Goal: Task Accomplishment & Management: Manage account settings

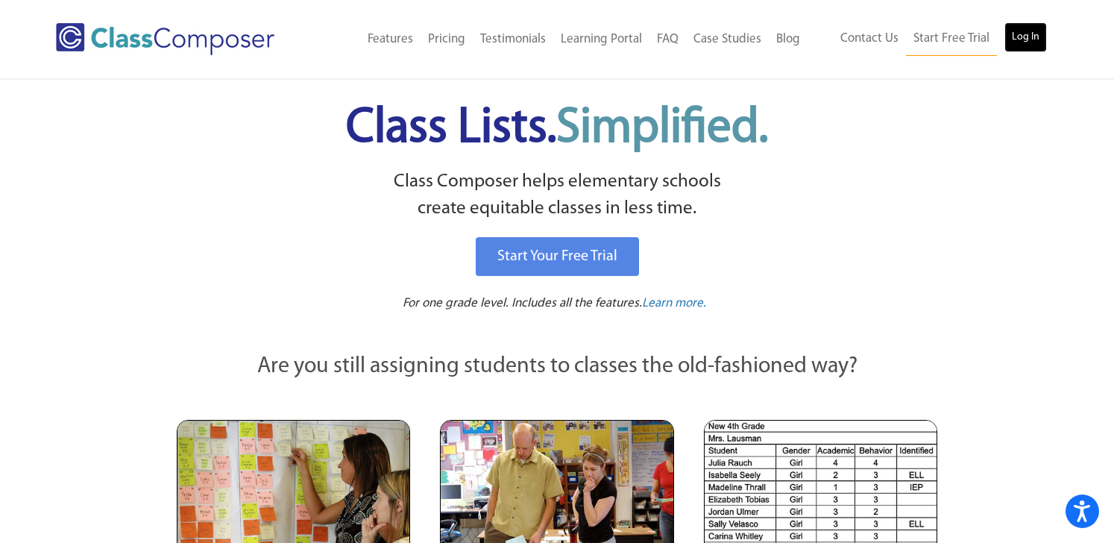
click at [1040, 27] on link "Log In" at bounding box center [1026, 37] width 43 height 30
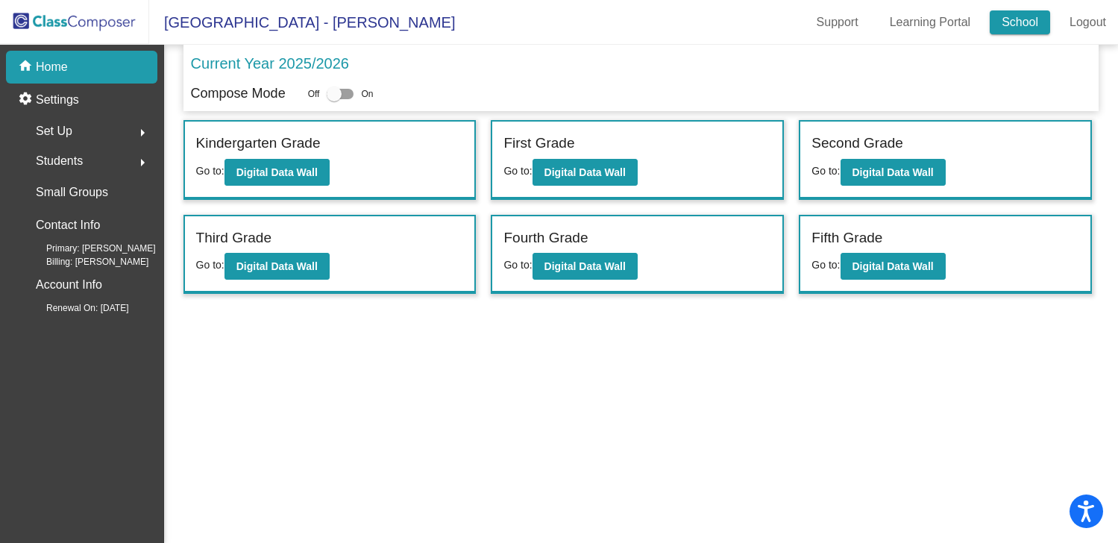
click at [1023, 25] on link "School" at bounding box center [1020, 22] width 60 height 24
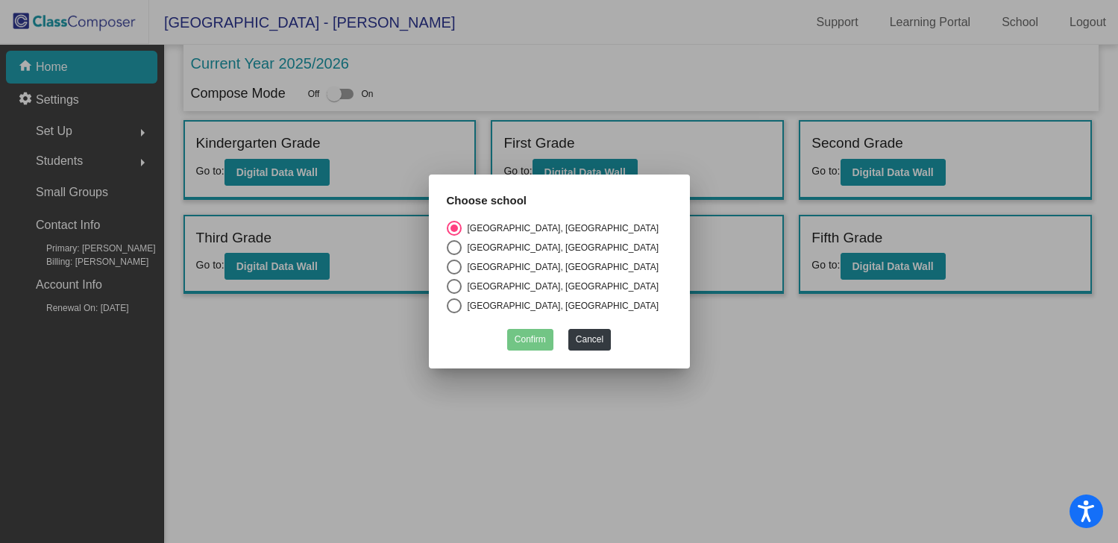
click at [513, 263] on div "[GEOGRAPHIC_DATA], [GEOGRAPHIC_DATA]" at bounding box center [561, 266] width 198 height 13
click at [454, 274] on input "[GEOGRAPHIC_DATA], [GEOGRAPHIC_DATA]" at bounding box center [454, 274] width 1 height 1
radio input "true"
click at [531, 330] on button "Confirm" at bounding box center [530, 340] width 46 height 22
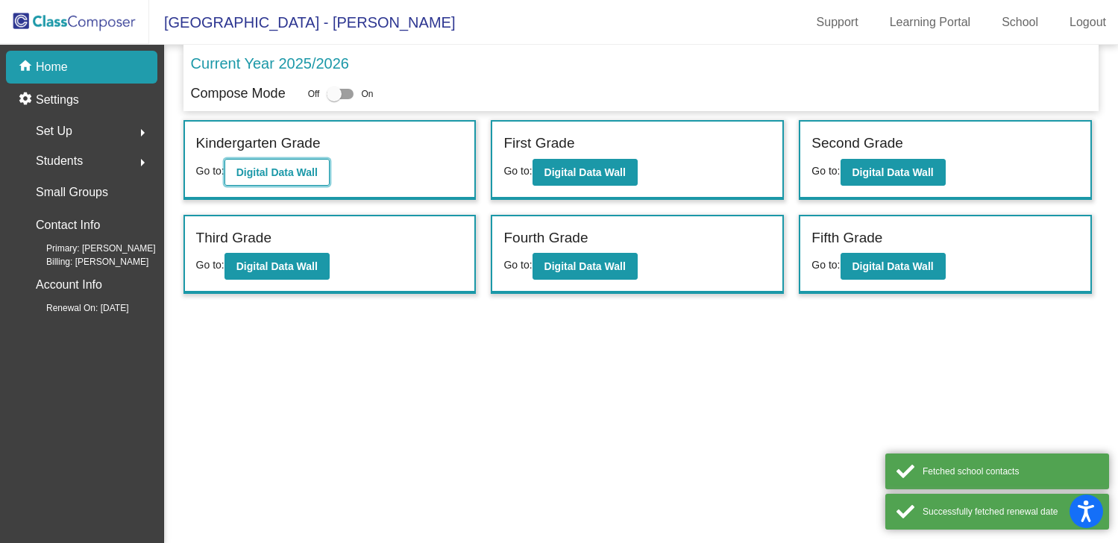
click at [292, 178] on b "Digital Data Wall" at bounding box center [276, 172] width 81 height 12
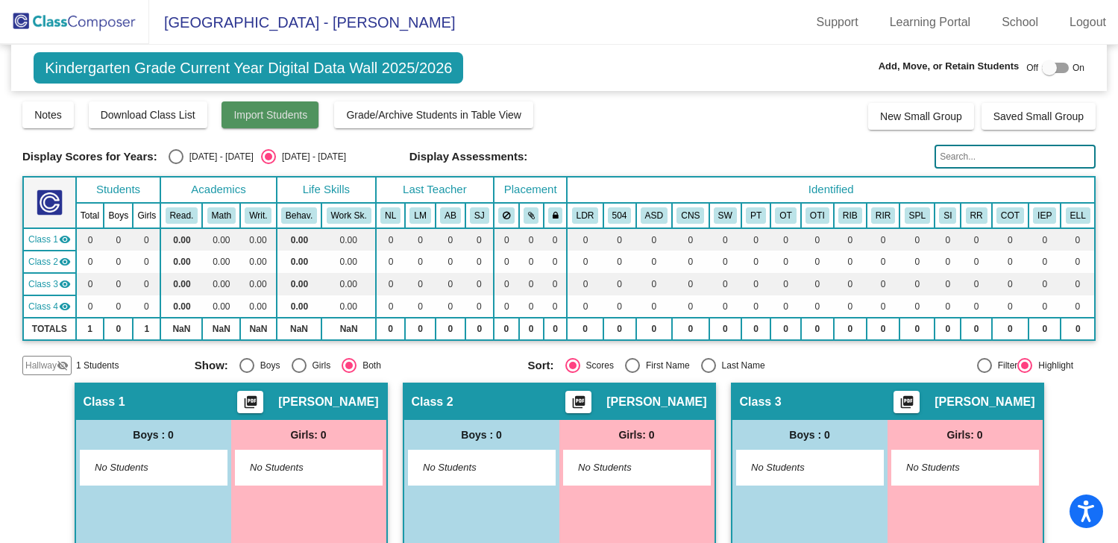
click at [267, 117] on span "Import Students" at bounding box center [270, 115] width 74 height 12
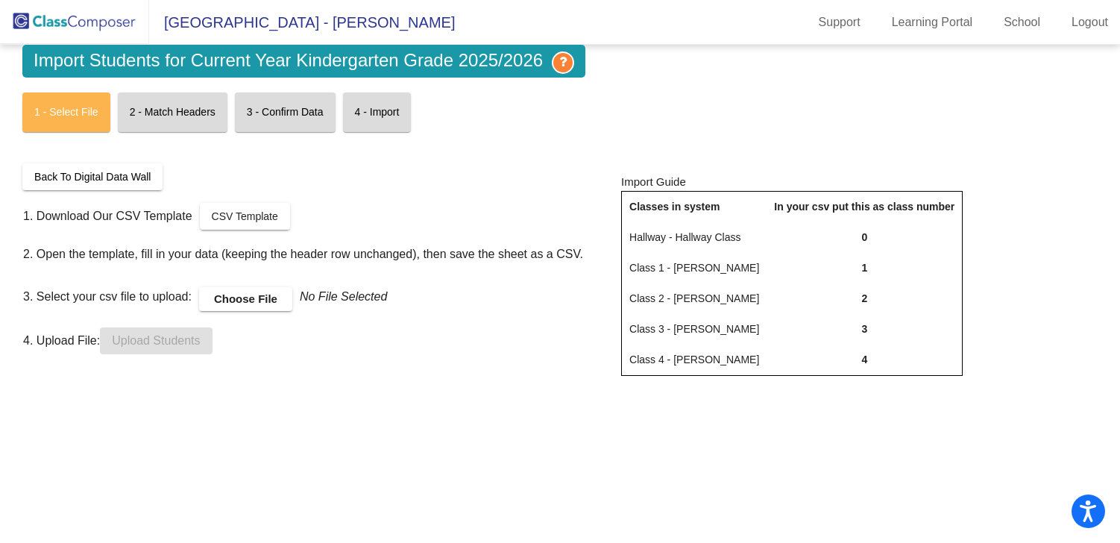
click at [248, 301] on label "Choose File" at bounding box center [245, 299] width 93 height 24
click at [0, 0] on input "Choose File" at bounding box center [0, 0] width 0 height 0
click at [151, 345] on span "Upload Students" at bounding box center [156, 340] width 88 height 13
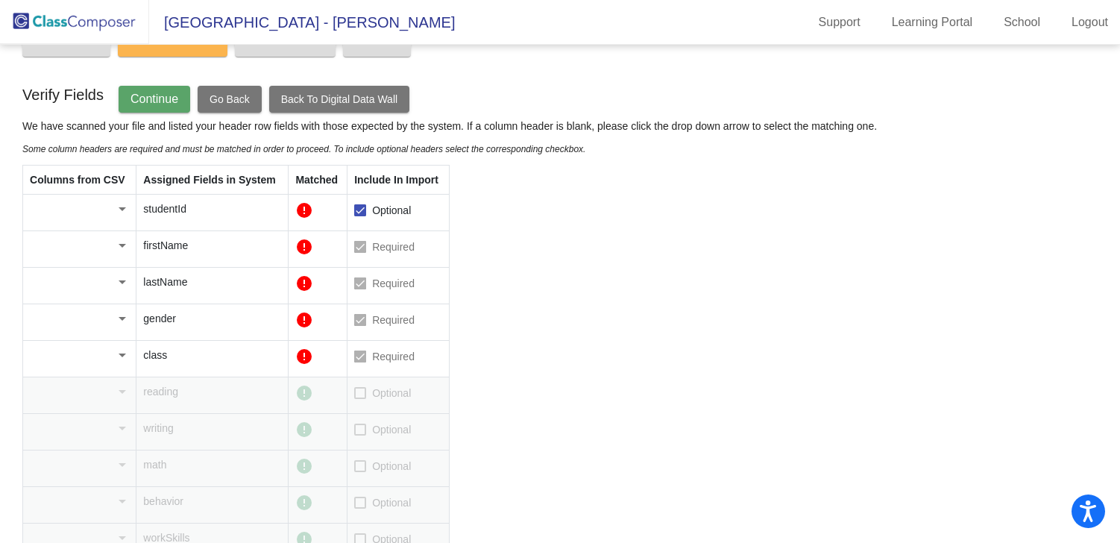
scroll to position [91, 0]
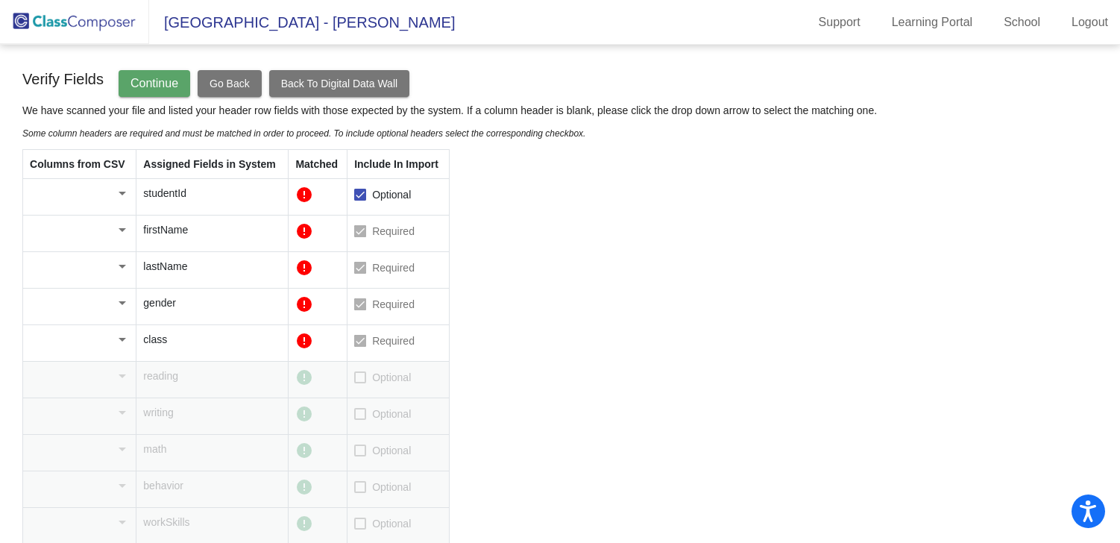
click at [120, 195] on div at bounding box center [122, 194] width 7 height 4
click at [118, 192] on span "Student ID" at bounding box center [79, 193] width 98 height 31
click at [123, 226] on div at bounding box center [122, 229] width 13 height 15
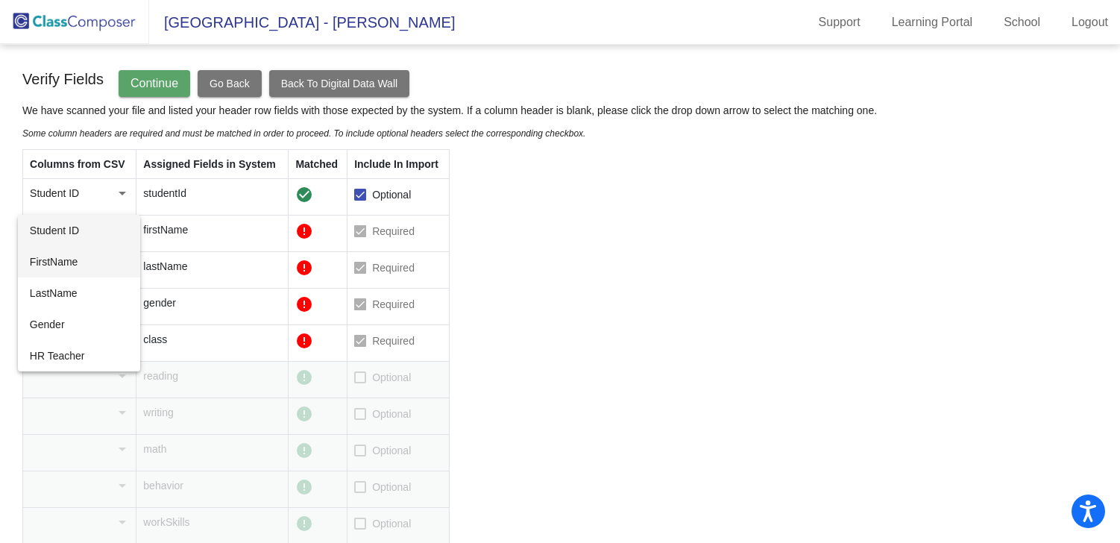
click at [94, 257] on span "FirstName" at bounding box center [79, 261] width 98 height 31
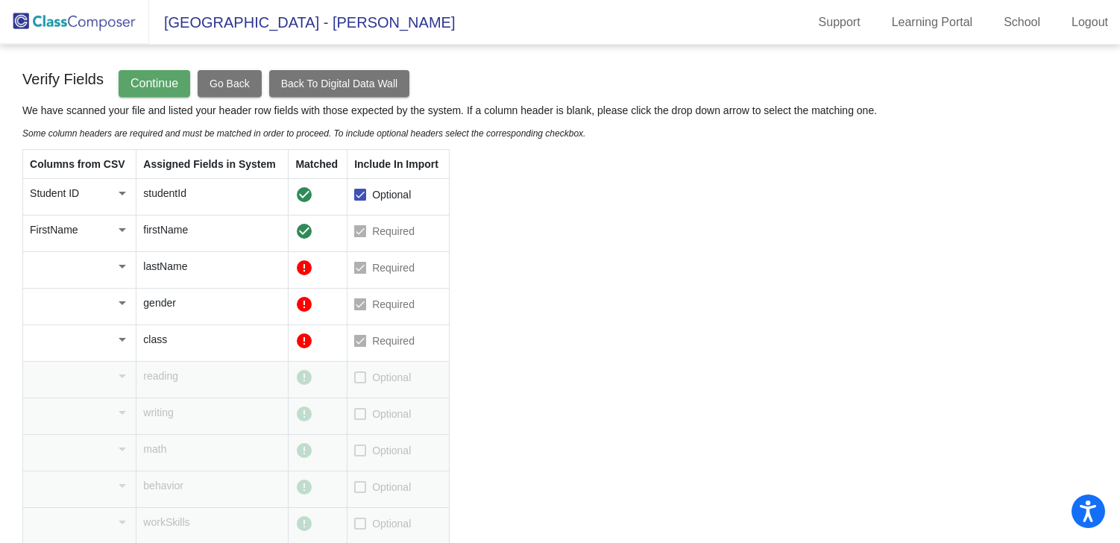
click at [113, 269] on div at bounding box center [73, 266] width 86 height 15
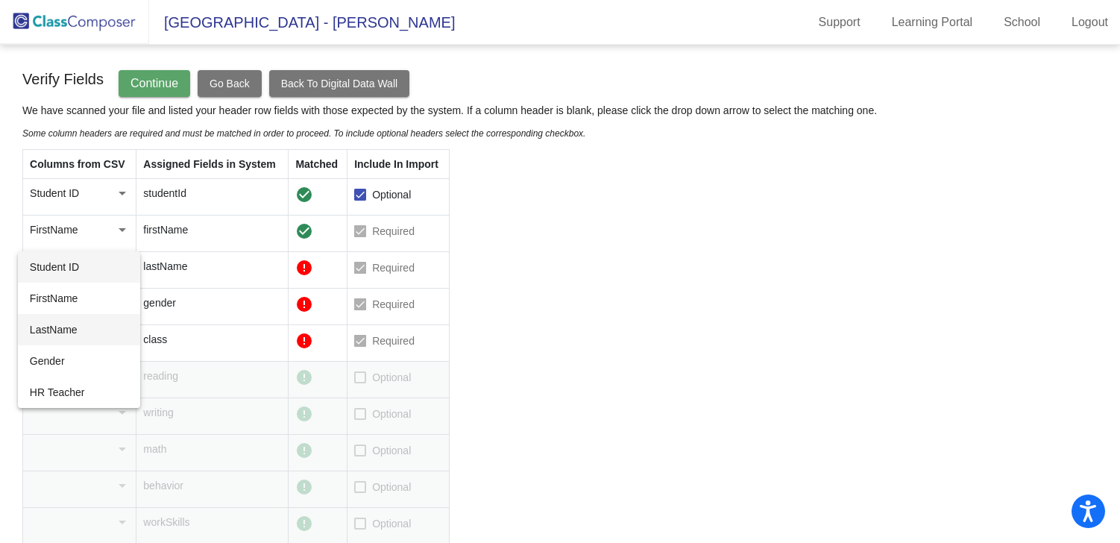
click at [84, 323] on span "LastName" at bounding box center [79, 329] width 98 height 31
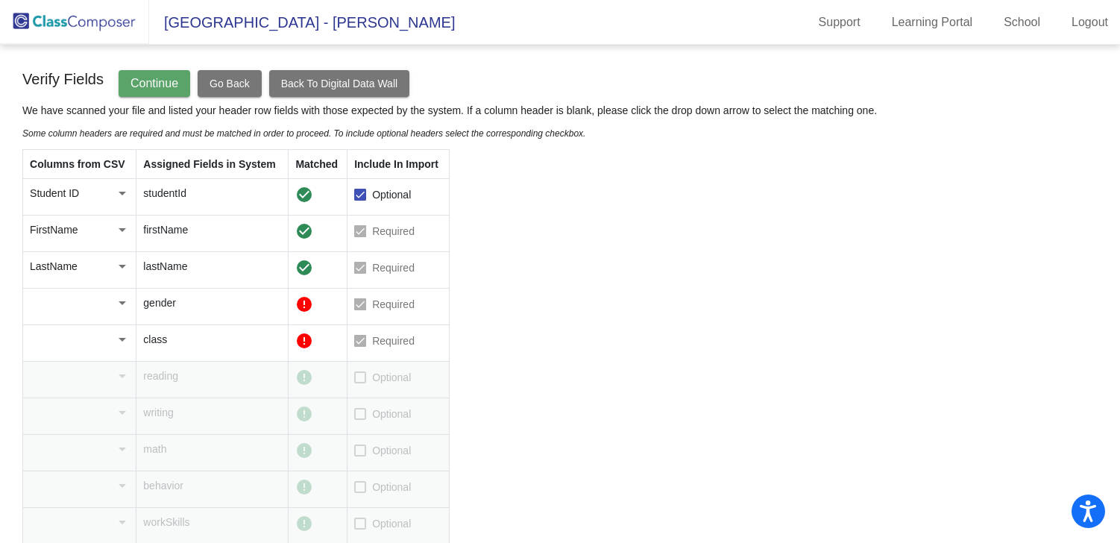
click at [118, 311] on td at bounding box center [79, 307] width 113 height 37
click at [118, 307] on div at bounding box center [122, 302] width 13 height 15
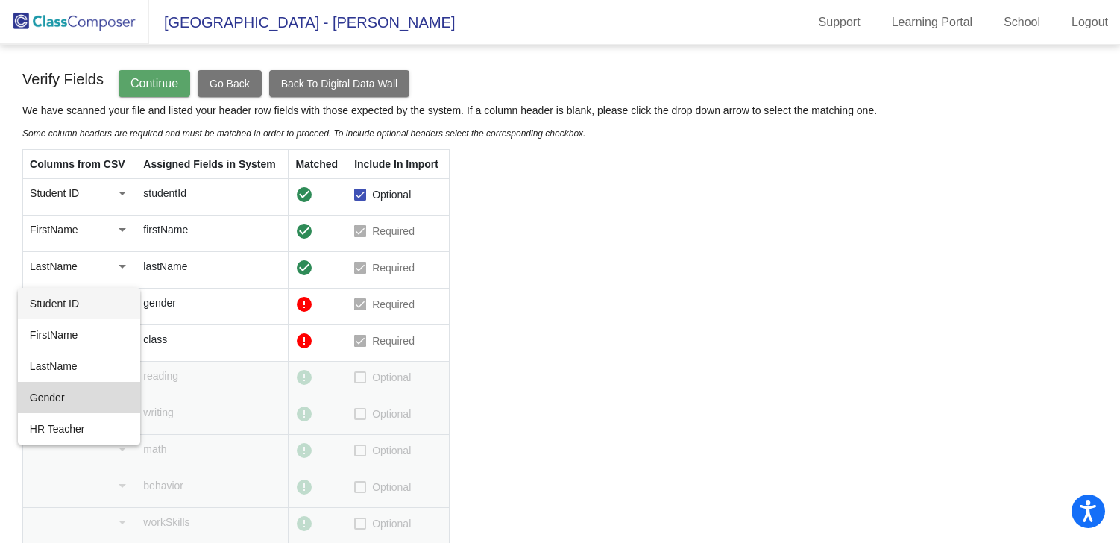
click at [66, 389] on span "Gender" at bounding box center [79, 397] width 98 height 31
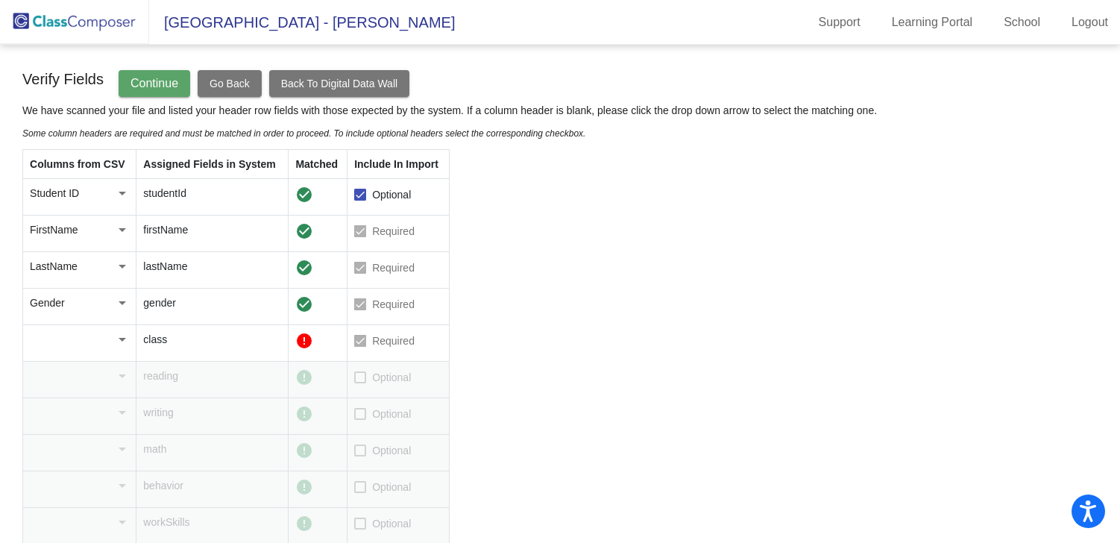
click at [119, 336] on div at bounding box center [122, 339] width 13 height 15
click at [82, 458] on span "HR Teacher" at bounding box center [79, 465] width 98 height 31
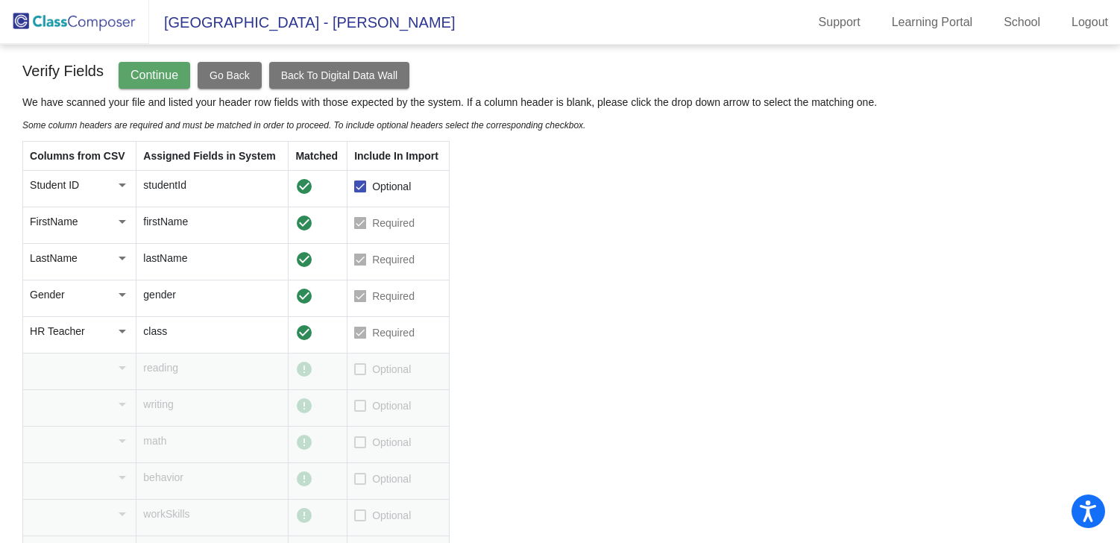
scroll to position [0, 0]
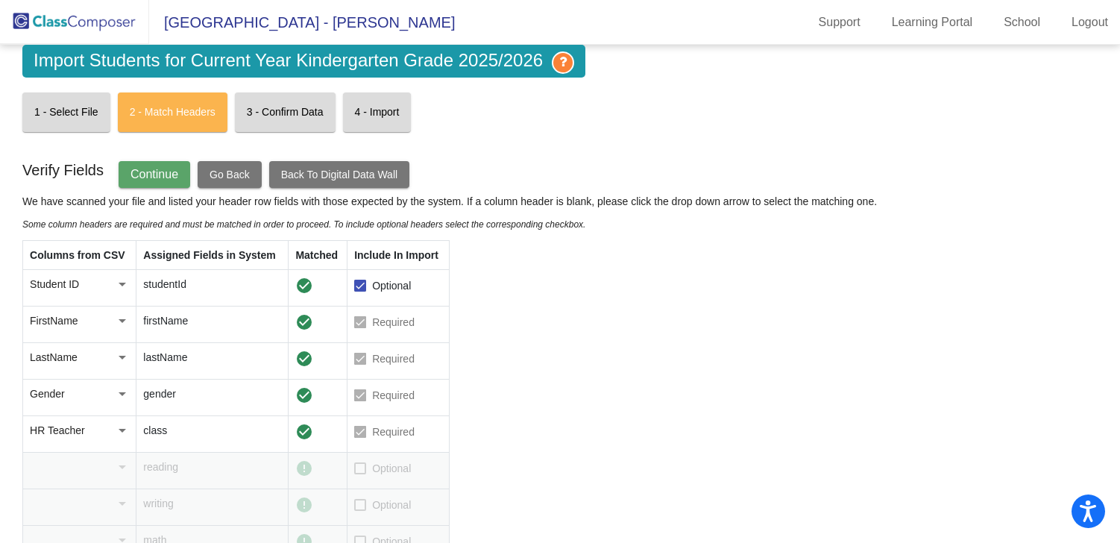
click at [145, 170] on span "Continue" at bounding box center [155, 174] width 48 height 13
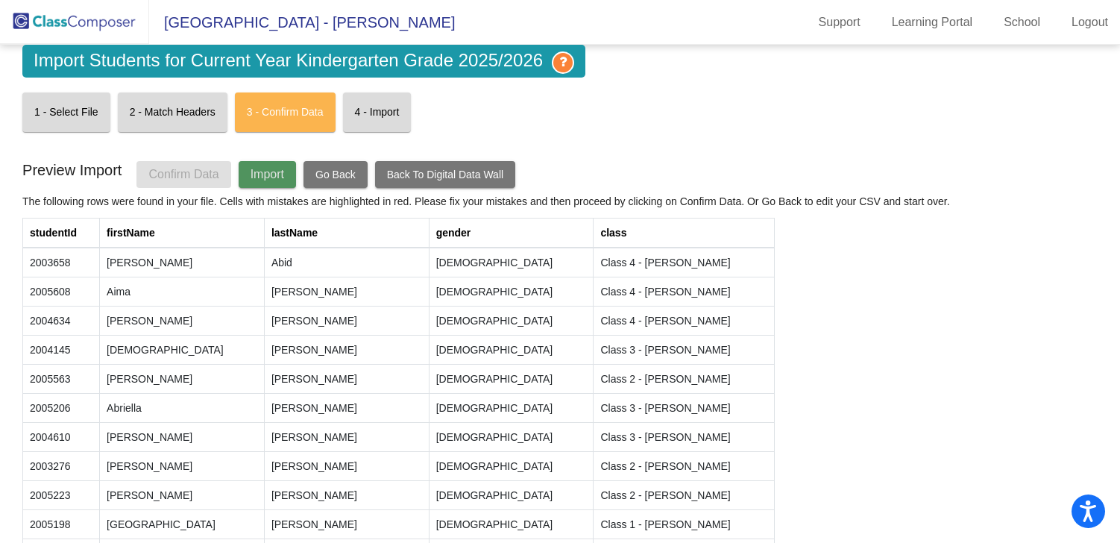
click at [266, 170] on span "Import" at bounding box center [268, 174] width 34 height 13
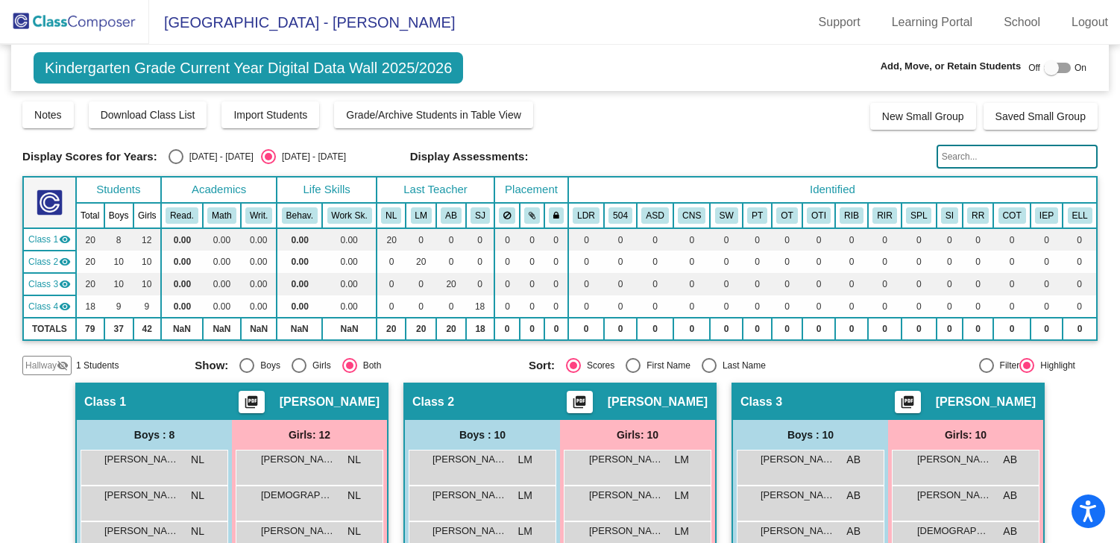
click at [22, 17] on img at bounding box center [74, 22] width 149 height 44
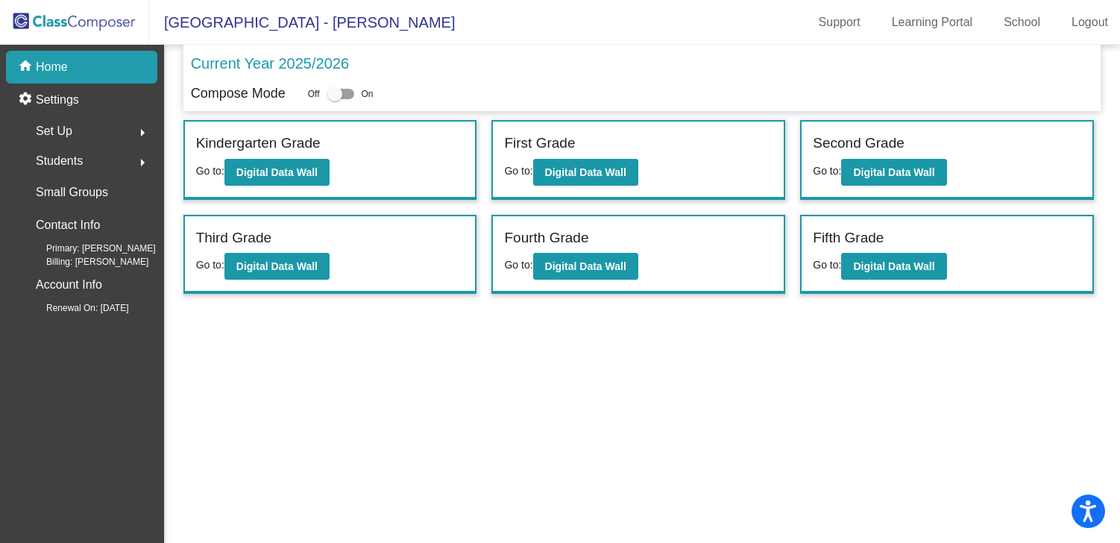
click at [331, 97] on div at bounding box center [334, 94] width 15 height 15
click at [334, 99] on input "checkbox" at bounding box center [334, 99] width 1 height 1
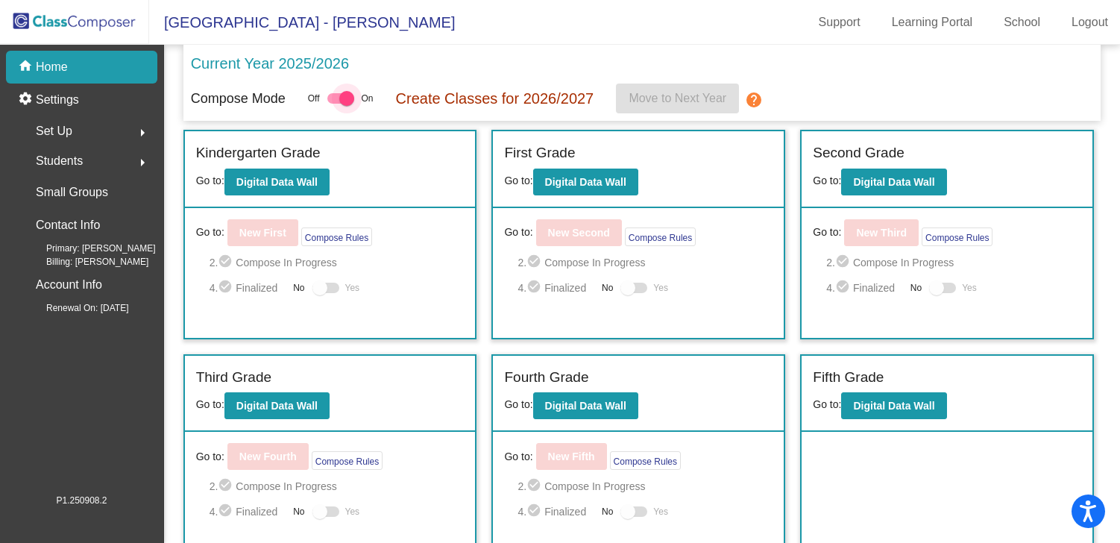
click at [344, 96] on div at bounding box center [346, 98] width 15 height 15
click at [335, 104] on input "checkbox" at bounding box center [334, 104] width 1 height 1
checkbox input "false"
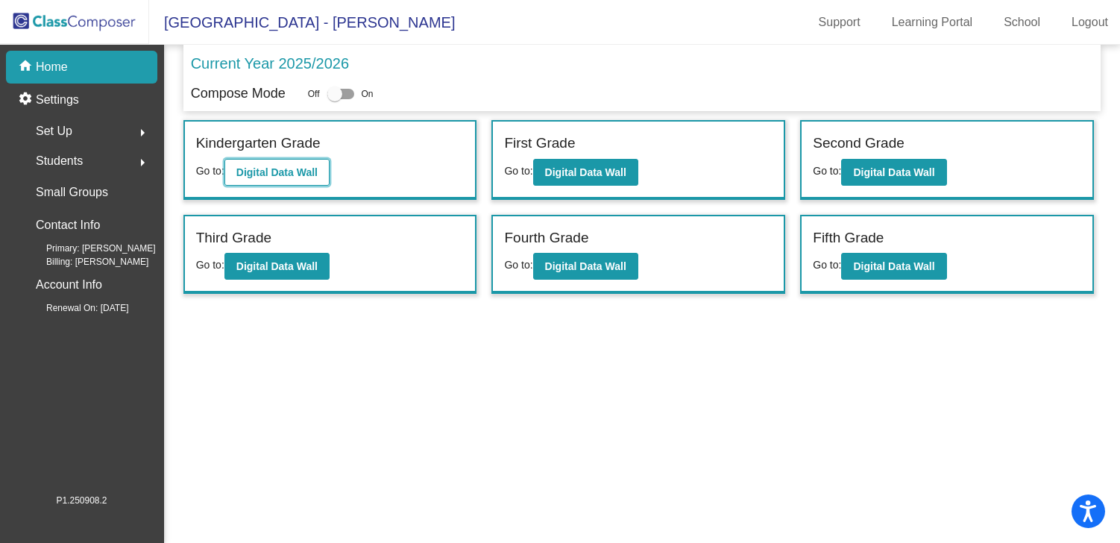
click at [301, 171] on b "Digital Data Wall" at bounding box center [276, 172] width 81 height 12
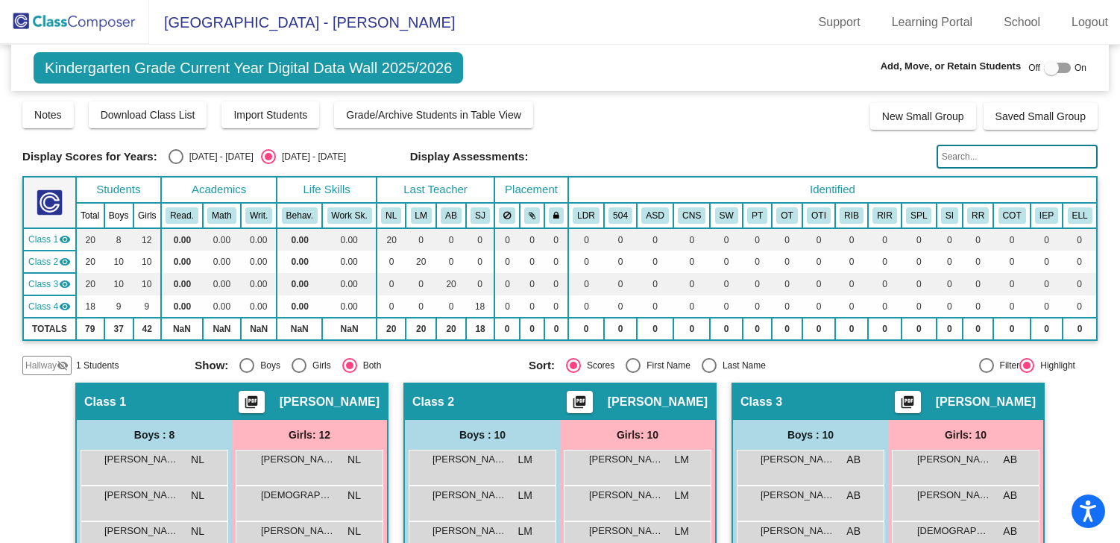
click at [28, 19] on img at bounding box center [74, 22] width 149 height 44
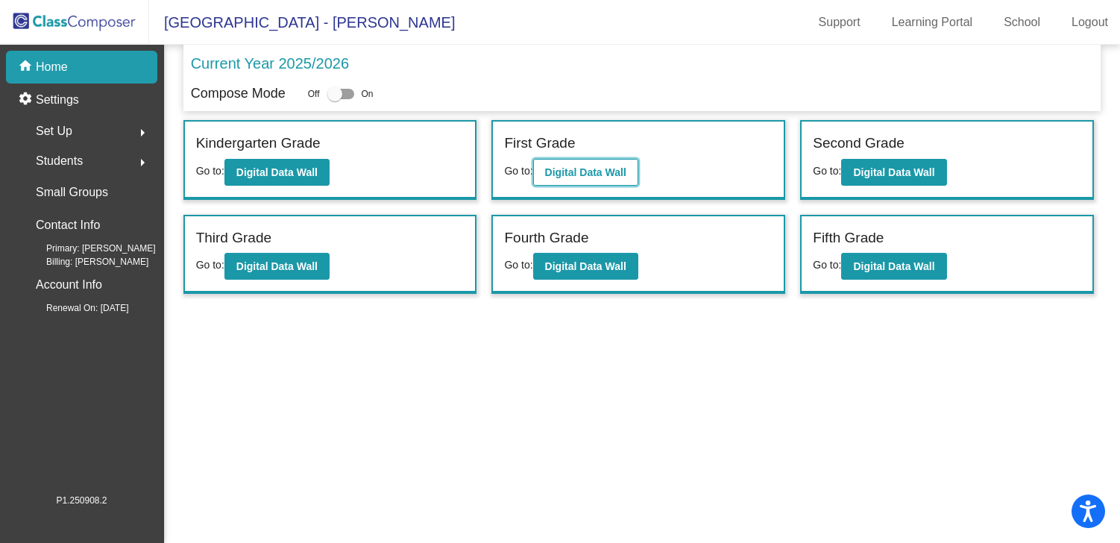
click at [602, 171] on b "Digital Data Wall" at bounding box center [585, 172] width 81 height 12
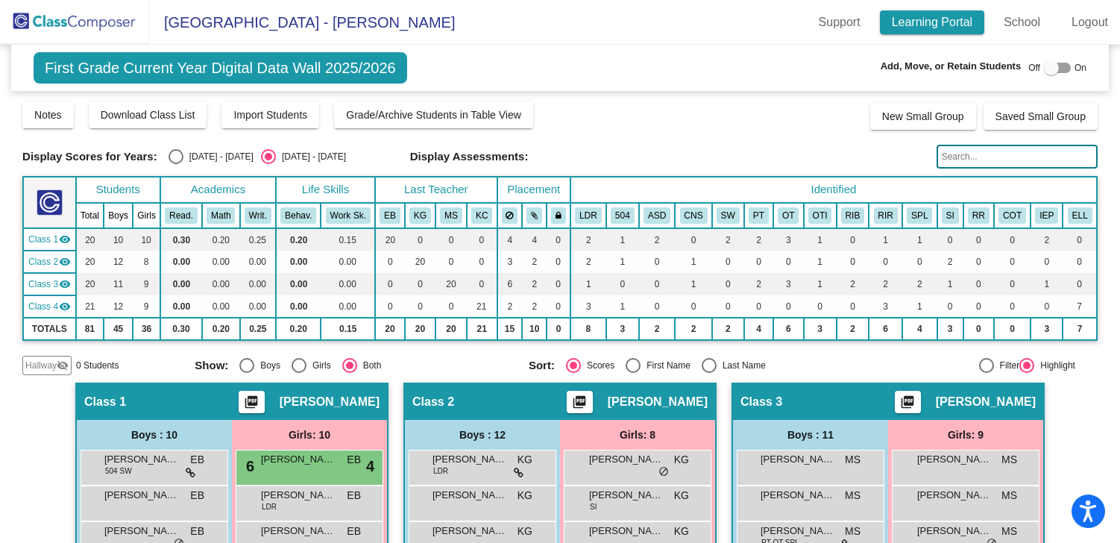
click at [906, 25] on link "Learning Portal" at bounding box center [932, 22] width 105 height 24
click at [1027, 19] on link "School" at bounding box center [1022, 22] width 60 height 24
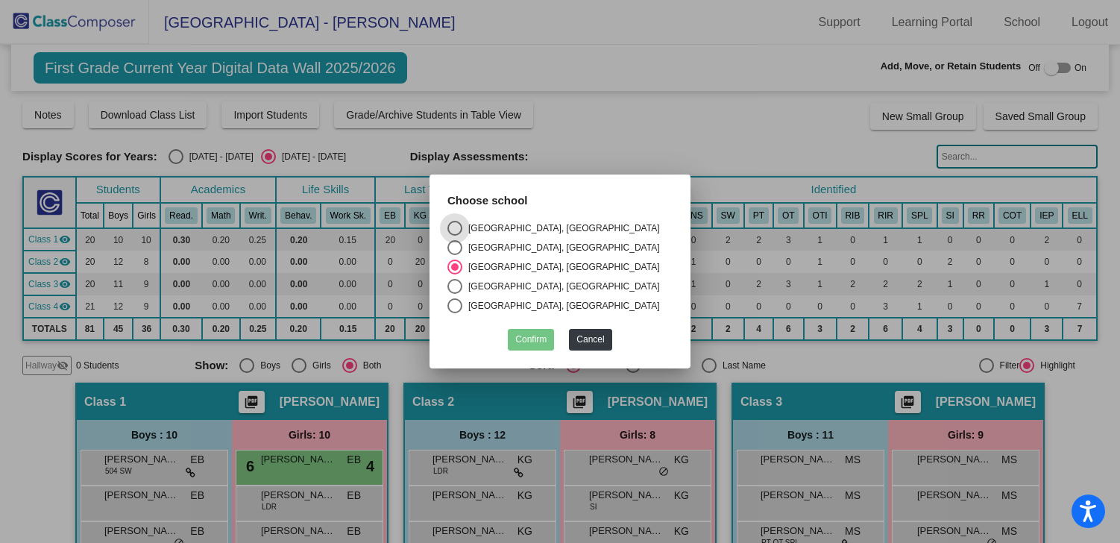
click at [489, 283] on div "Elsmere Elementary School, BETHLEHEM CENTRAL SCHOOL DISTRICT" at bounding box center [561, 286] width 198 height 13
click at [455, 294] on input "Elsmere Elementary School, BETHLEHEM CENTRAL SCHOOL DISTRICT" at bounding box center [454, 294] width 1 height 1
radio input "true"
click at [536, 334] on button "Confirm" at bounding box center [531, 340] width 46 height 22
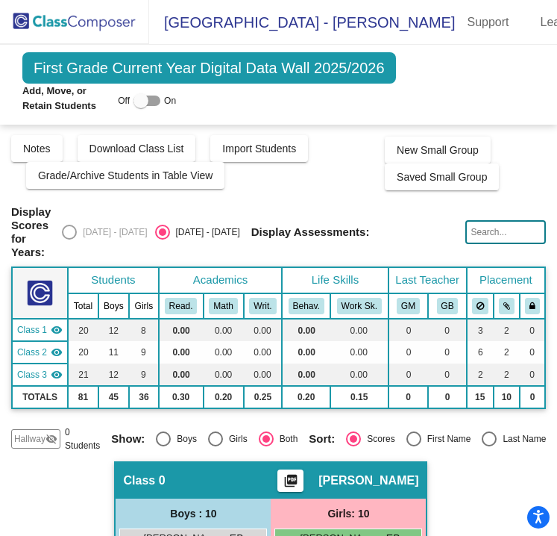
click at [22, 16] on img at bounding box center [74, 22] width 149 height 44
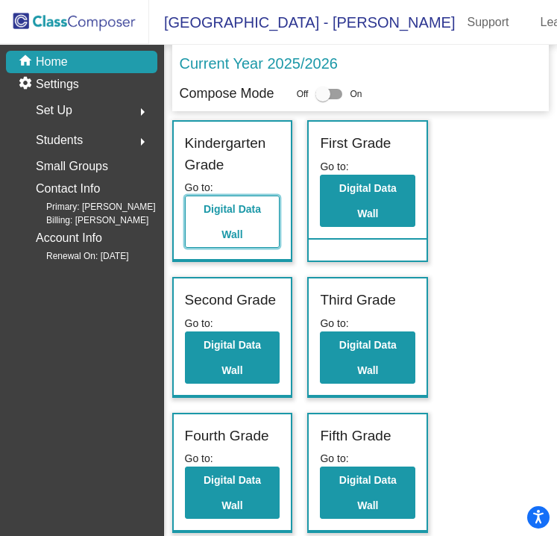
click at [218, 224] on button "Digital Data Wall" at bounding box center [232, 221] width 95 height 52
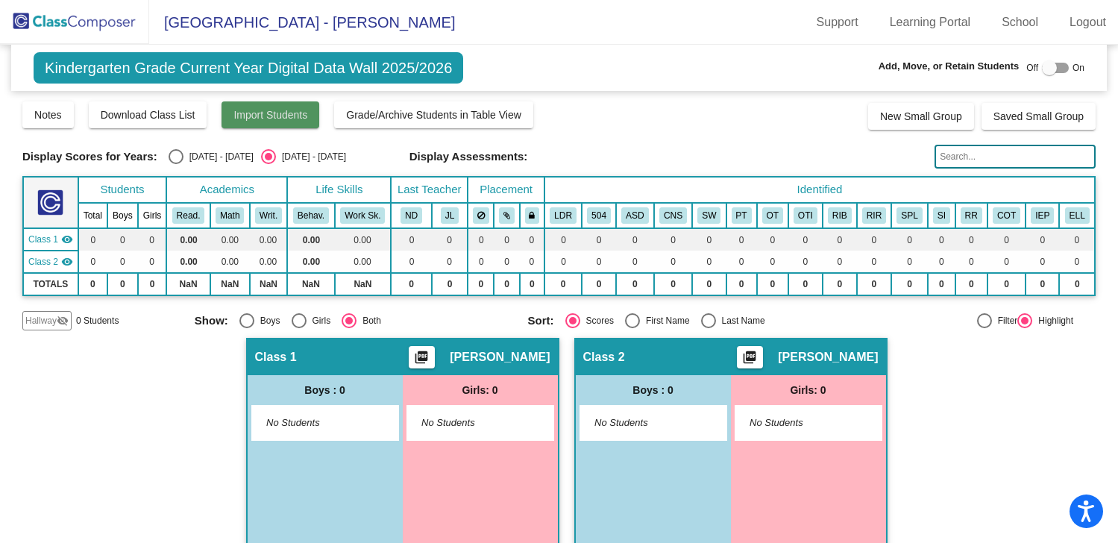
click at [257, 118] on span "Import Students" at bounding box center [270, 115] width 74 height 12
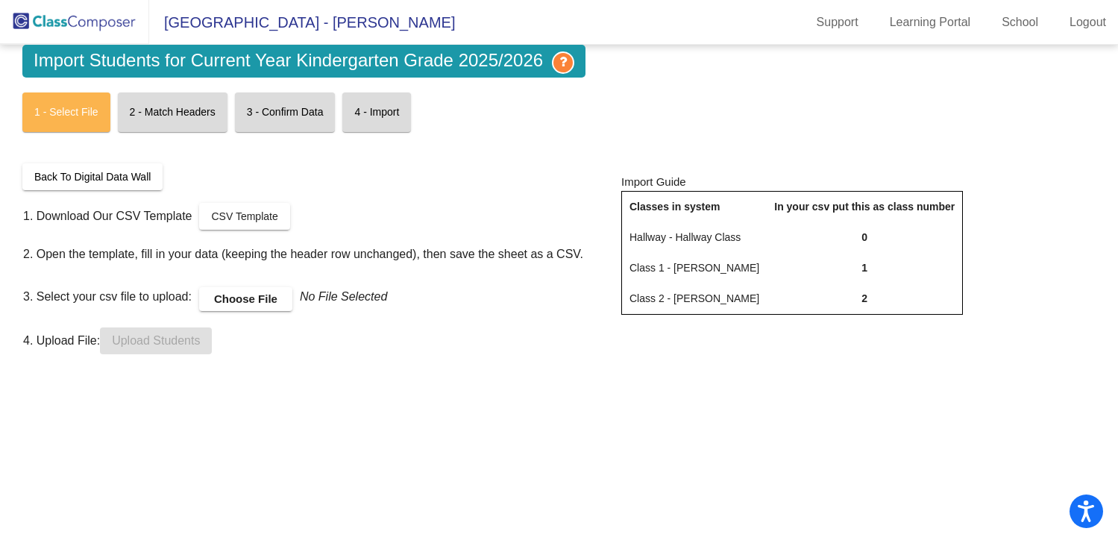
click at [250, 308] on label "Choose File" at bounding box center [245, 299] width 93 height 24
click at [0, 0] on input "Choose File" at bounding box center [0, 0] width 0 height 0
click at [181, 342] on span "Upload Students" at bounding box center [156, 340] width 88 height 13
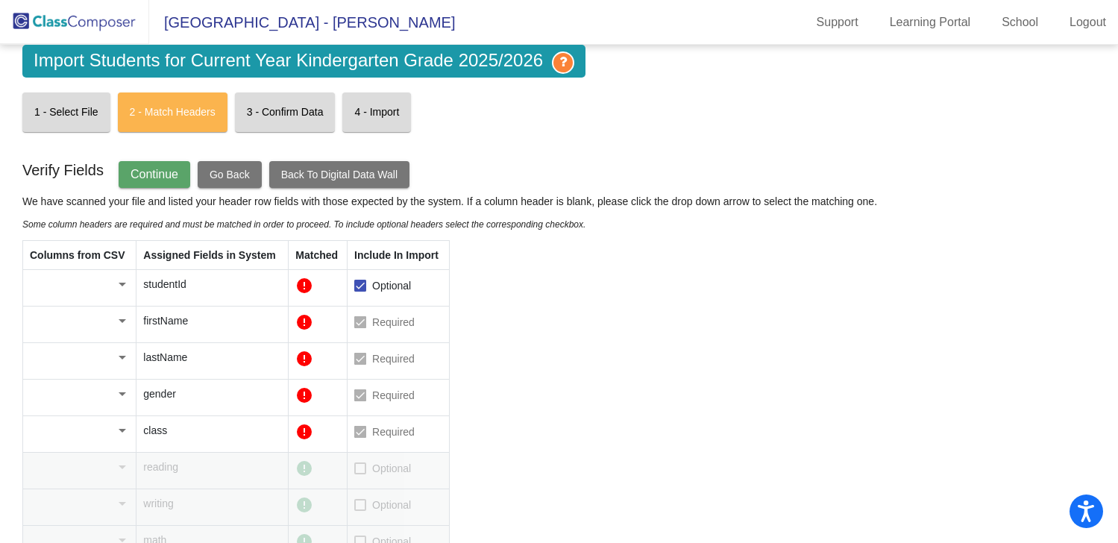
click at [122, 284] on div at bounding box center [122, 285] width 7 height 4
click at [108, 291] on span "Student ID" at bounding box center [79, 284] width 98 height 31
click at [119, 321] on div at bounding box center [122, 321] width 7 height 4
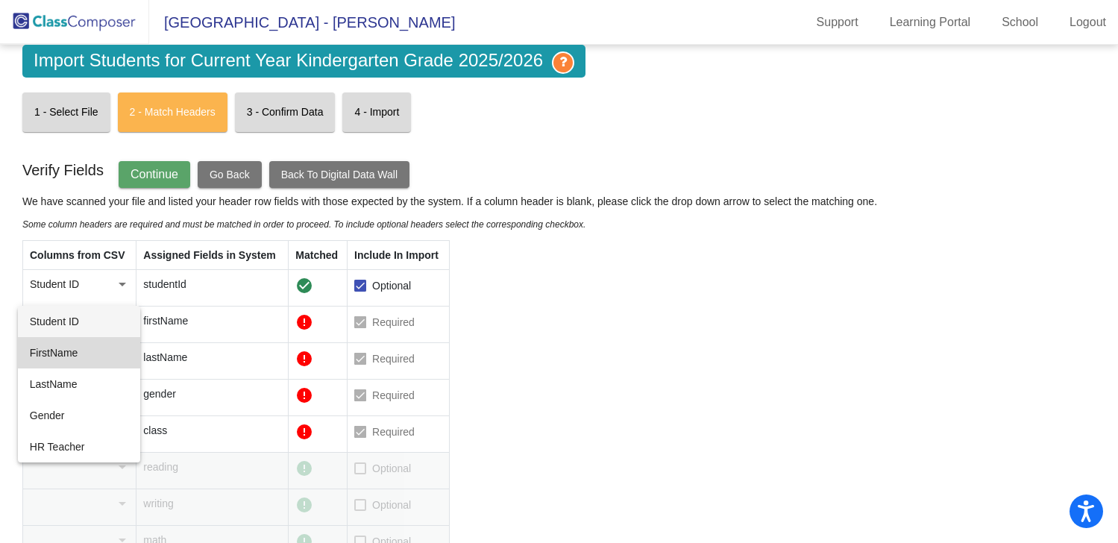
click at [108, 345] on span "FirstName" at bounding box center [79, 352] width 98 height 31
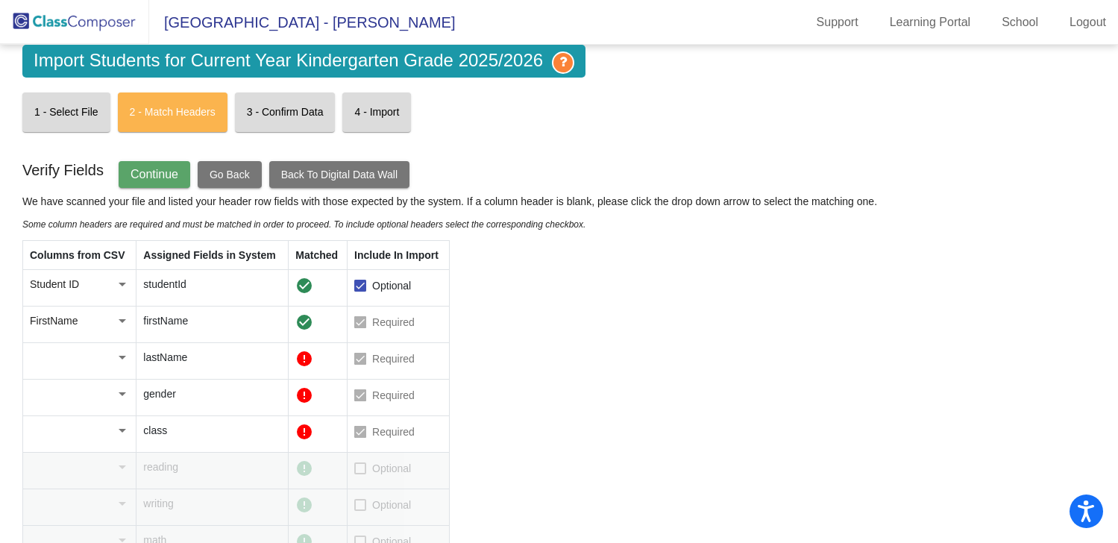
click at [125, 354] on div at bounding box center [122, 357] width 13 height 15
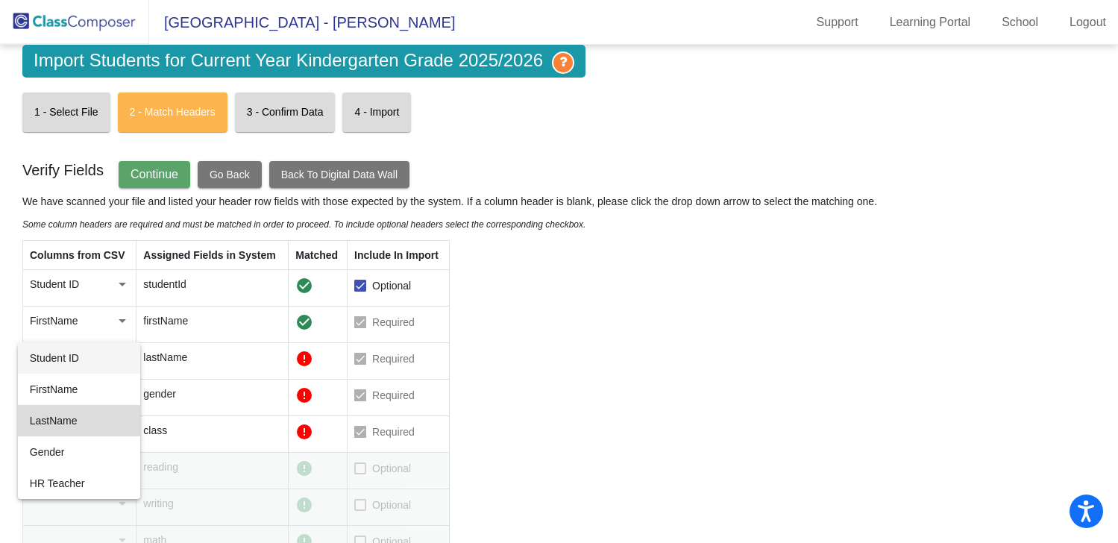
click at [107, 418] on span "LastName" at bounding box center [79, 420] width 98 height 31
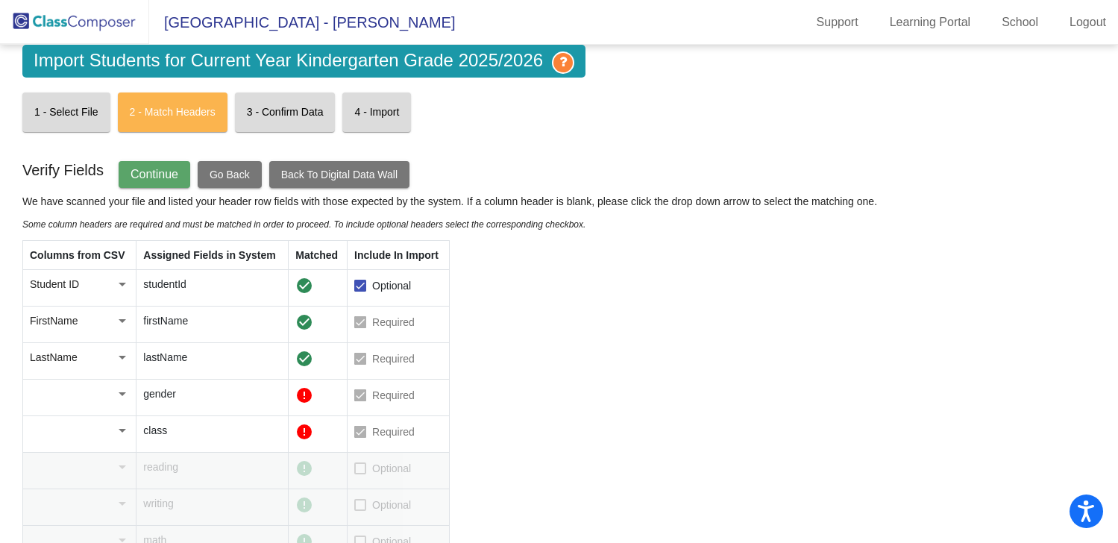
click at [122, 393] on div at bounding box center [122, 394] width 7 height 4
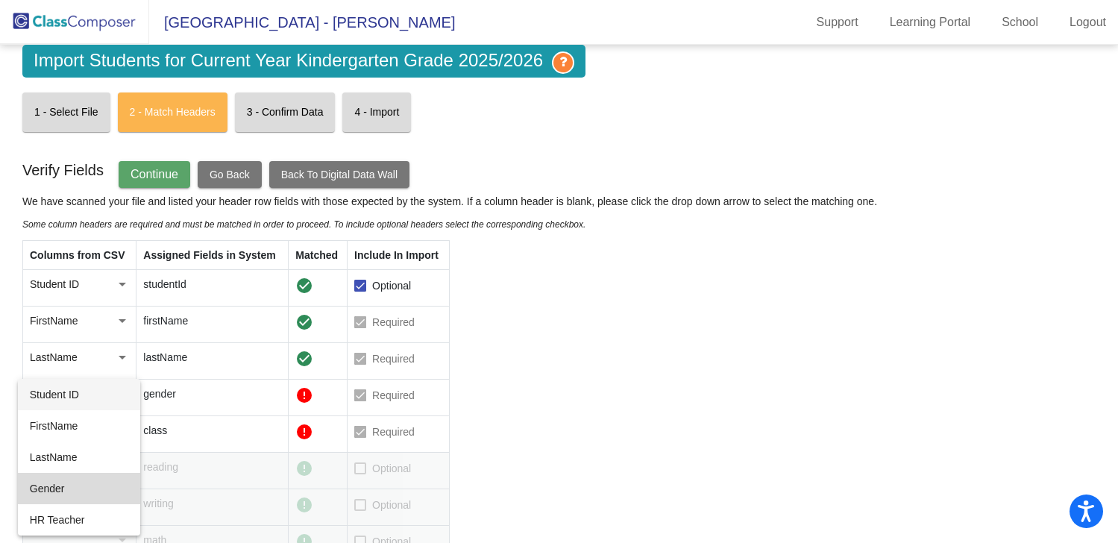
click at [112, 479] on span "Gender" at bounding box center [79, 488] width 98 height 31
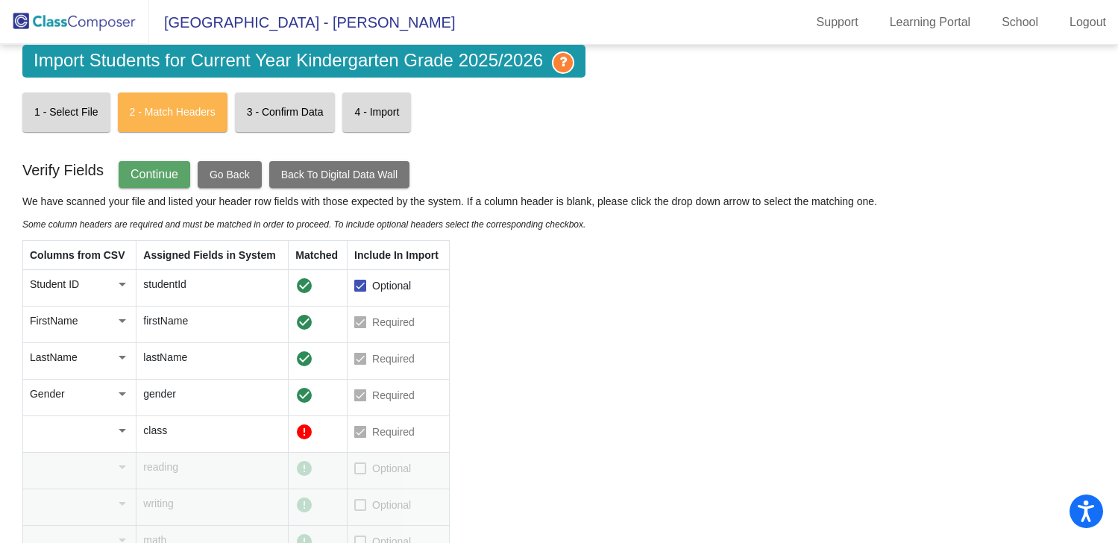
click at [121, 424] on div at bounding box center [122, 430] width 13 height 15
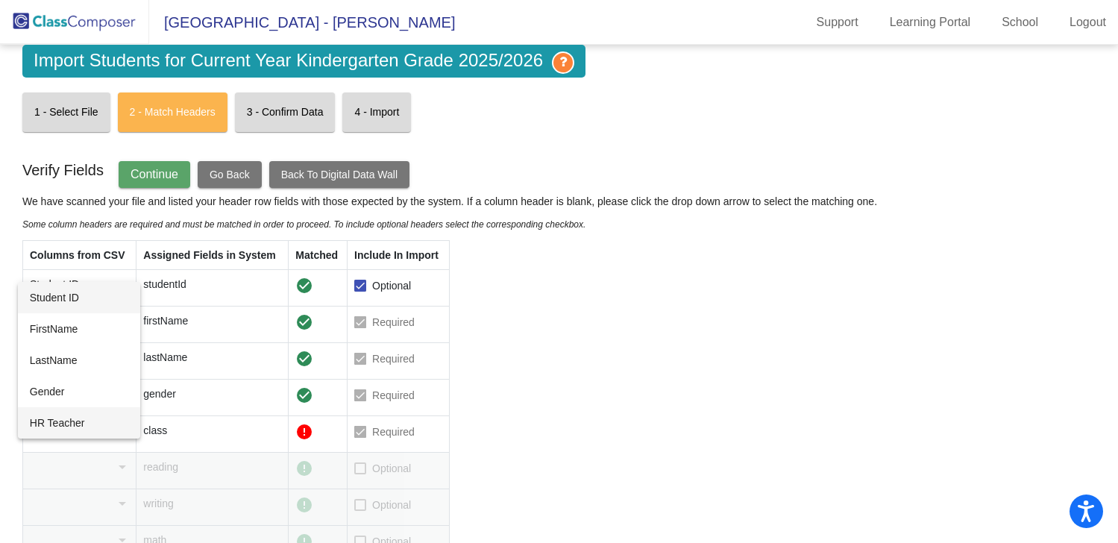
click at [73, 426] on span "HR Teacher" at bounding box center [79, 422] width 98 height 31
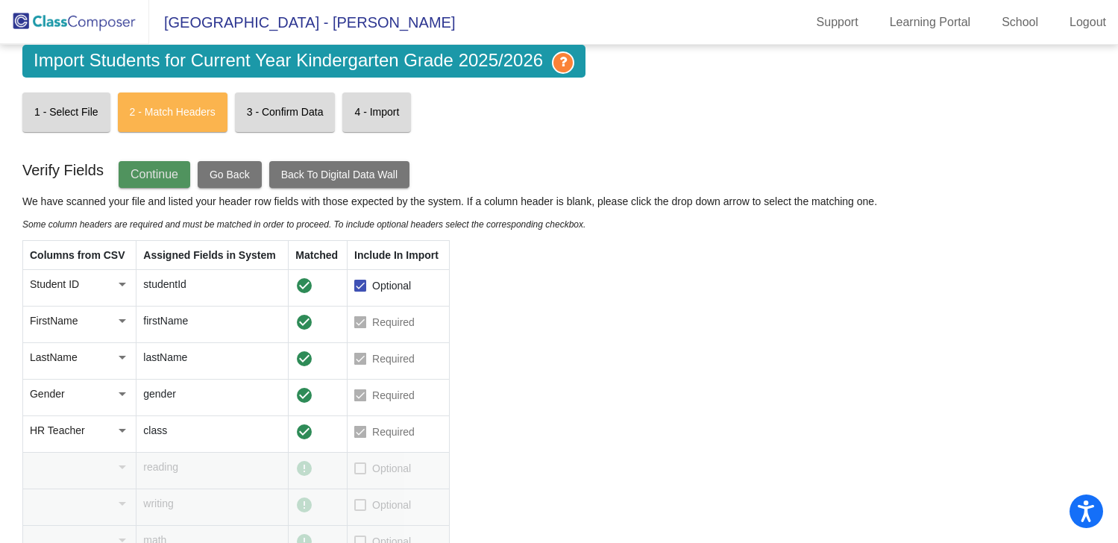
click at [153, 169] on span "Continue" at bounding box center [155, 174] width 48 height 13
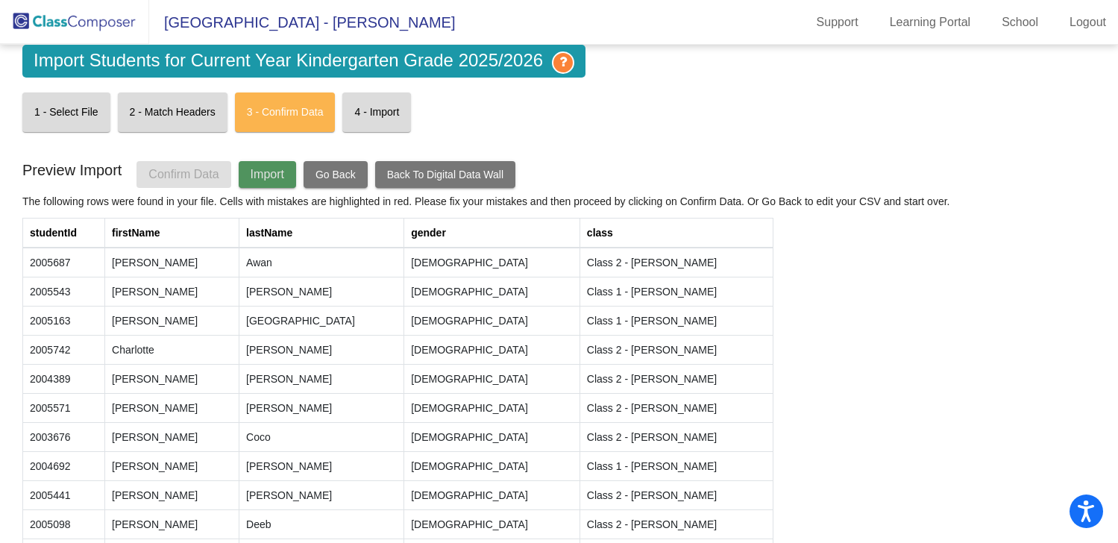
click at [261, 174] on span "Import" at bounding box center [268, 174] width 34 height 13
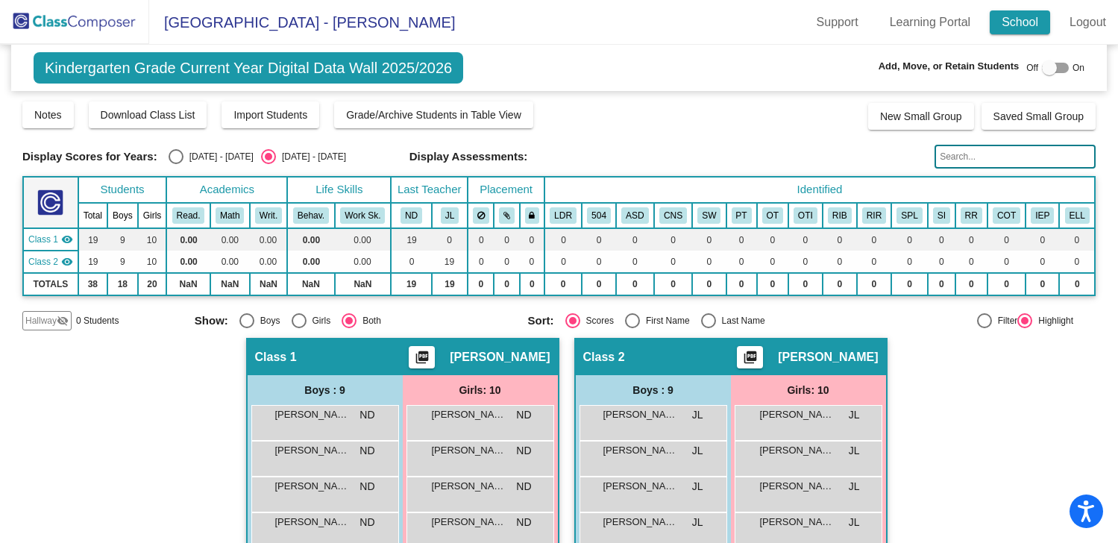
click at [1016, 13] on link "School" at bounding box center [1020, 22] width 60 height 24
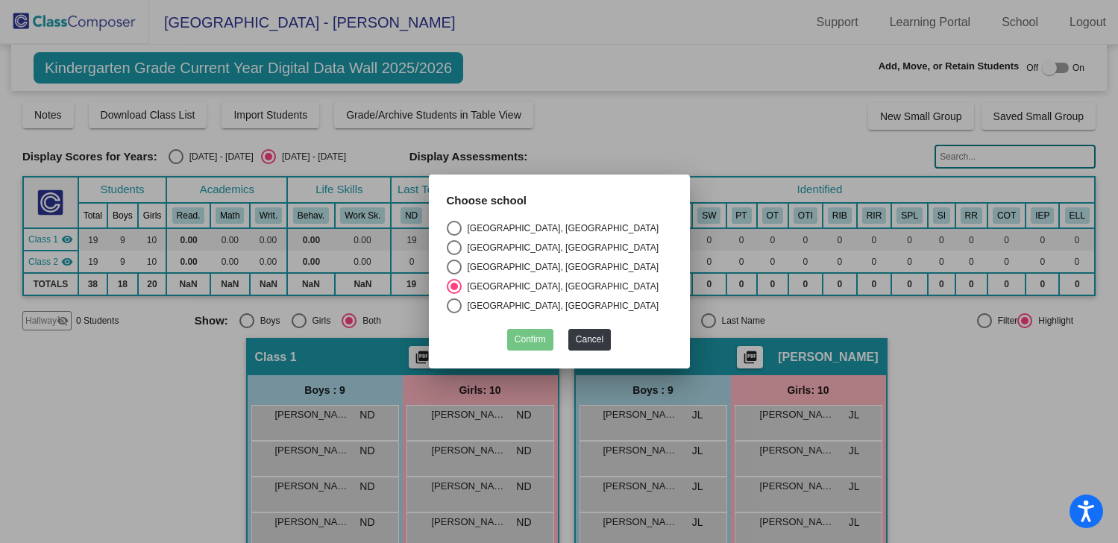
click at [454, 228] on div "Select an option" at bounding box center [454, 228] width 15 height 15
click at [454, 236] on input "[GEOGRAPHIC_DATA], [GEOGRAPHIC_DATA]" at bounding box center [454, 236] width 1 height 1
radio input "true"
click at [534, 336] on button "Confirm" at bounding box center [530, 340] width 46 height 22
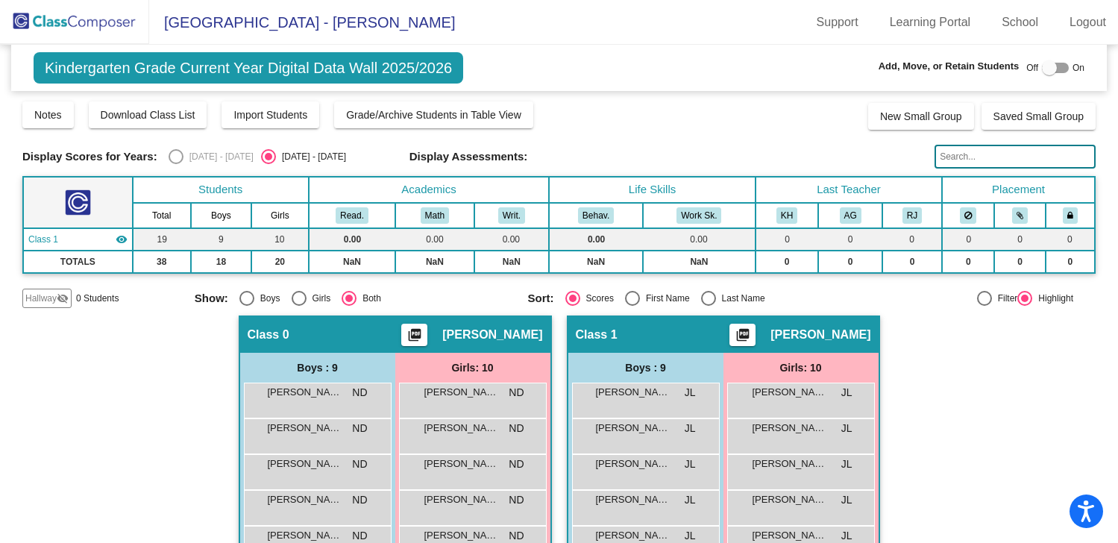
click at [30, 20] on img at bounding box center [74, 22] width 149 height 44
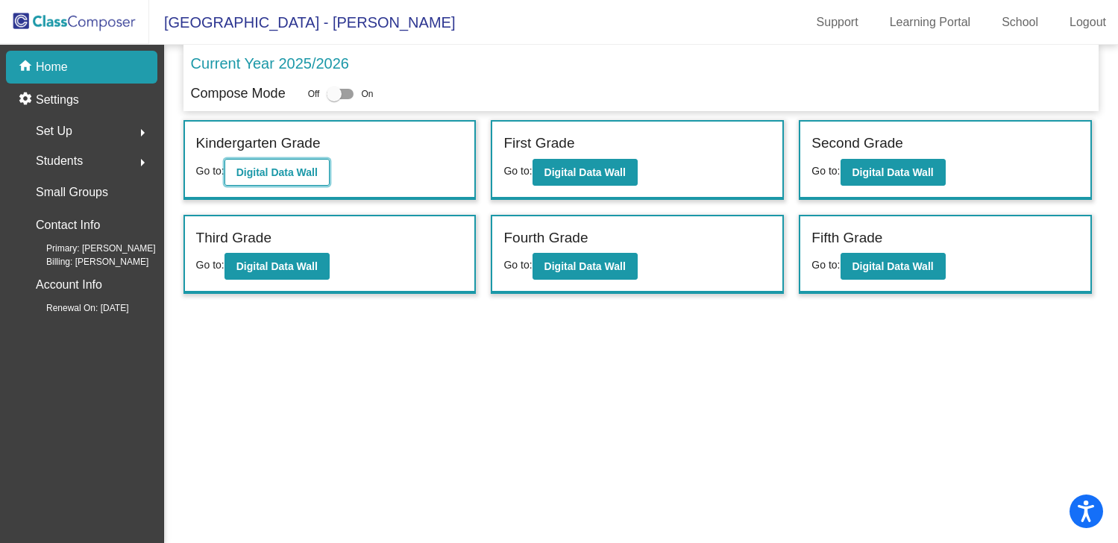
click at [277, 161] on button "Digital Data Wall" at bounding box center [277, 172] width 105 height 27
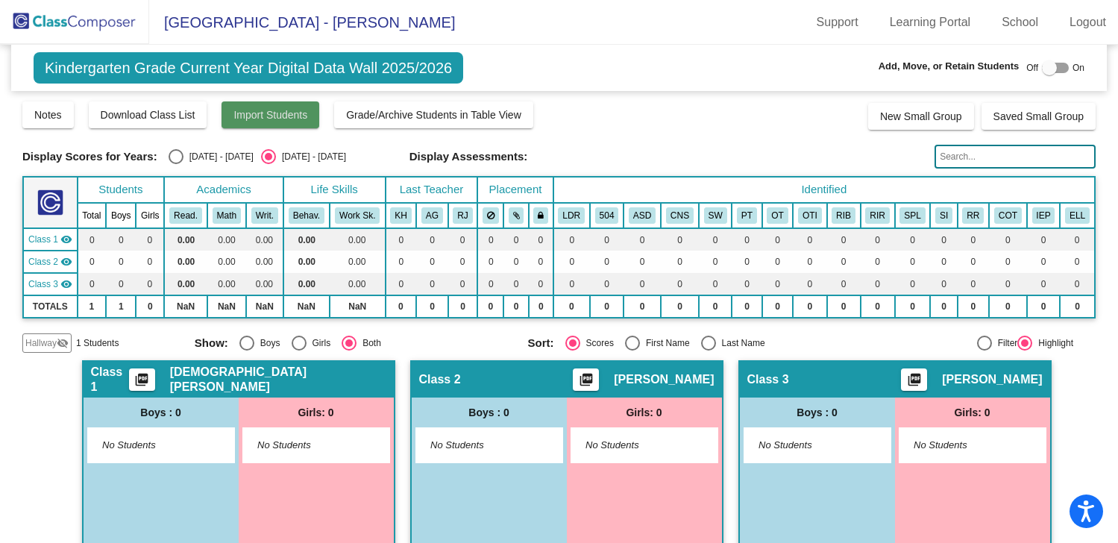
click at [275, 113] on span "Import Students" at bounding box center [270, 115] width 74 height 12
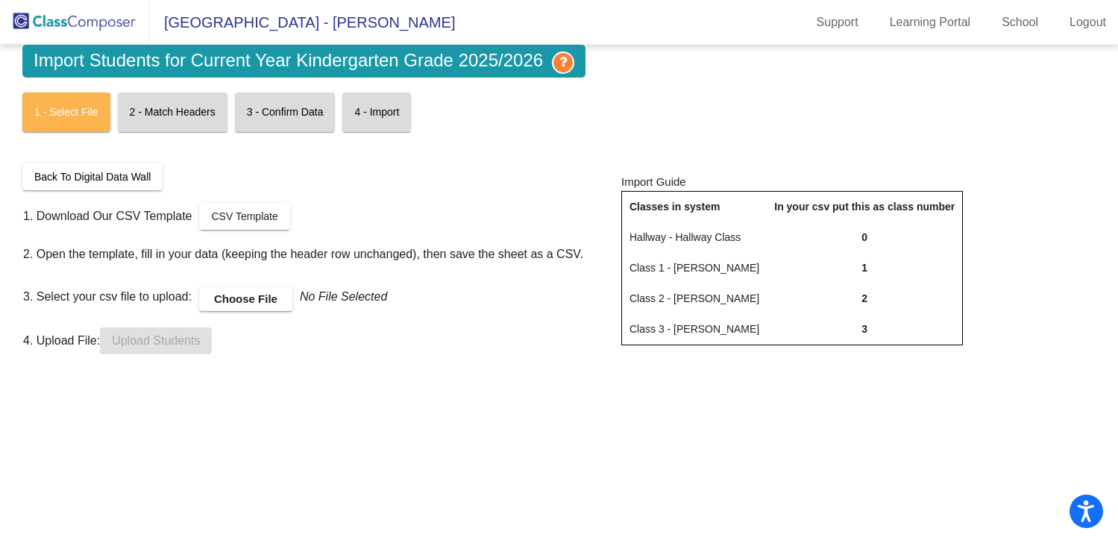
click at [247, 296] on label "Choose File" at bounding box center [245, 299] width 93 height 24
click at [0, 0] on input "Choose File" at bounding box center [0, 0] width 0 height 0
click at [186, 341] on span "Upload Students" at bounding box center [156, 340] width 88 height 13
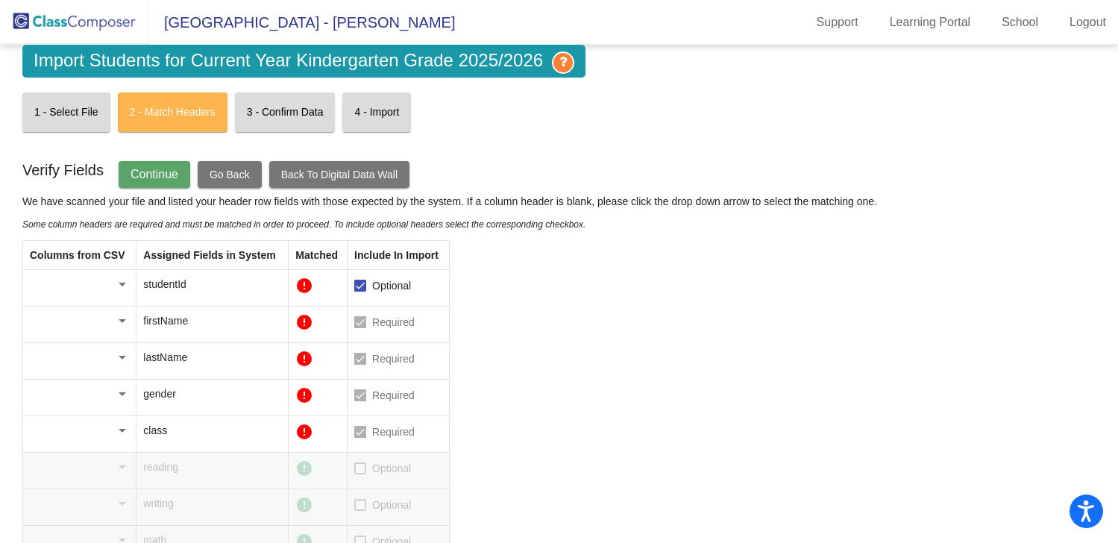
click at [101, 281] on div at bounding box center [73, 284] width 86 height 15
click at [100, 276] on span "Student ID" at bounding box center [79, 284] width 98 height 31
click at [107, 324] on div at bounding box center [73, 320] width 86 height 15
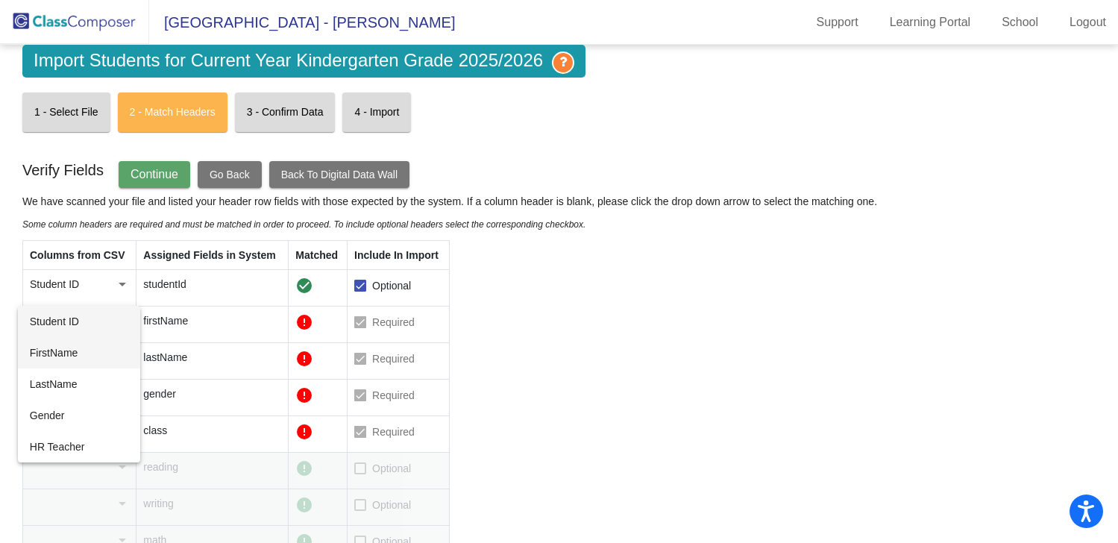
click at [99, 350] on span "FirstName" at bounding box center [79, 352] width 98 height 31
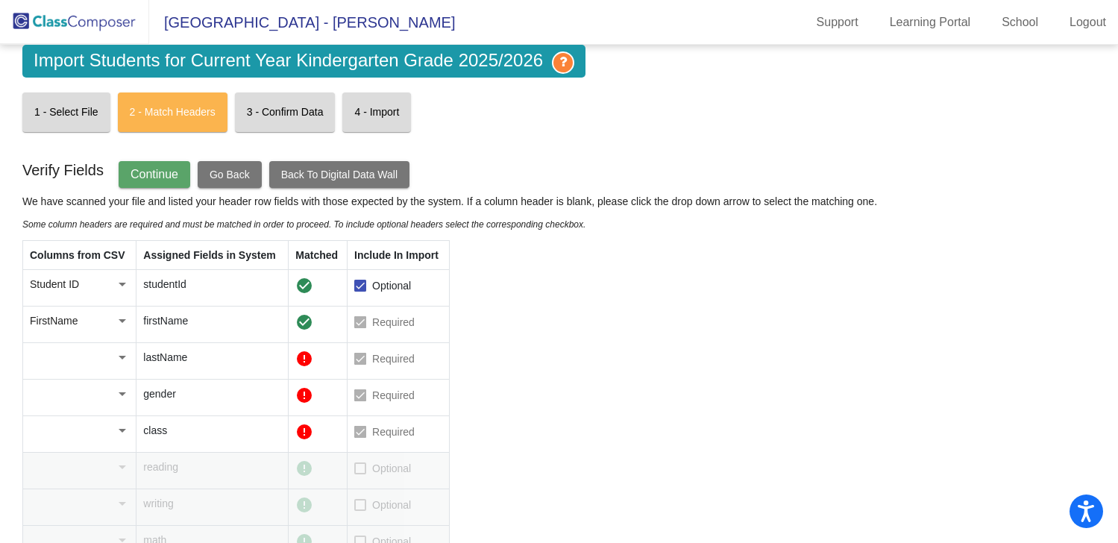
click at [99, 365] on td at bounding box center [78, 361] width 113 height 37
click at [103, 359] on div at bounding box center [73, 357] width 86 height 15
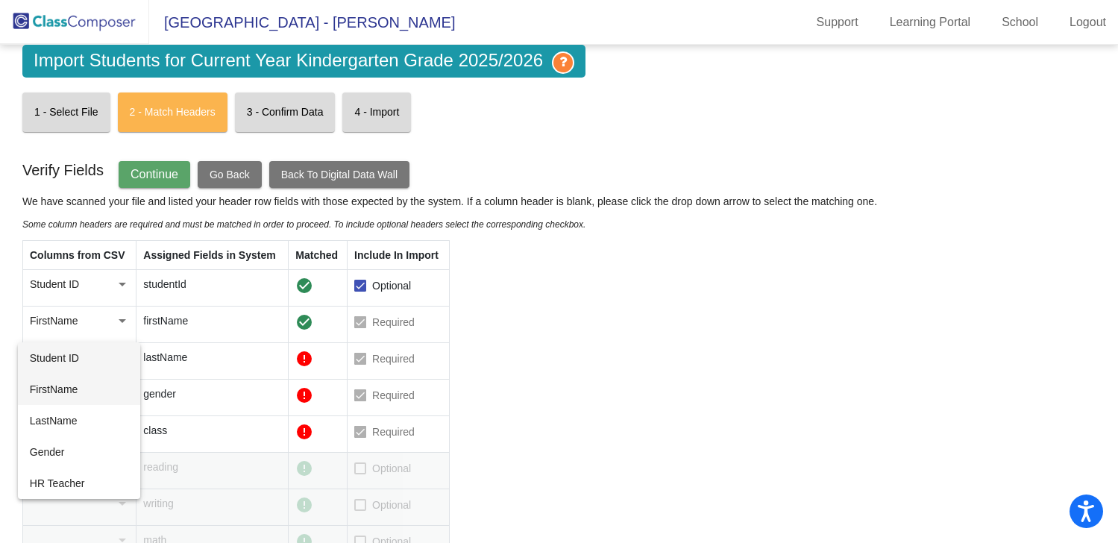
click at [81, 390] on span "FirstName" at bounding box center [79, 389] width 98 height 31
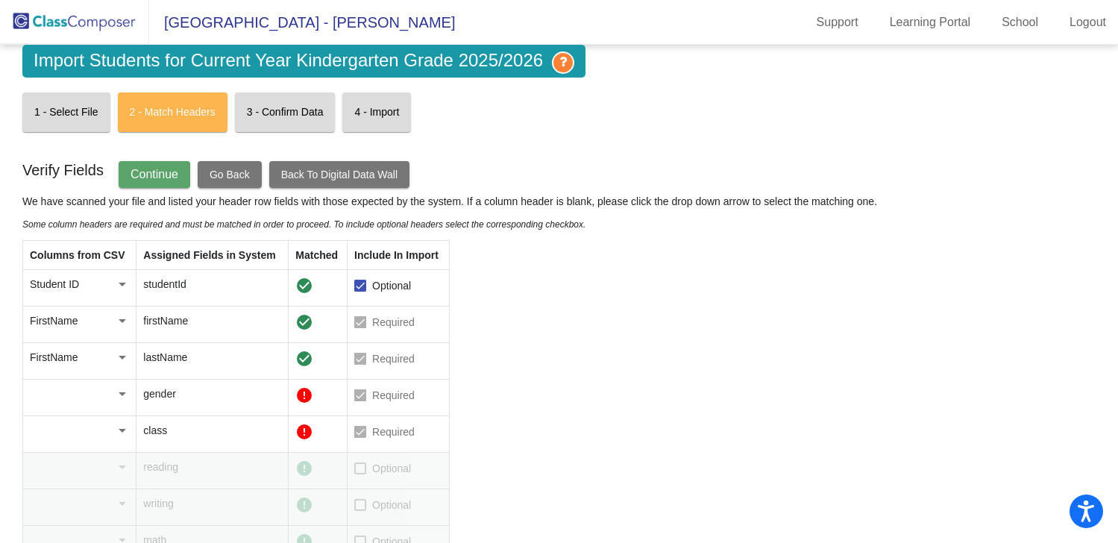
click at [91, 360] on div "FirstName" at bounding box center [73, 357] width 86 height 15
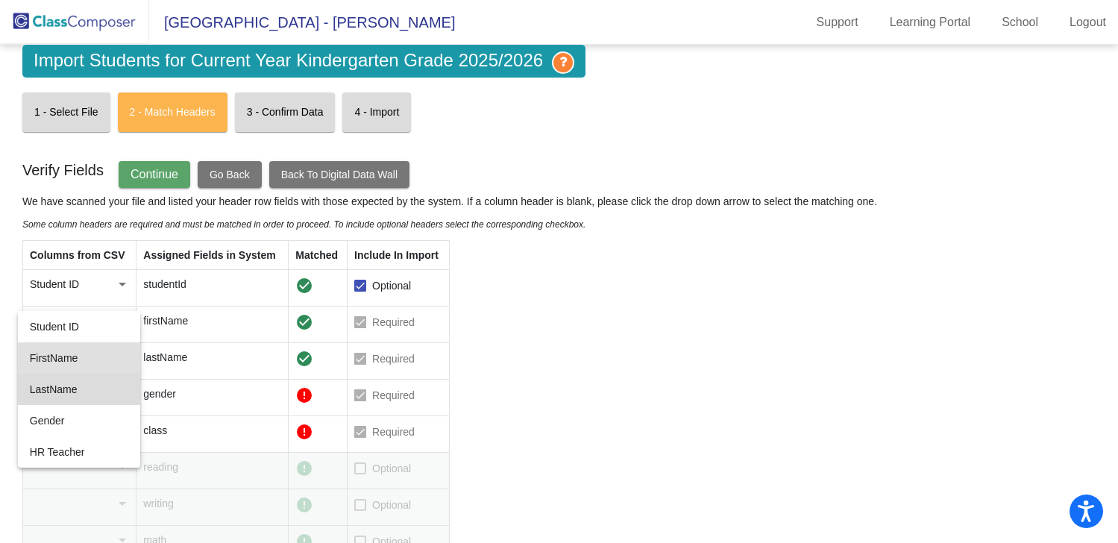
click at [70, 389] on span "LastName" at bounding box center [79, 389] width 98 height 31
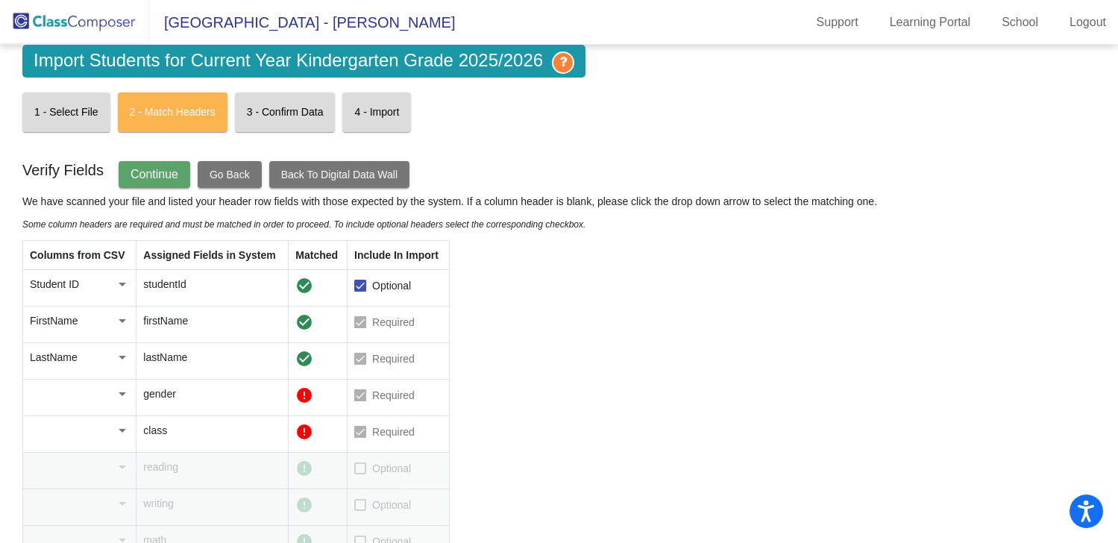
click at [121, 396] on div at bounding box center [122, 393] width 13 height 15
click at [80, 490] on span "Gender" at bounding box center [79, 488] width 98 height 31
click at [121, 433] on div at bounding box center [122, 431] width 7 height 4
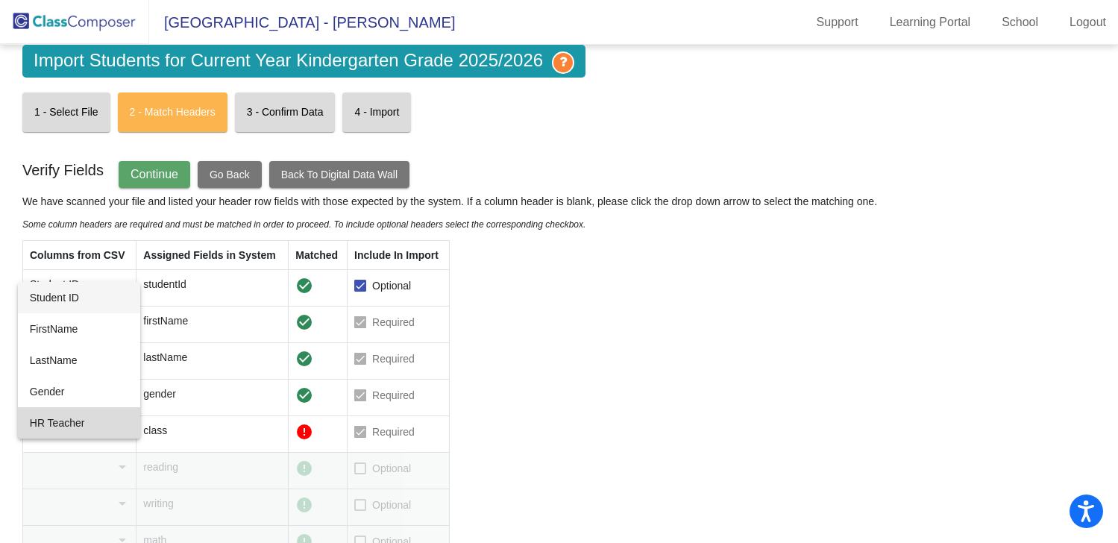
click at [99, 418] on span "HR Teacher" at bounding box center [79, 422] width 98 height 31
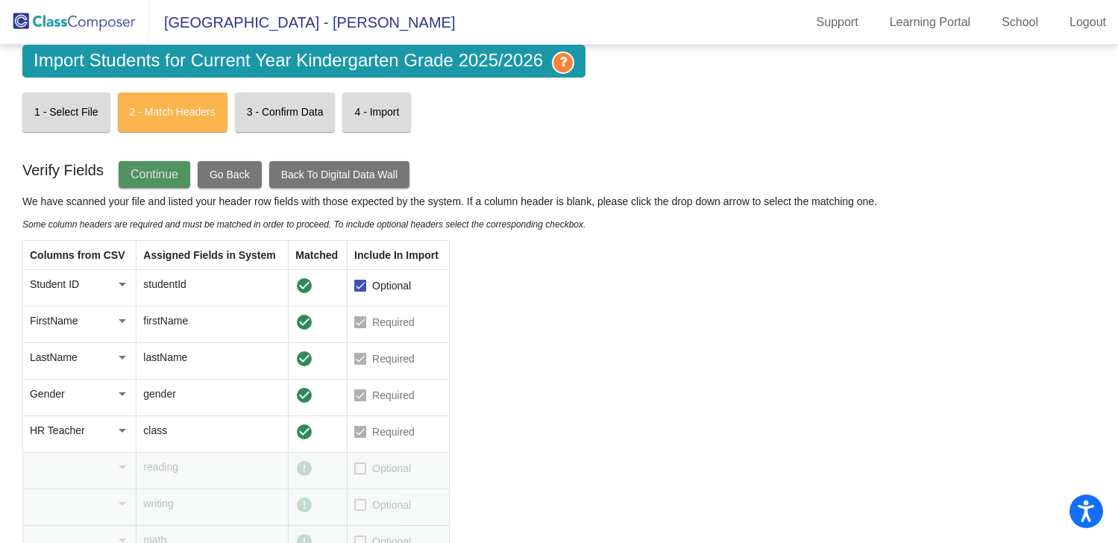
click at [163, 173] on span "Continue" at bounding box center [155, 174] width 48 height 13
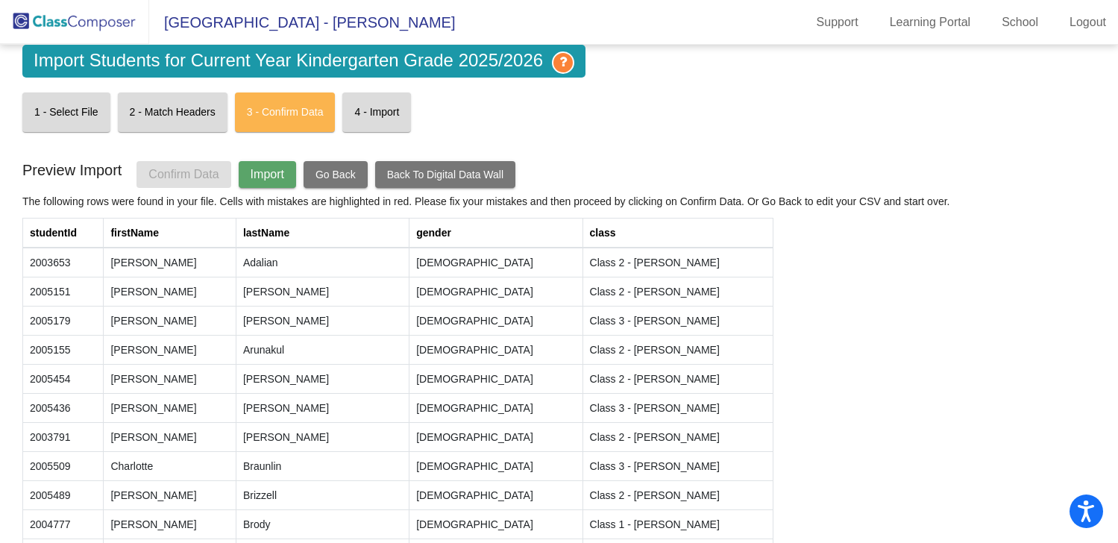
click at [260, 169] on span "Import" at bounding box center [268, 174] width 34 height 13
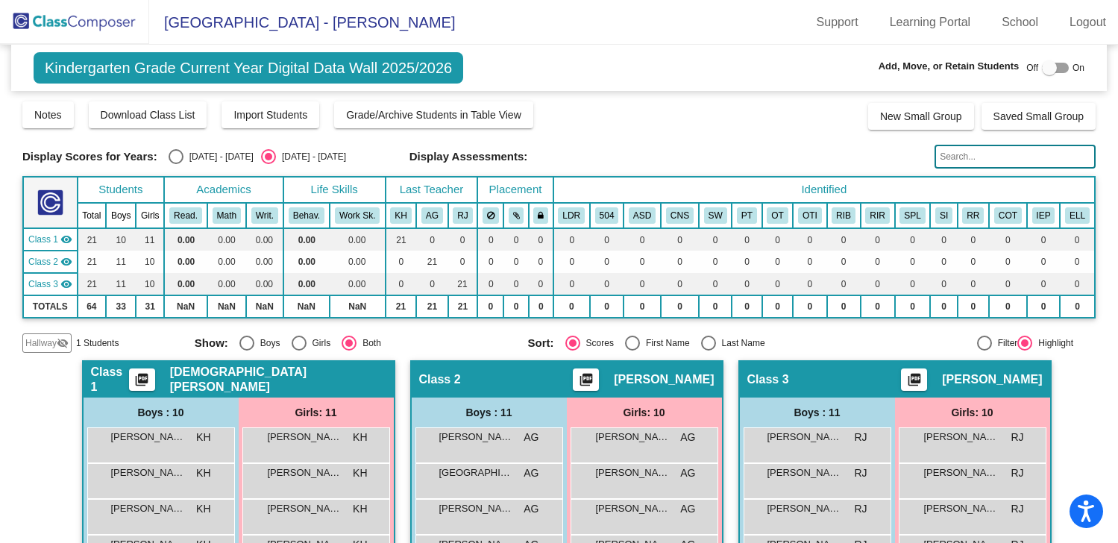
click at [16, 23] on img at bounding box center [74, 22] width 149 height 44
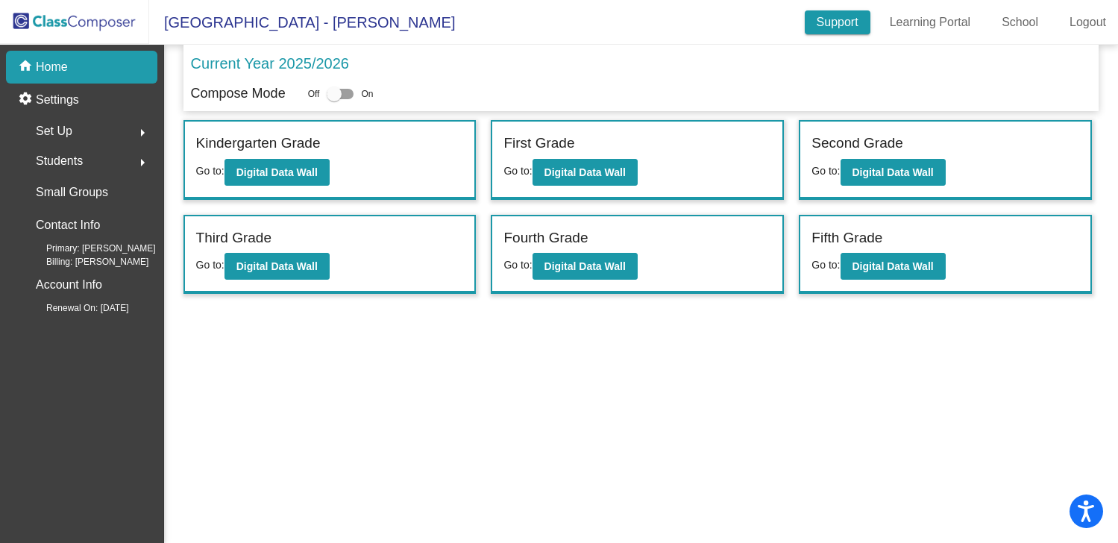
click at [838, 27] on link "Support" at bounding box center [838, 22] width 66 height 24
click at [923, 20] on link "Learning Portal" at bounding box center [930, 22] width 105 height 24
click at [1005, 17] on link "School" at bounding box center [1020, 22] width 60 height 24
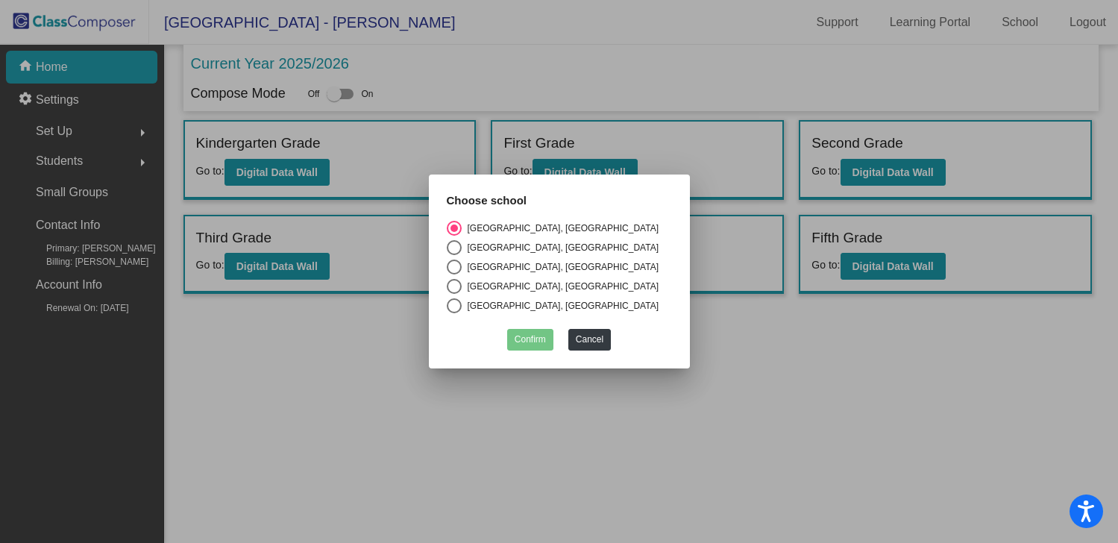
click at [487, 244] on div "[GEOGRAPHIC_DATA], [GEOGRAPHIC_DATA]" at bounding box center [561, 247] width 198 height 13
click at [454, 255] on input "[GEOGRAPHIC_DATA], [GEOGRAPHIC_DATA]" at bounding box center [454, 255] width 1 height 1
radio input "true"
click at [530, 331] on button "Confirm" at bounding box center [530, 340] width 46 height 22
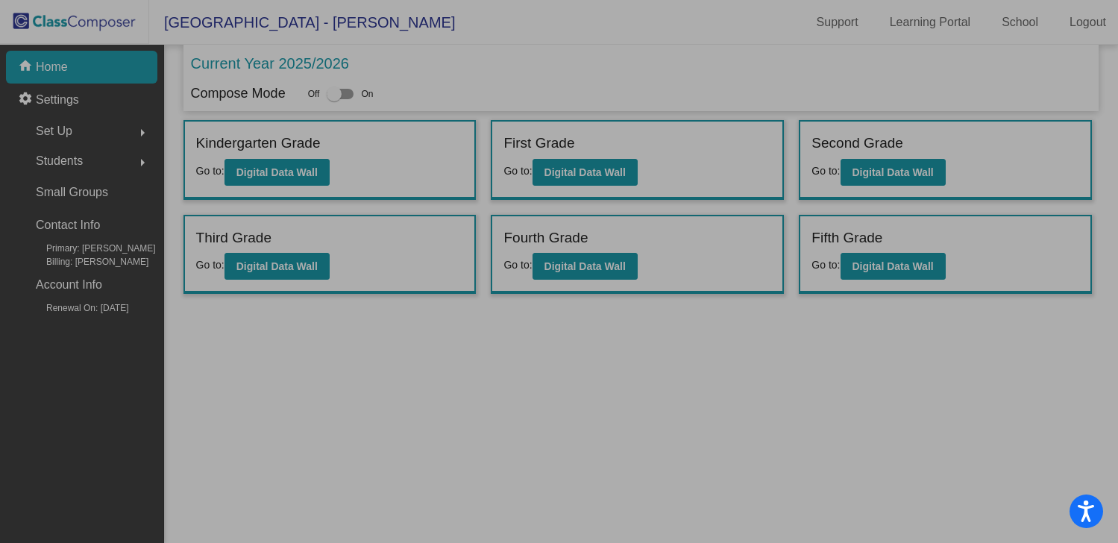
checkbox input "true"
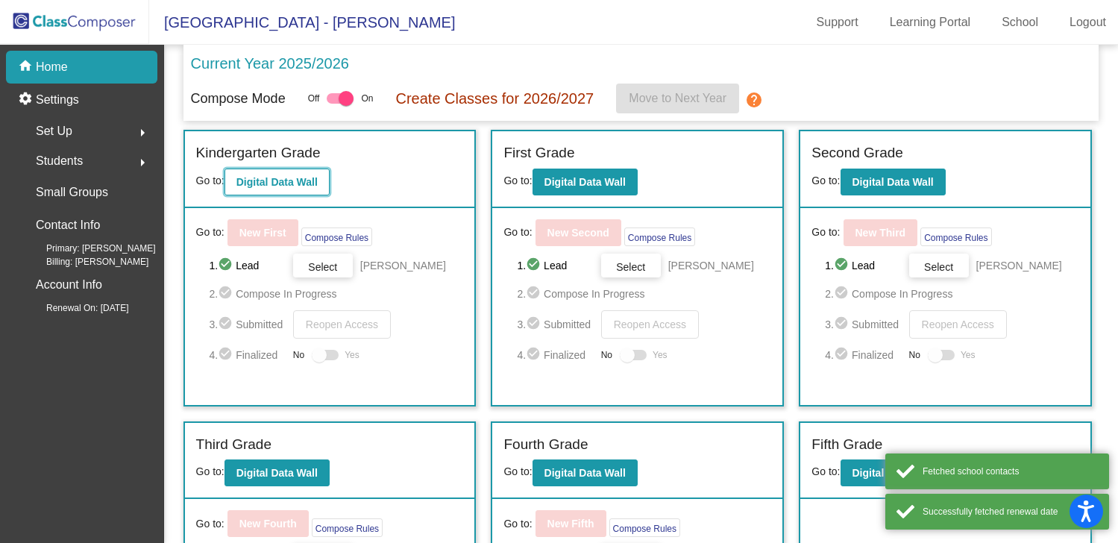
click at [295, 183] on b "Digital Data Wall" at bounding box center [276, 182] width 81 height 12
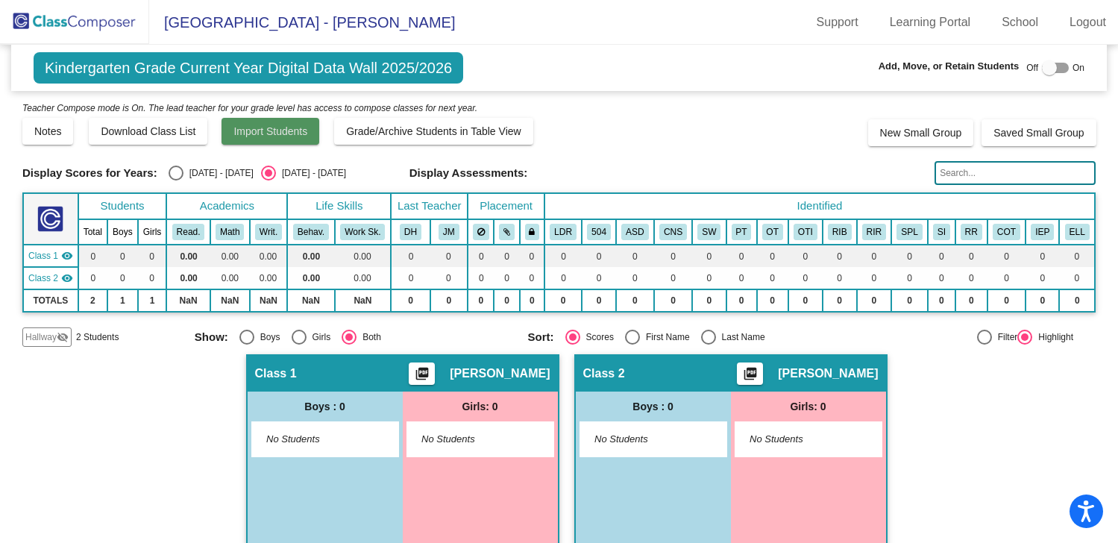
click at [246, 132] on span "Import Students" at bounding box center [270, 131] width 74 height 12
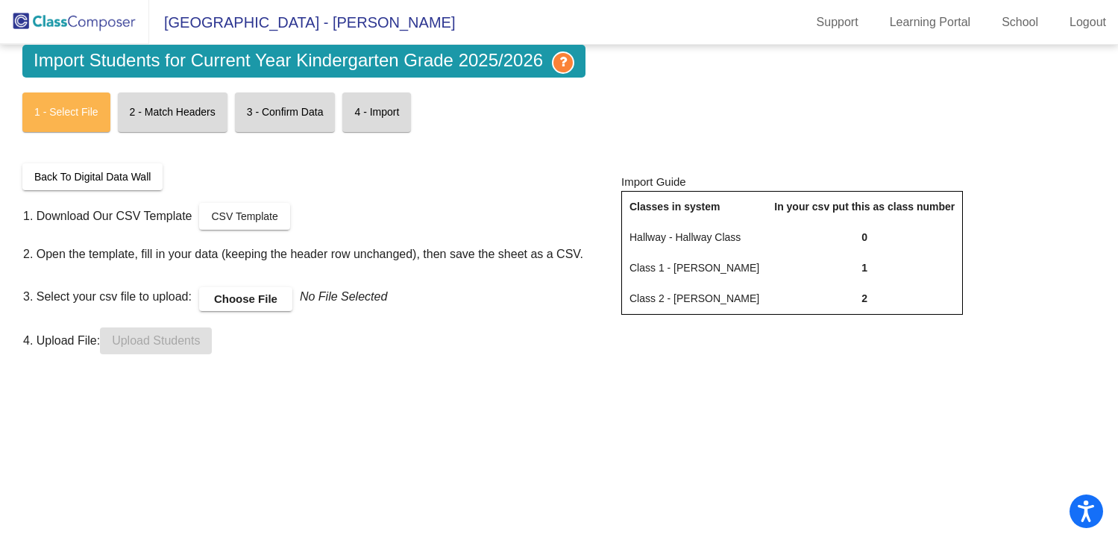
click at [259, 301] on label "Choose File" at bounding box center [245, 299] width 93 height 24
click at [0, 0] on input "Choose File" at bounding box center [0, 0] width 0 height 0
click at [177, 344] on span "Upload Students" at bounding box center [156, 340] width 88 height 13
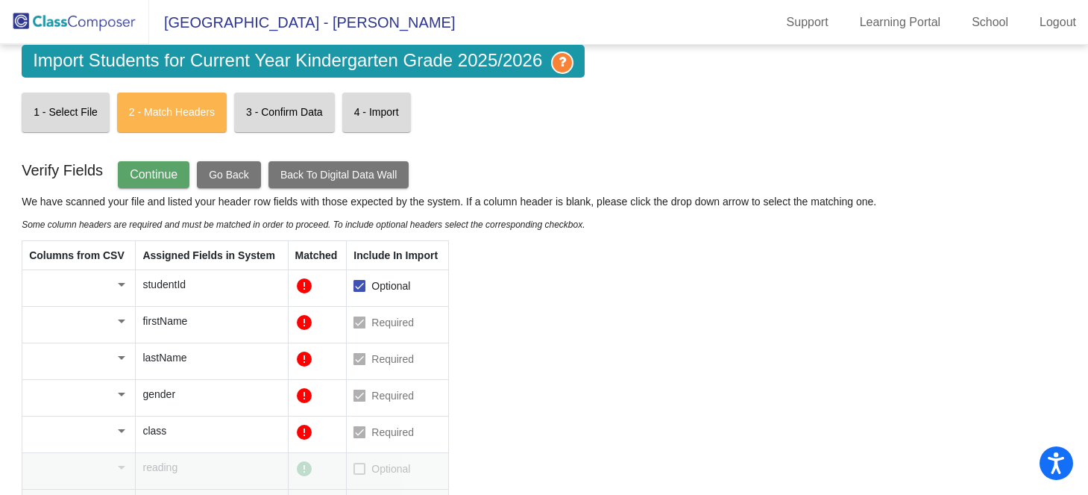
click at [122, 281] on div at bounding box center [121, 284] width 13 height 15
click at [89, 294] on span "Student ID" at bounding box center [78, 284] width 98 height 31
click at [121, 319] on div at bounding box center [121, 321] width 7 height 4
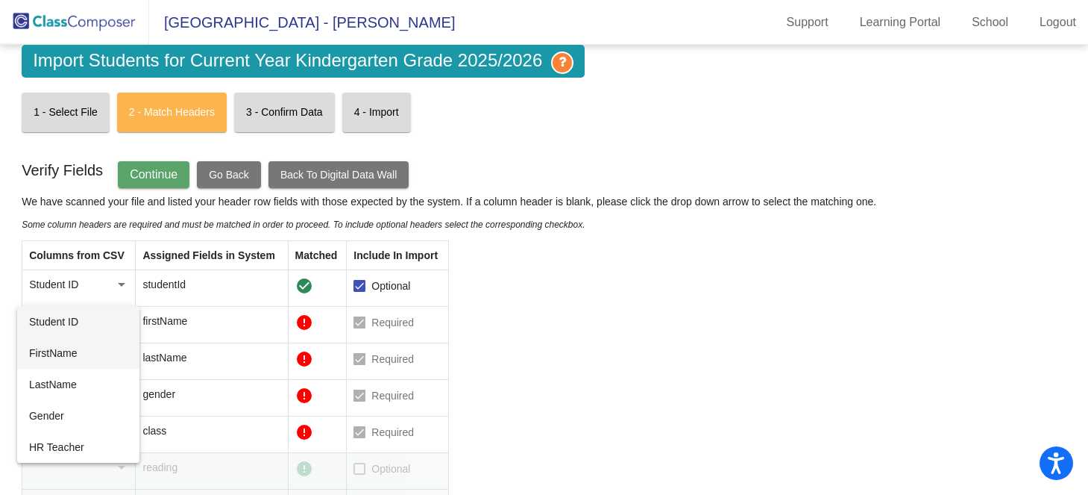
click at [95, 360] on span "FirstName" at bounding box center [78, 352] width 98 height 31
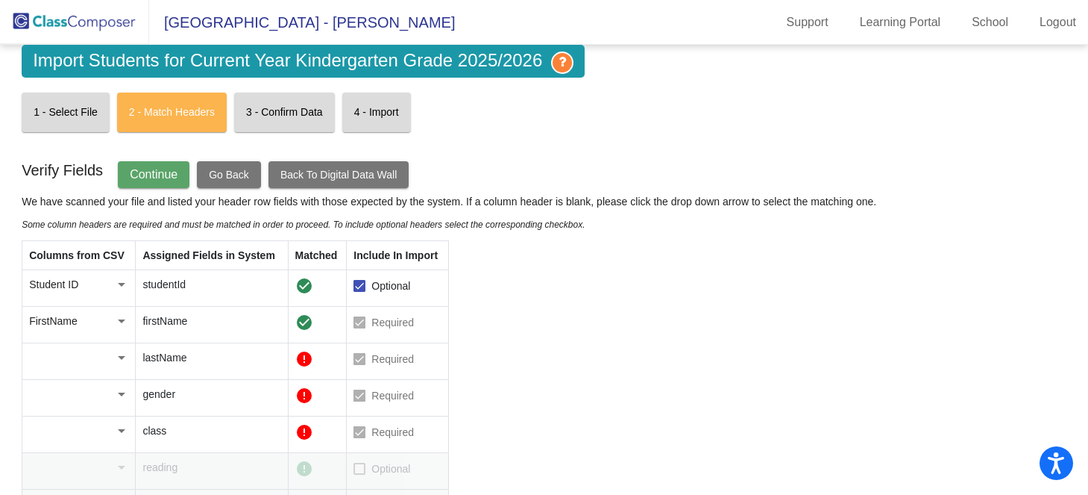
click at [119, 353] on div at bounding box center [121, 357] width 13 height 15
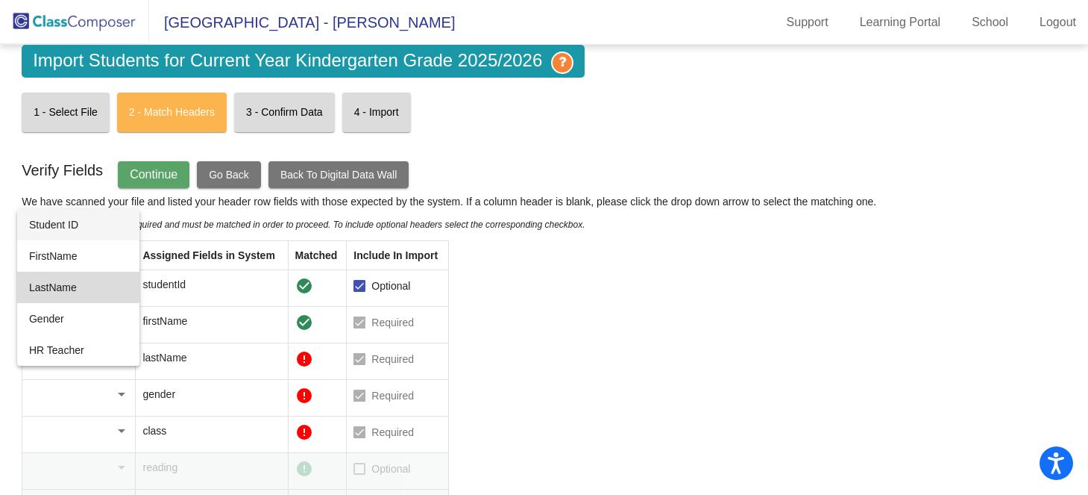
click at [88, 288] on span "LastName" at bounding box center [78, 287] width 98 height 31
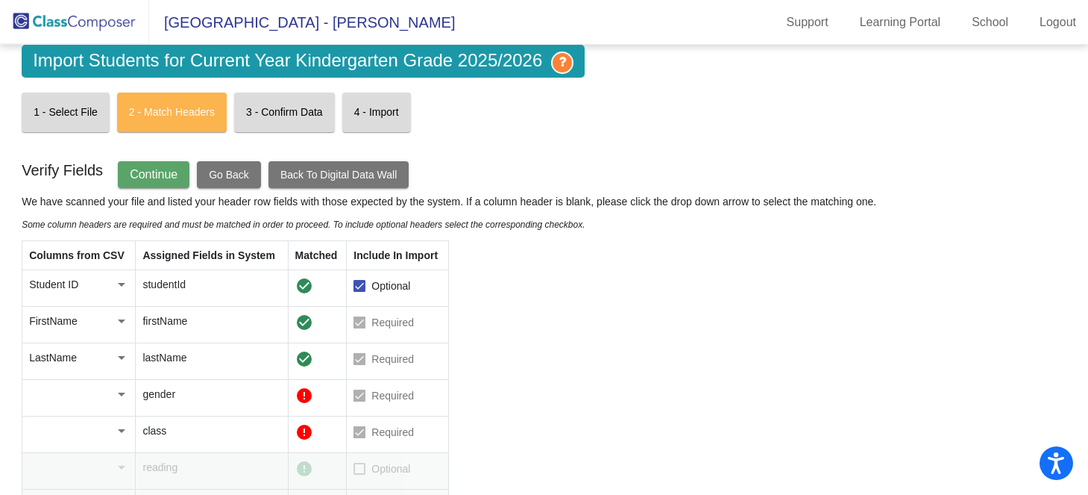
click at [118, 395] on div at bounding box center [121, 394] width 7 height 4
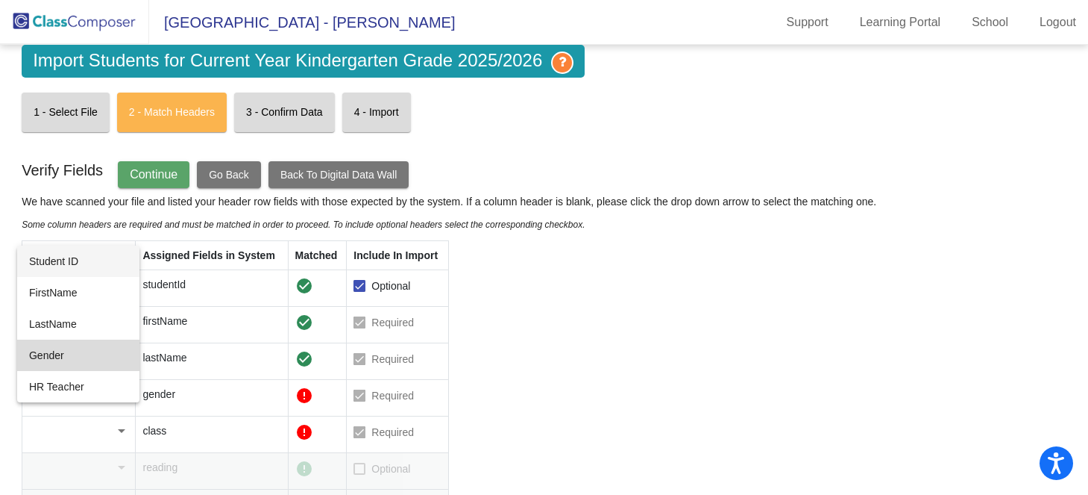
click at [95, 357] on span "Gender" at bounding box center [78, 354] width 98 height 31
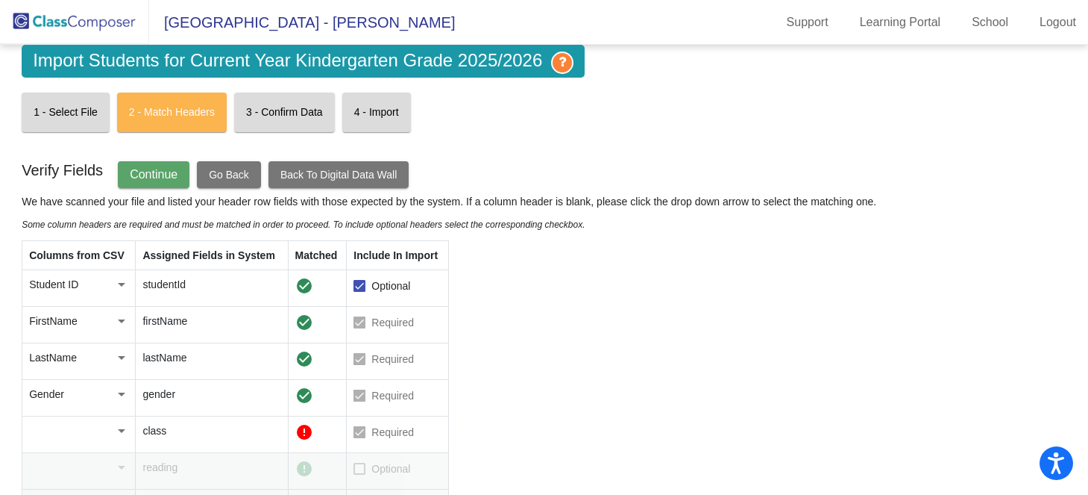
click at [119, 428] on div at bounding box center [121, 430] width 13 height 15
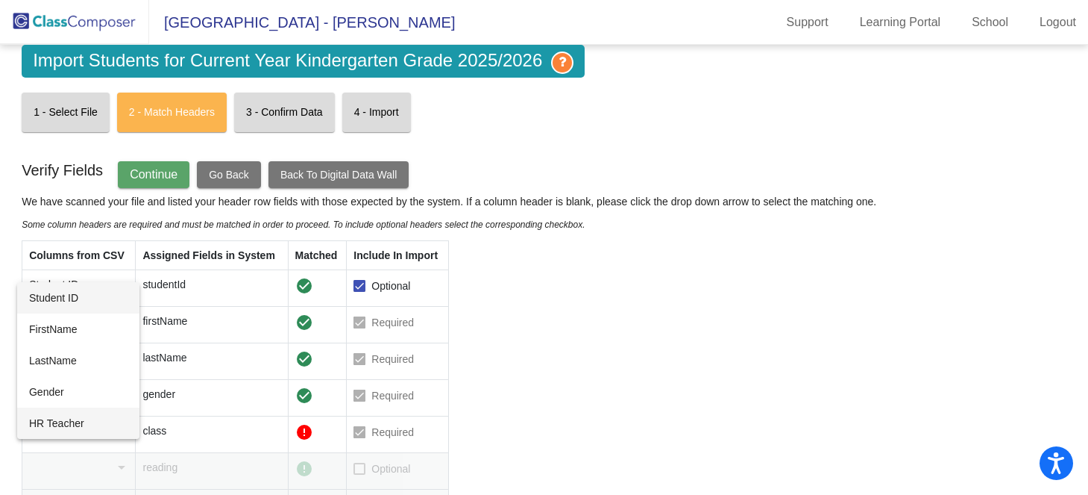
click at [111, 424] on span "HR Teacher" at bounding box center [78, 422] width 98 height 31
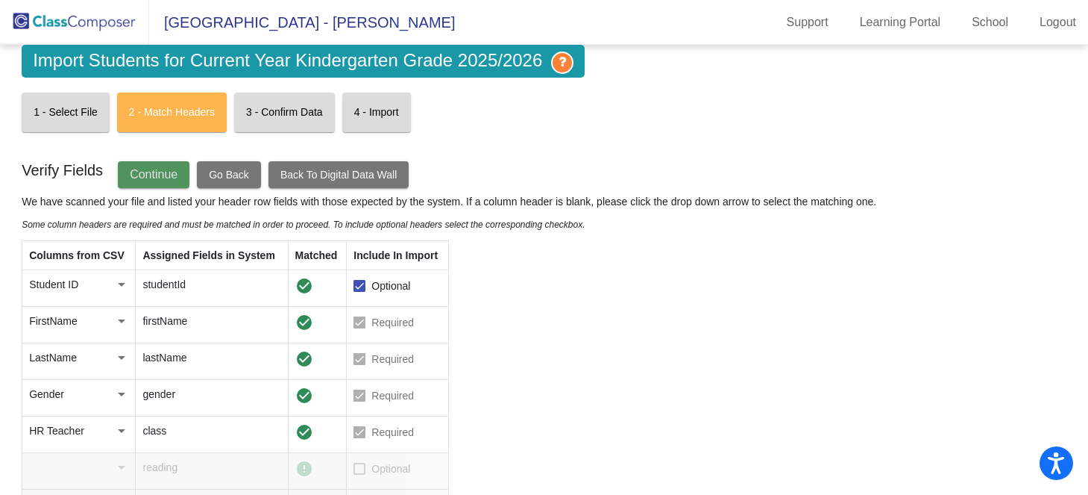
click at [160, 178] on span "Continue" at bounding box center [154, 174] width 48 height 13
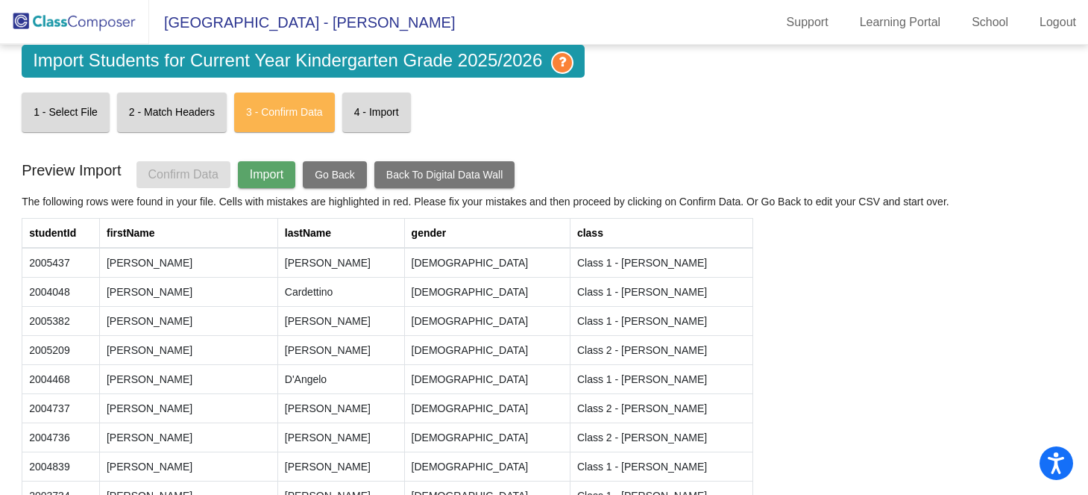
click at [269, 168] on span "Import" at bounding box center [267, 174] width 34 height 13
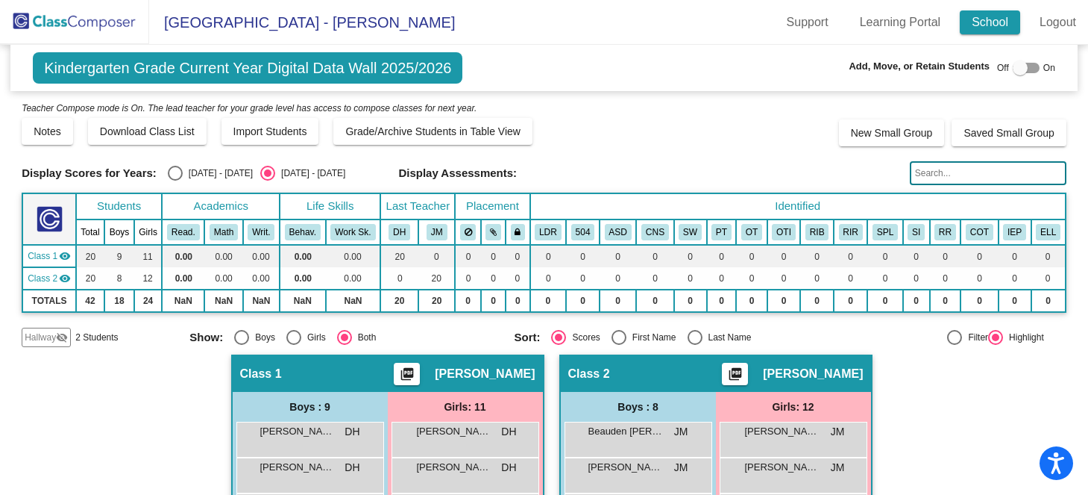
click at [995, 22] on link "School" at bounding box center [990, 22] width 60 height 24
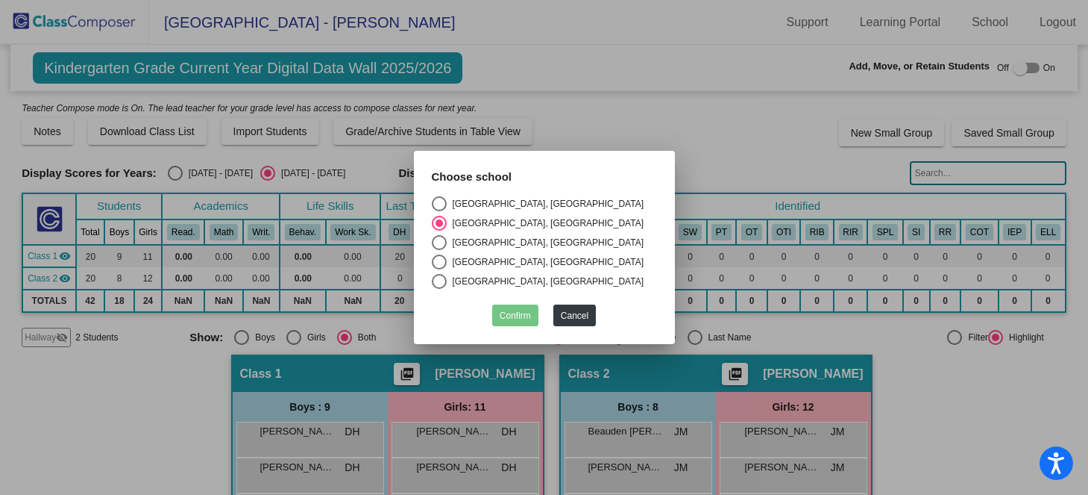
click at [539, 278] on div "Slingerlands Elementary School, BETHLEHEM CENTRAL SCHOOL DISTRICT" at bounding box center [546, 280] width 198 height 13
click at [439, 289] on input "Slingerlands Elementary School, BETHLEHEM CENTRAL SCHOOL DISTRICT" at bounding box center [439, 289] width 1 height 1
radio input "true"
click at [515, 313] on button "Confirm" at bounding box center [515, 315] width 46 height 22
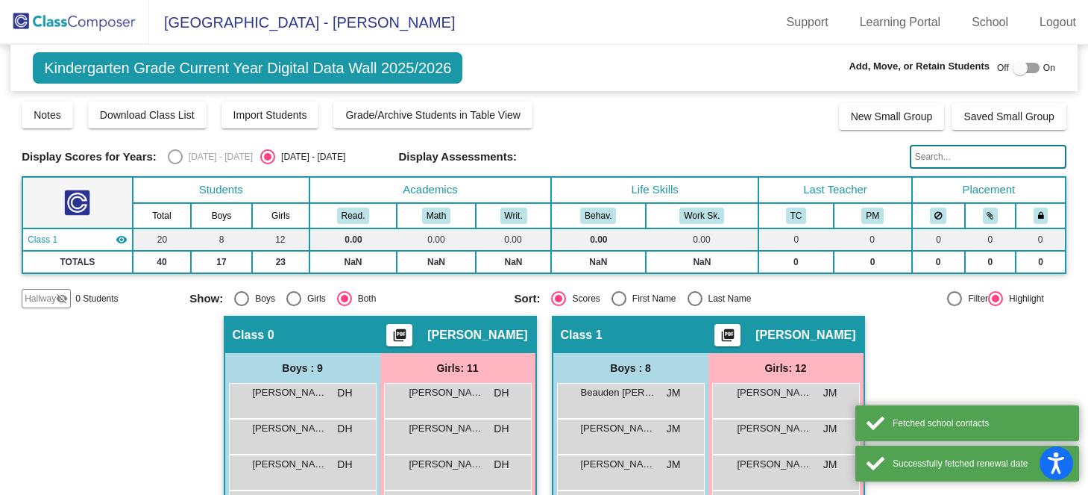
click at [29, 24] on img at bounding box center [74, 22] width 149 height 44
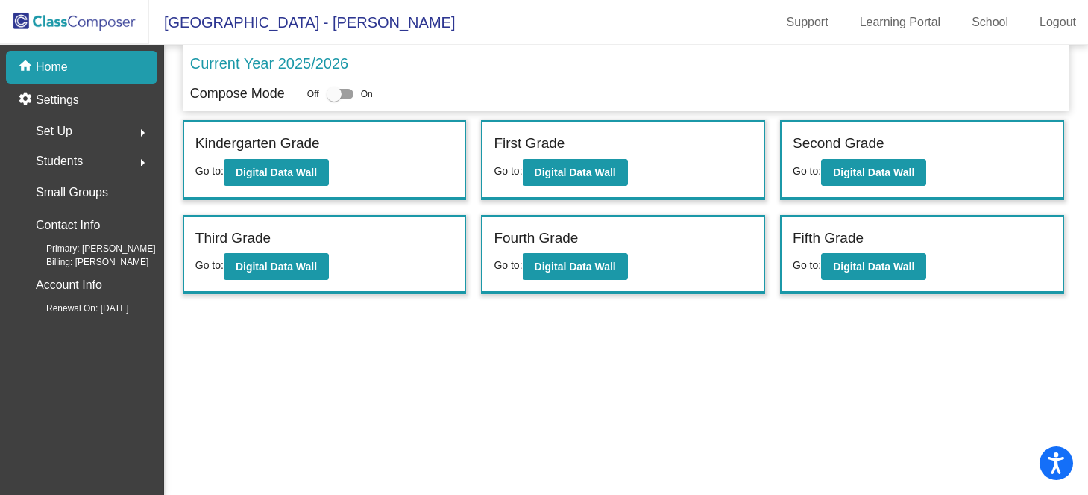
click at [29, 24] on img at bounding box center [74, 22] width 149 height 44
click at [251, 175] on b "Digital Data Wall" at bounding box center [276, 172] width 81 height 12
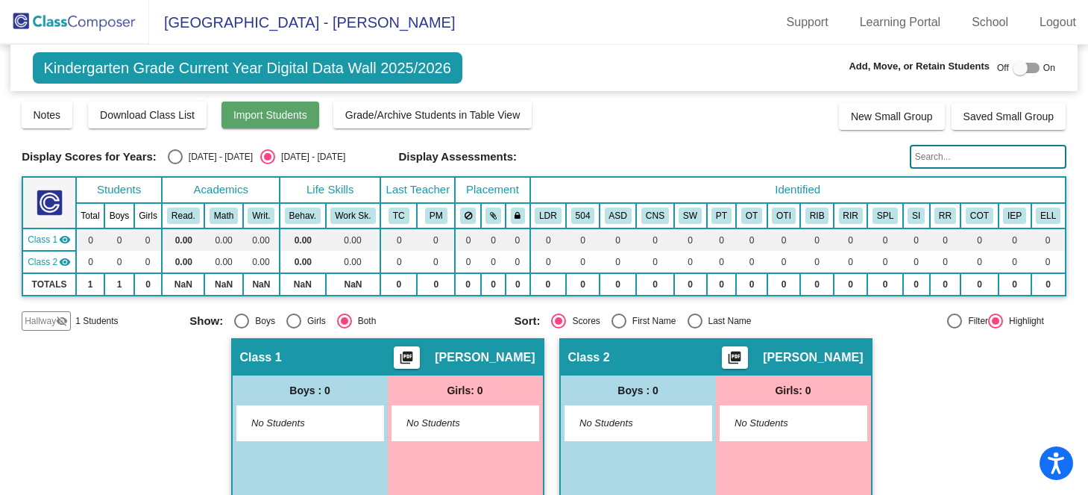
click at [268, 113] on span "Import Students" at bounding box center [270, 115] width 74 height 12
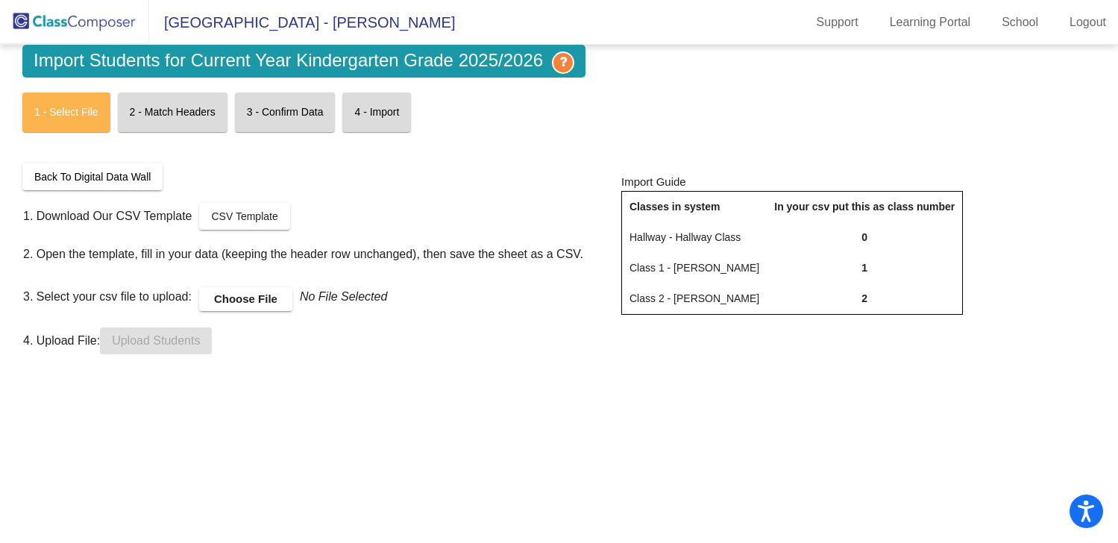
click at [248, 296] on label "Choose File" at bounding box center [245, 299] width 93 height 24
click at [0, 0] on input "Choose File" at bounding box center [0, 0] width 0 height 0
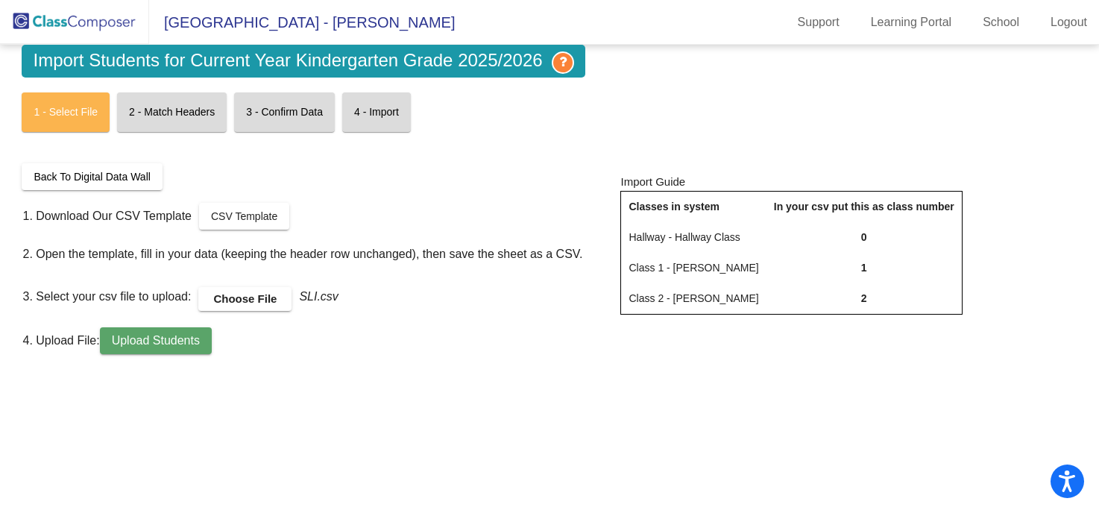
click at [172, 342] on span "Upload Students" at bounding box center [156, 340] width 88 height 13
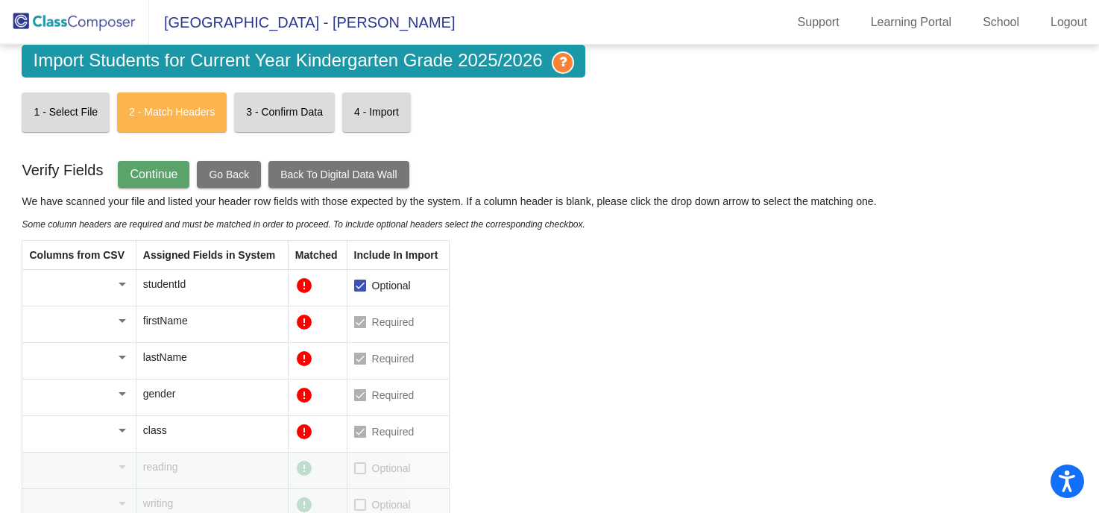
click at [121, 289] on div at bounding box center [122, 284] width 13 height 15
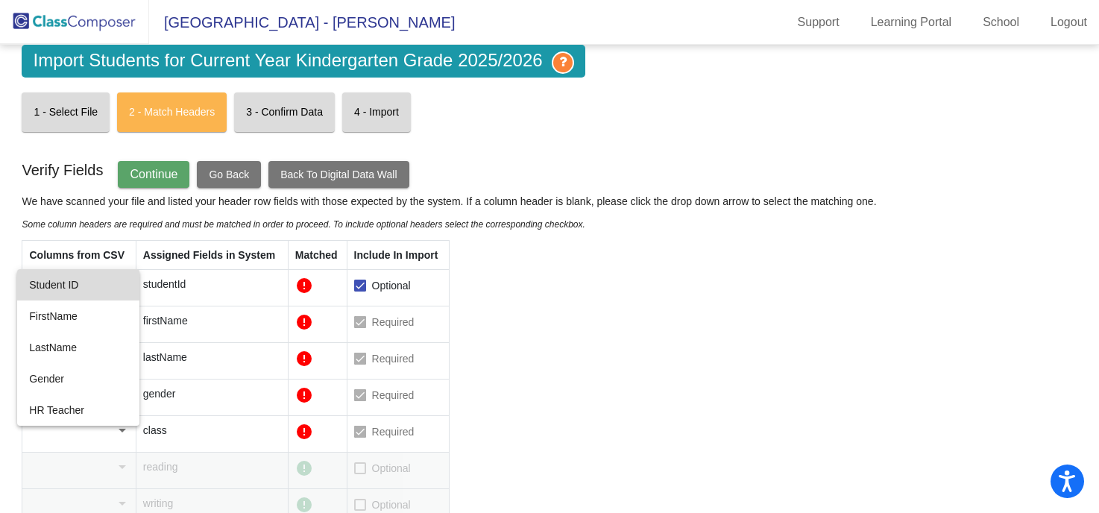
click at [99, 297] on span "Student ID" at bounding box center [78, 284] width 98 height 31
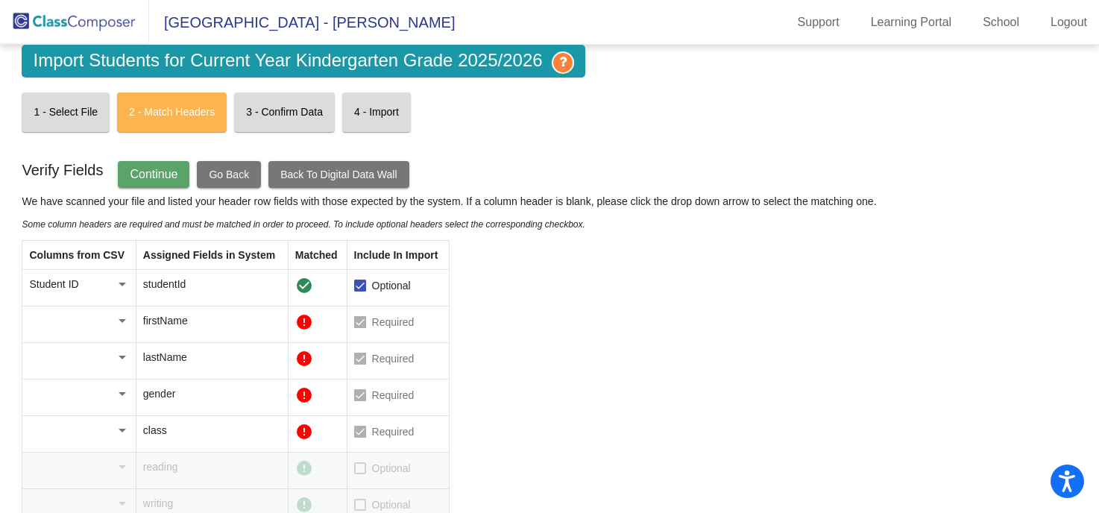
click at [119, 320] on div at bounding box center [122, 321] width 7 height 4
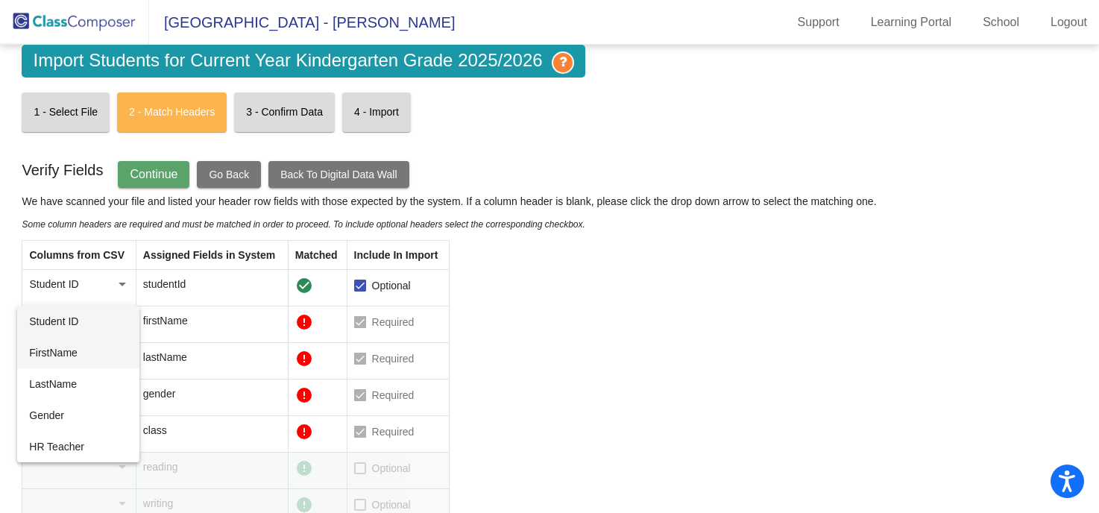
click at [87, 354] on span "FirstName" at bounding box center [78, 352] width 98 height 31
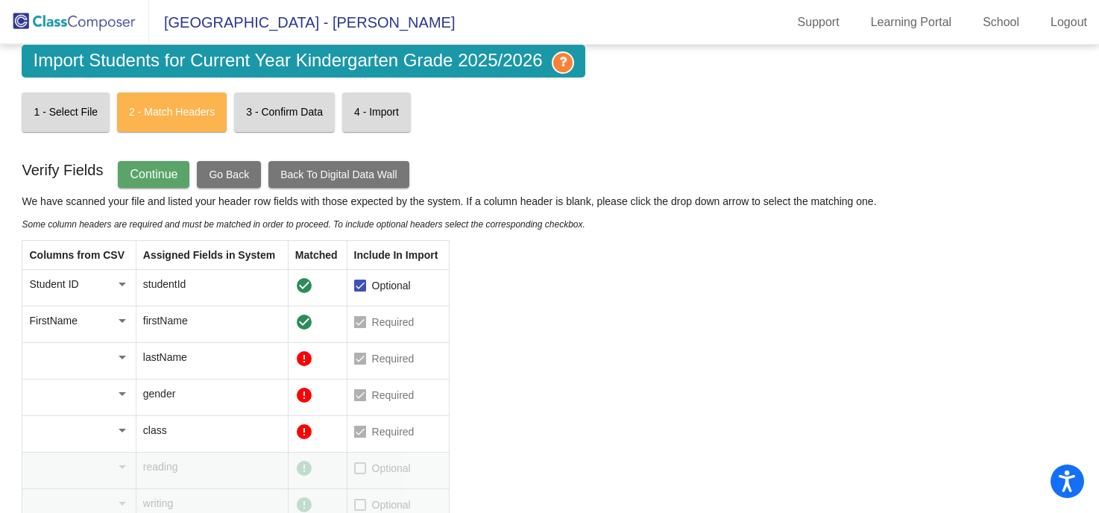
click at [123, 354] on div at bounding box center [122, 357] width 13 height 15
click at [81, 427] on span "LastName" at bounding box center [78, 420] width 98 height 31
click at [123, 392] on div at bounding box center [122, 393] width 13 height 15
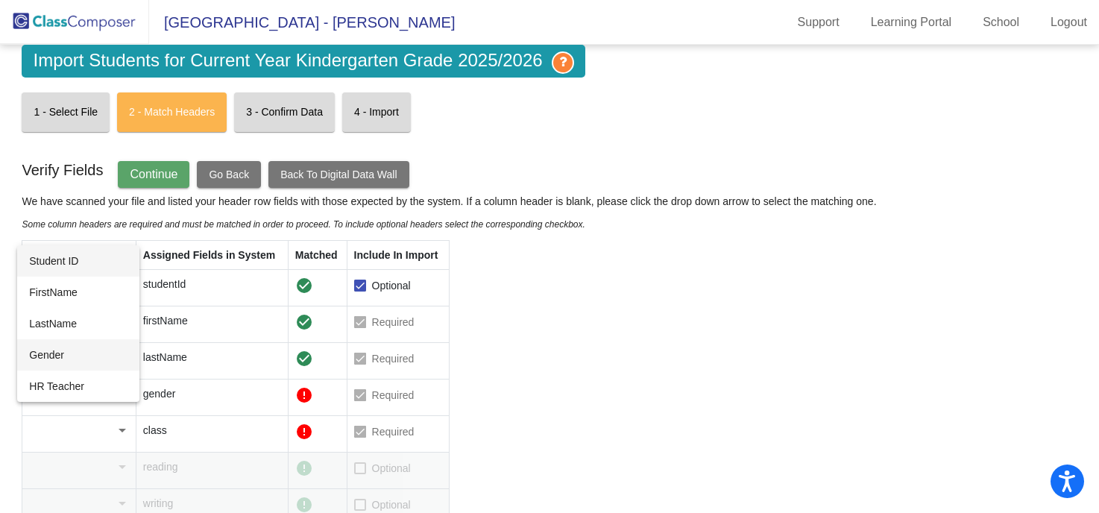
click at [90, 363] on span "Gender" at bounding box center [78, 354] width 98 height 31
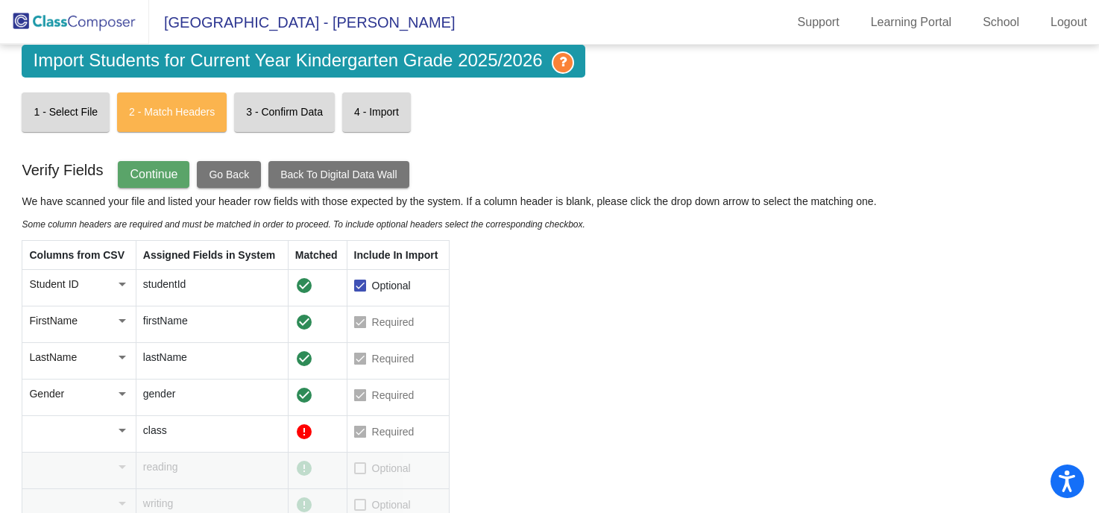
click at [122, 430] on div at bounding box center [122, 431] width 7 height 4
click at [95, 428] on span "HR Teacher" at bounding box center [78, 422] width 98 height 31
click at [172, 181] on span "Continue" at bounding box center [154, 174] width 48 height 13
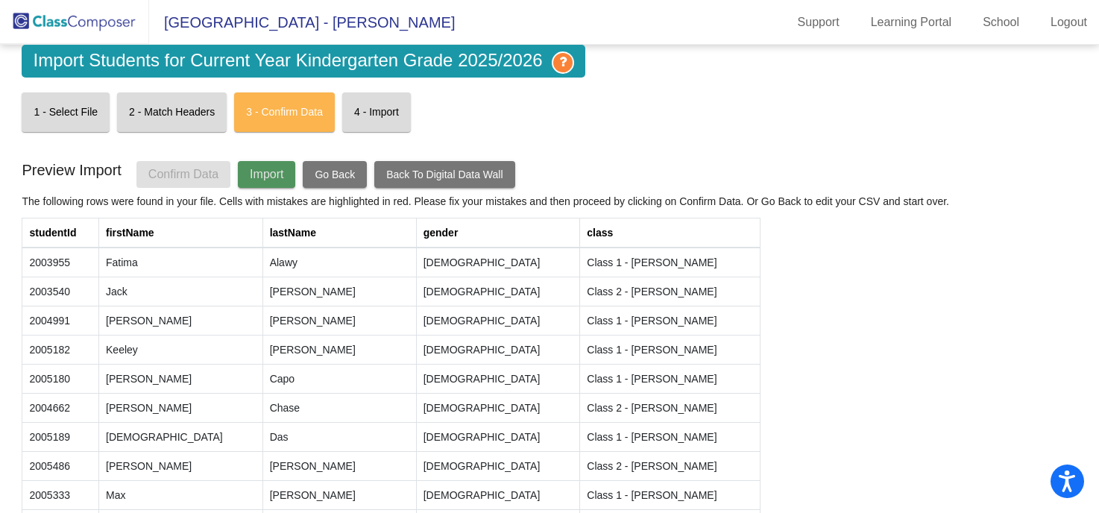
click at [267, 172] on span "Import" at bounding box center [267, 174] width 34 height 13
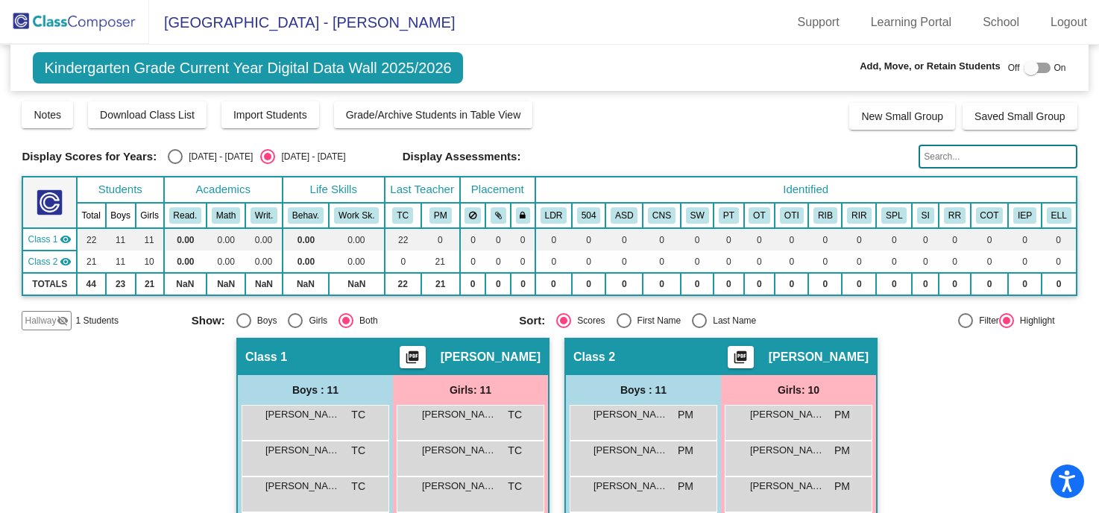
click at [19, 25] on img at bounding box center [74, 22] width 149 height 44
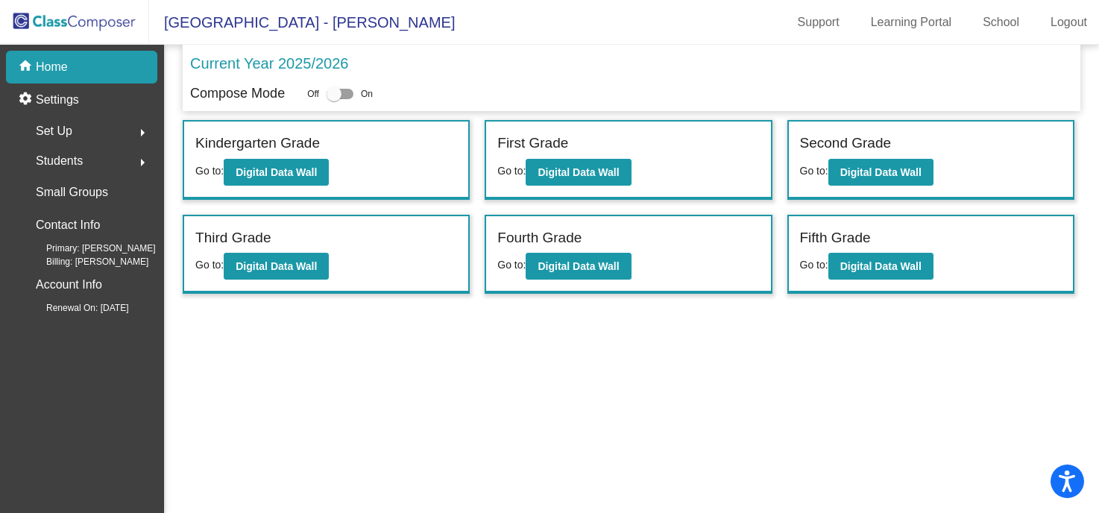
click at [336, 93] on div at bounding box center [334, 94] width 15 height 15
click at [334, 99] on input "checkbox" at bounding box center [333, 99] width 1 height 1
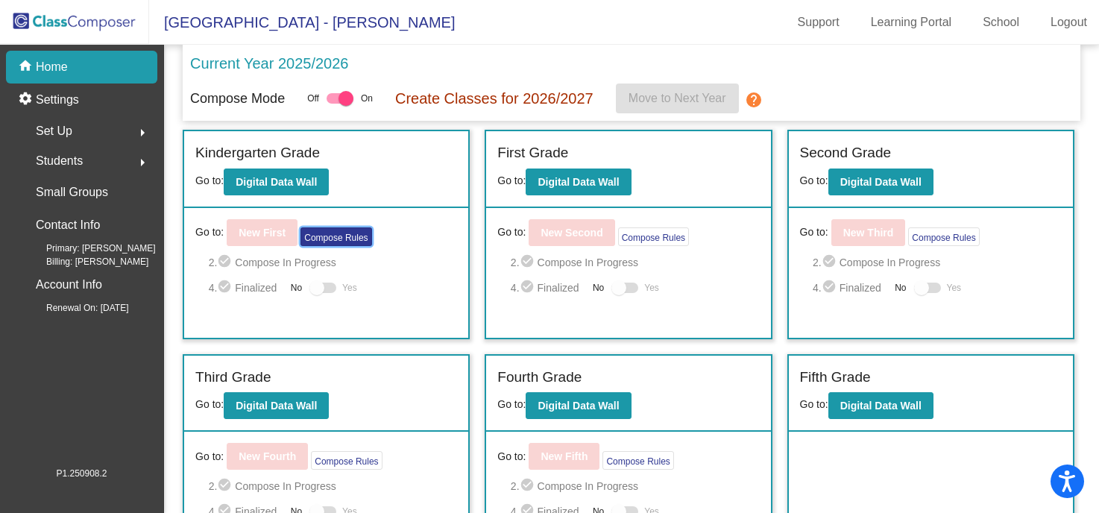
click at [350, 238] on button "Compose Rules" at bounding box center [336, 236] width 71 height 19
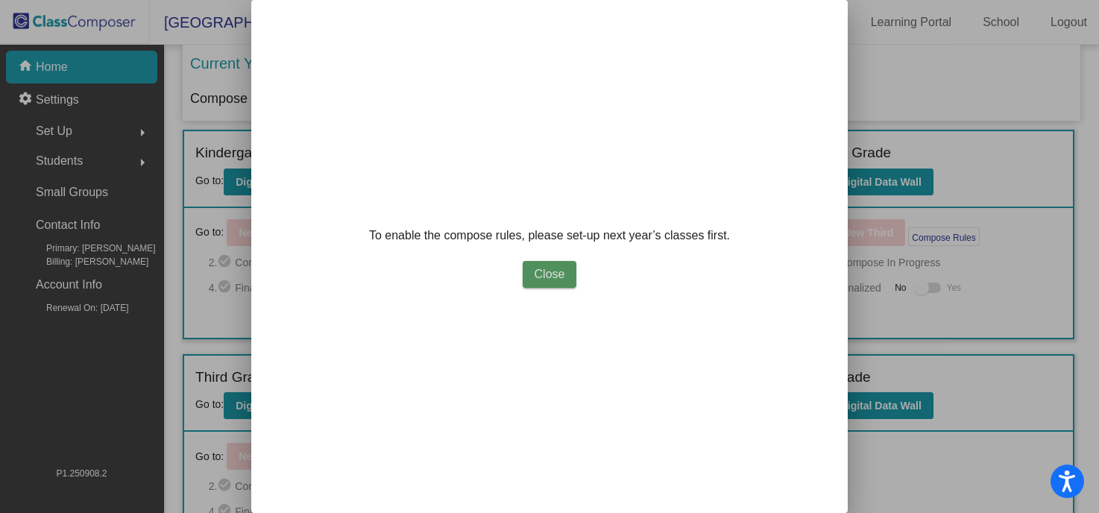
click at [549, 275] on span "Close" at bounding box center [550, 274] width 31 height 13
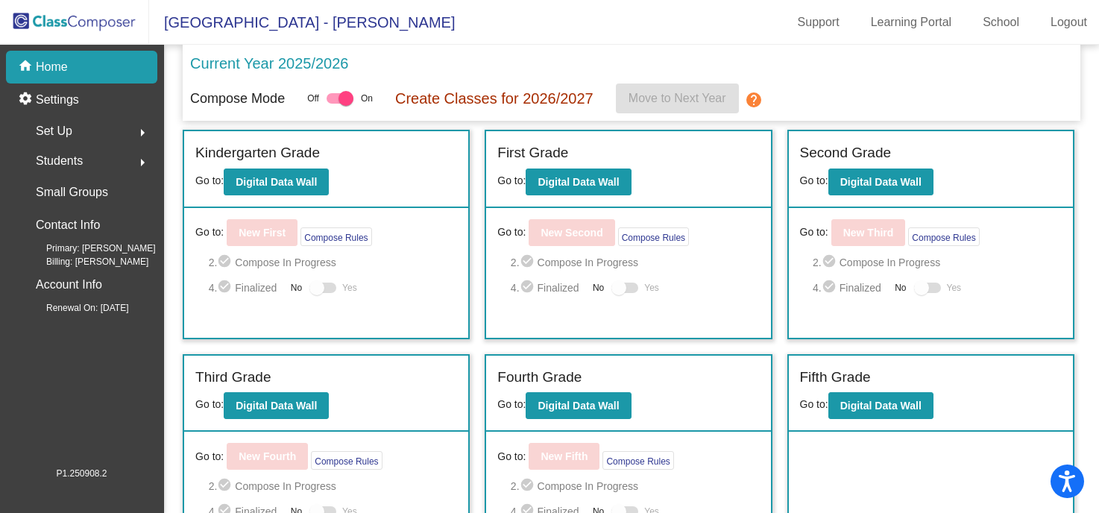
click at [344, 104] on div at bounding box center [346, 98] width 15 height 15
click at [334, 104] on input "checkbox" at bounding box center [333, 104] width 1 height 1
checkbox input "false"
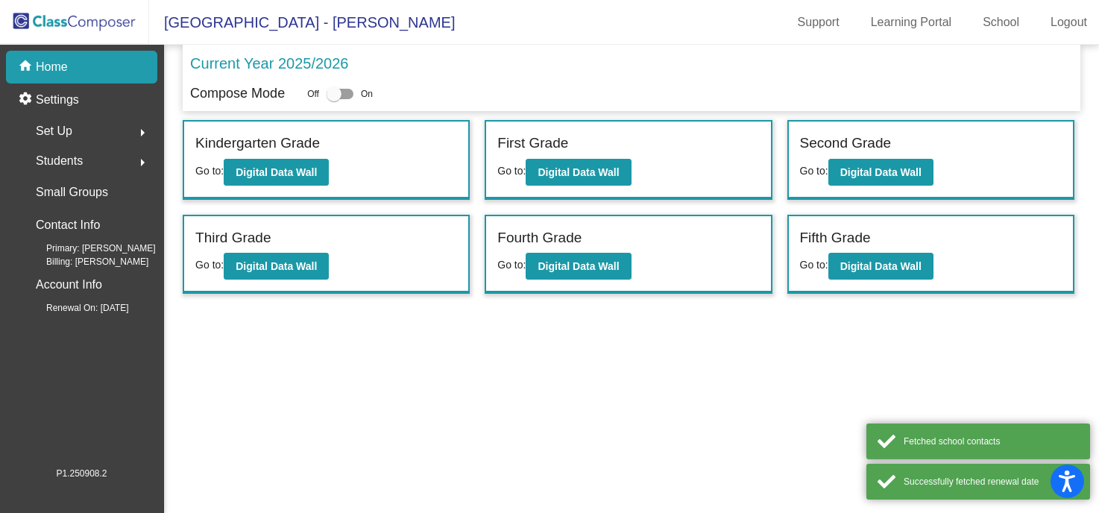
click at [76, 133] on div "Set Up arrow_right" at bounding box center [86, 131] width 142 height 30
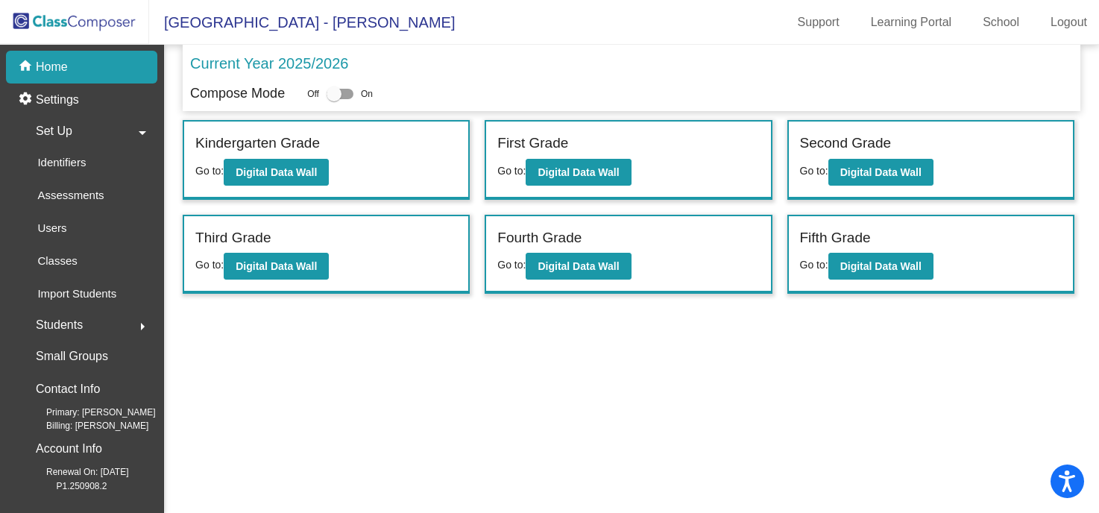
click at [76, 133] on div "Set Up arrow_drop_down" at bounding box center [86, 131] width 142 height 30
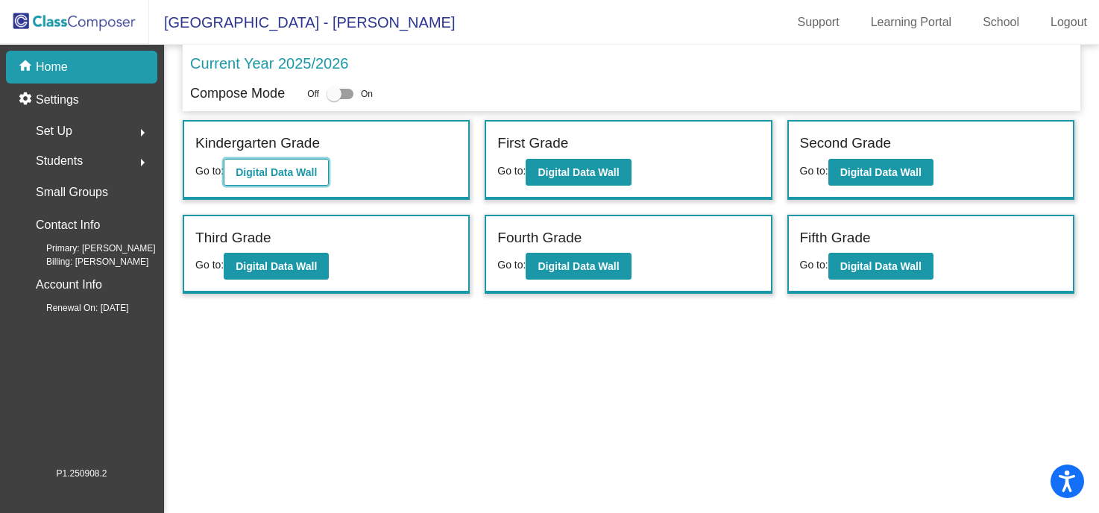
click at [251, 178] on b "Digital Data Wall" at bounding box center [276, 172] width 81 height 12
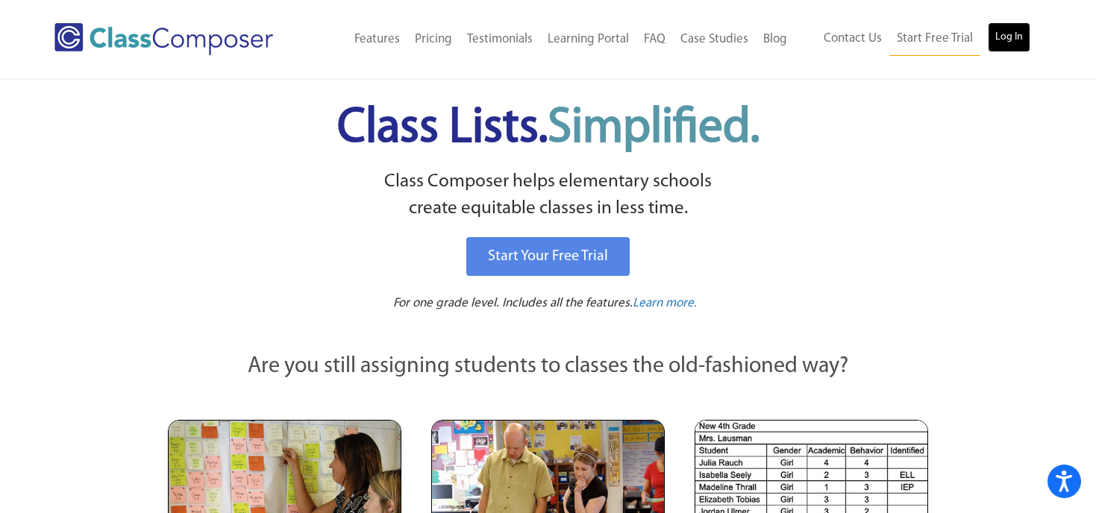
click at [1017, 35] on link "Log In" at bounding box center [1009, 37] width 43 height 30
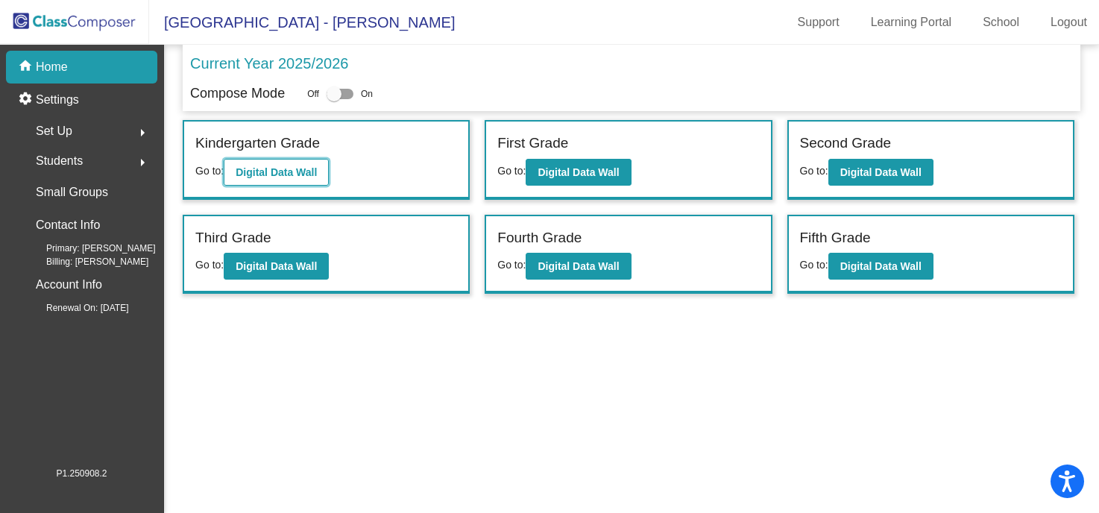
click at [269, 166] on b "Digital Data Wall" at bounding box center [276, 172] width 81 height 12
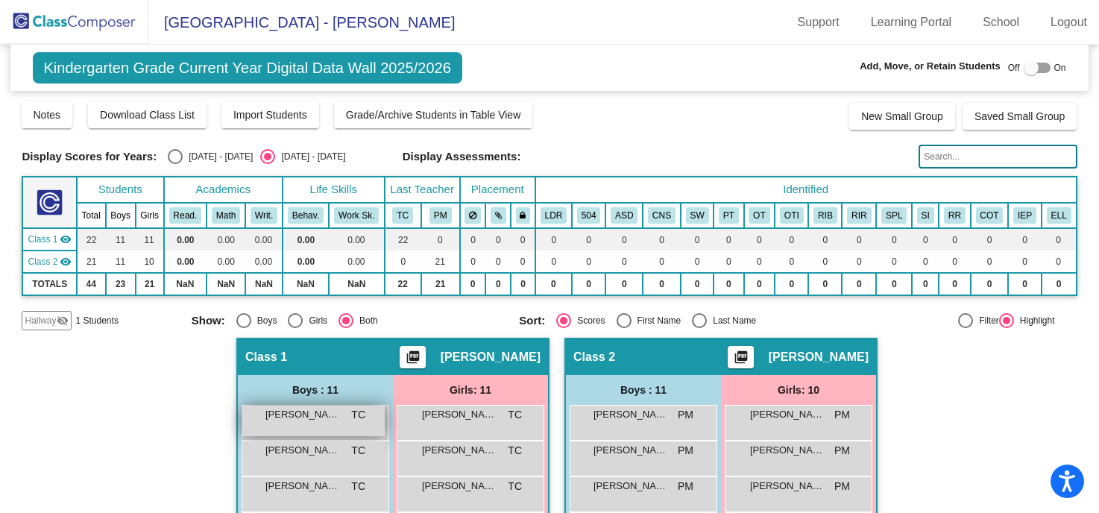
click at [318, 424] on div "[PERSON_NAME] TC lock do_not_disturb_alt" at bounding box center [313, 421] width 142 height 31
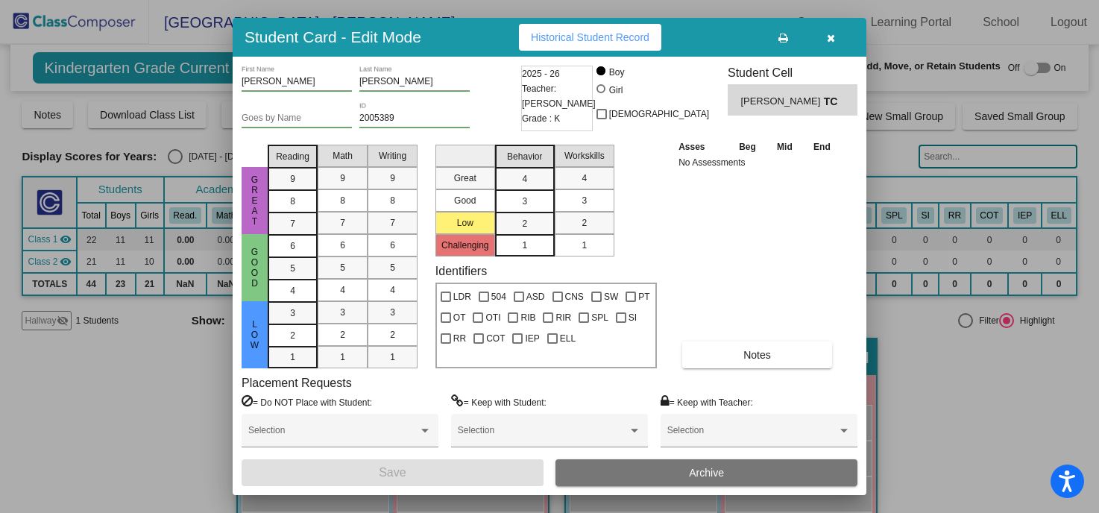
click at [833, 37] on icon "button" at bounding box center [831, 38] width 8 height 10
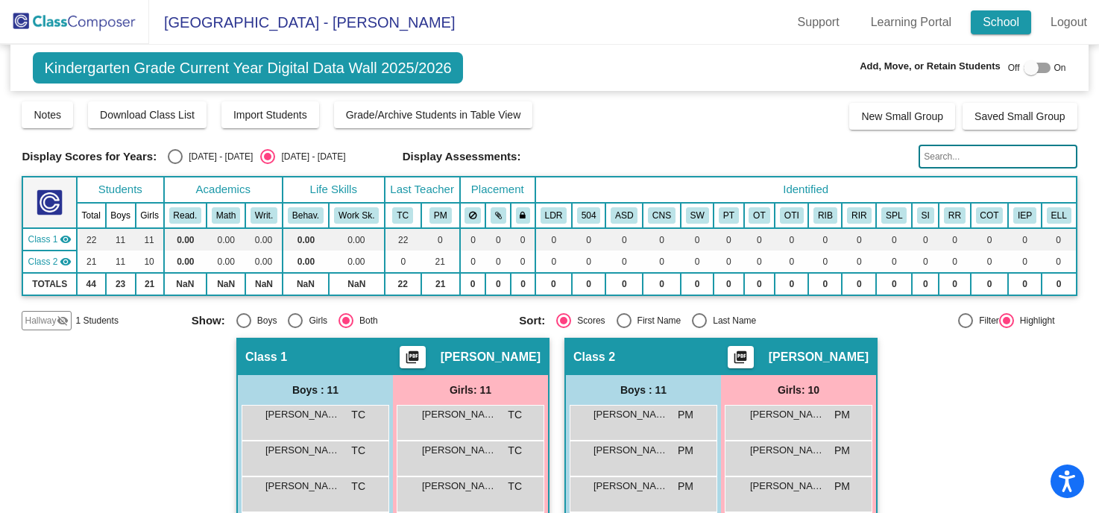
click at [997, 16] on link "School" at bounding box center [1001, 22] width 60 height 24
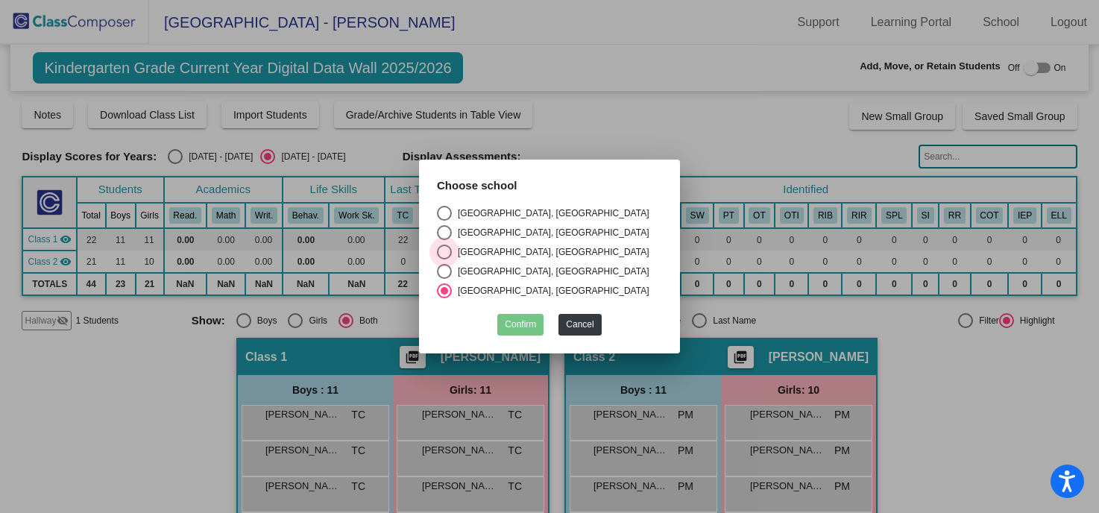
click at [459, 252] on div "[GEOGRAPHIC_DATA], [GEOGRAPHIC_DATA]" at bounding box center [551, 251] width 198 height 13
click at [445, 260] on input "[GEOGRAPHIC_DATA], [GEOGRAPHIC_DATA]" at bounding box center [444, 260] width 1 height 1
radio input "true"
click at [525, 315] on button "Confirm" at bounding box center [521, 325] width 46 height 22
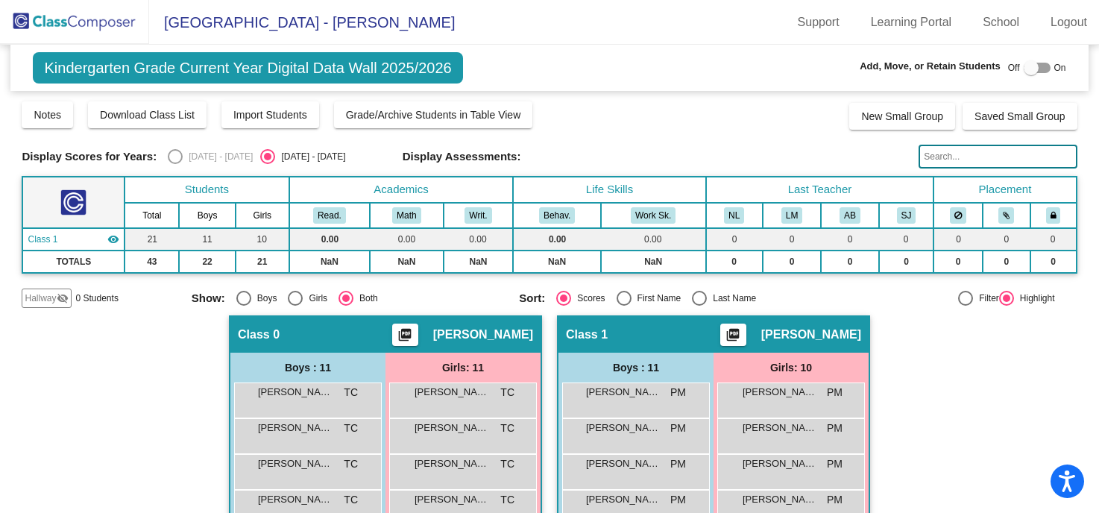
click at [20, 12] on img at bounding box center [74, 22] width 149 height 44
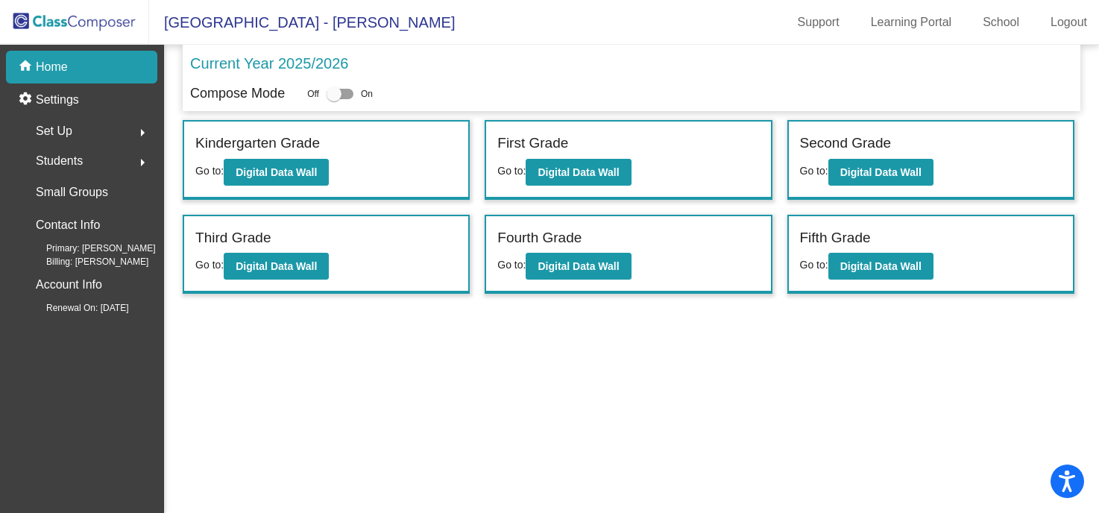
click at [336, 95] on div at bounding box center [334, 94] width 15 height 15
click at [334, 99] on input "checkbox" at bounding box center [333, 99] width 1 height 1
checkbox input "true"
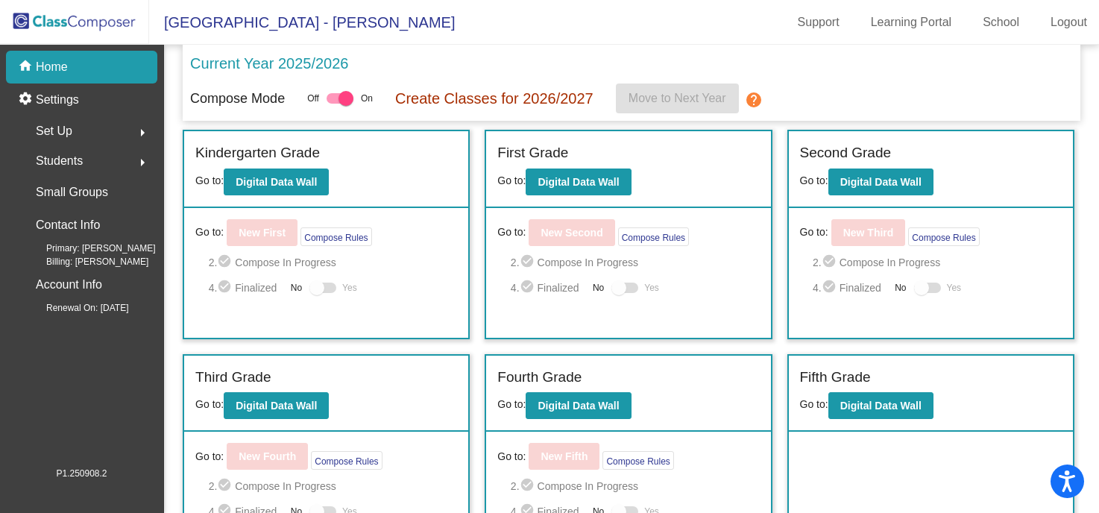
click at [72, 125] on div "Set Up arrow_right" at bounding box center [86, 131] width 142 height 30
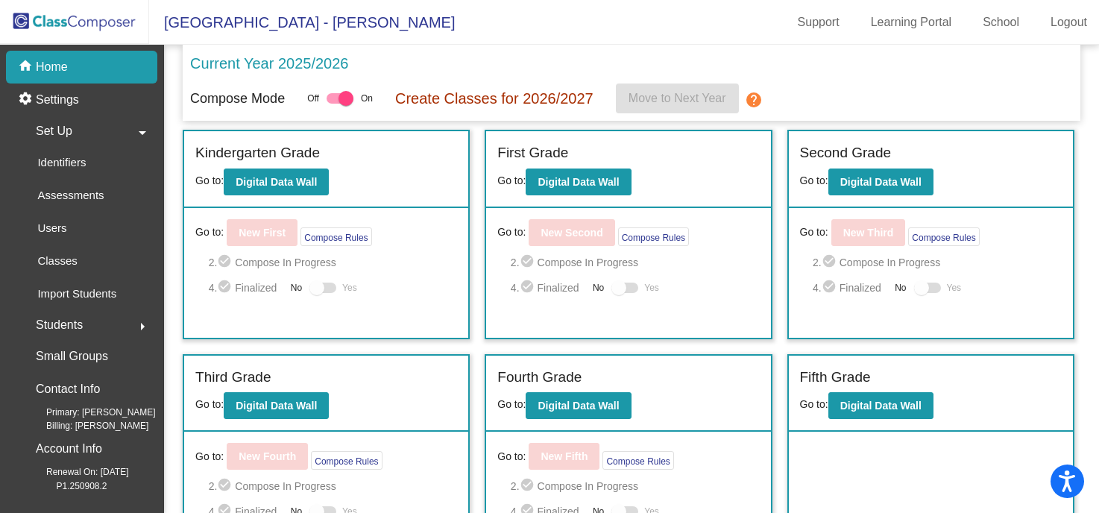
click at [73, 327] on span "Students" at bounding box center [59, 325] width 47 height 21
click at [70, 135] on span "Set Up" at bounding box center [54, 131] width 37 height 21
click at [78, 233] on div "Users" at bounding box center [47, 228] width 64 height 33
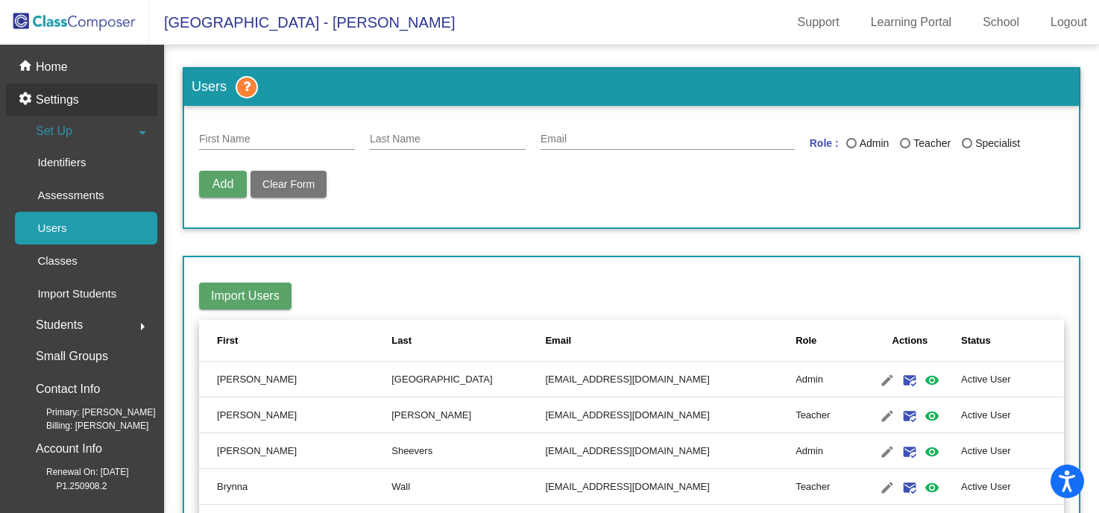
click at [57, 102] on p "Settings" at bounding box center [57, 100] width 43 height 18
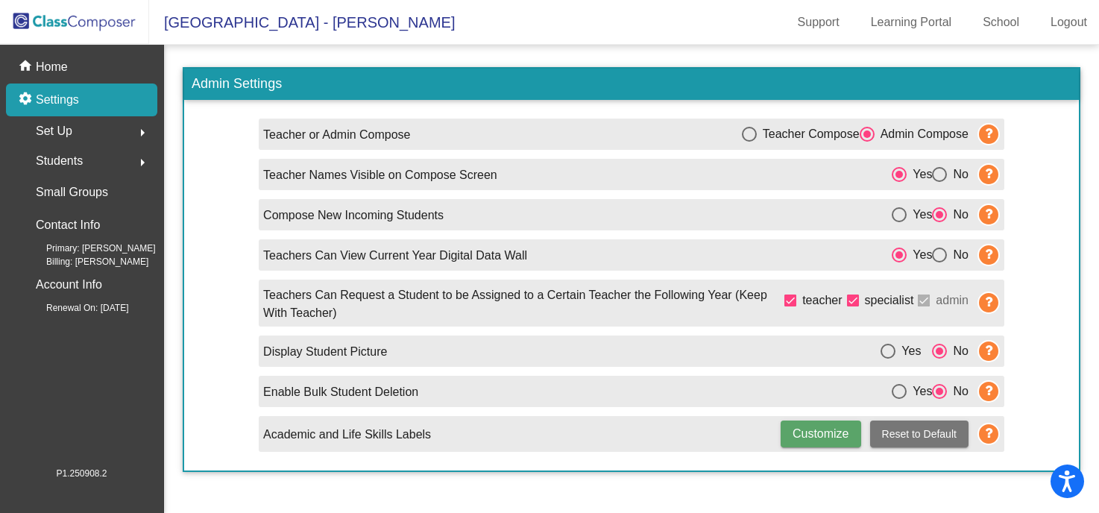
click at [145, 128] on mat-icon "arrow_right" at bounding box center [143, 133] width 18 height 18
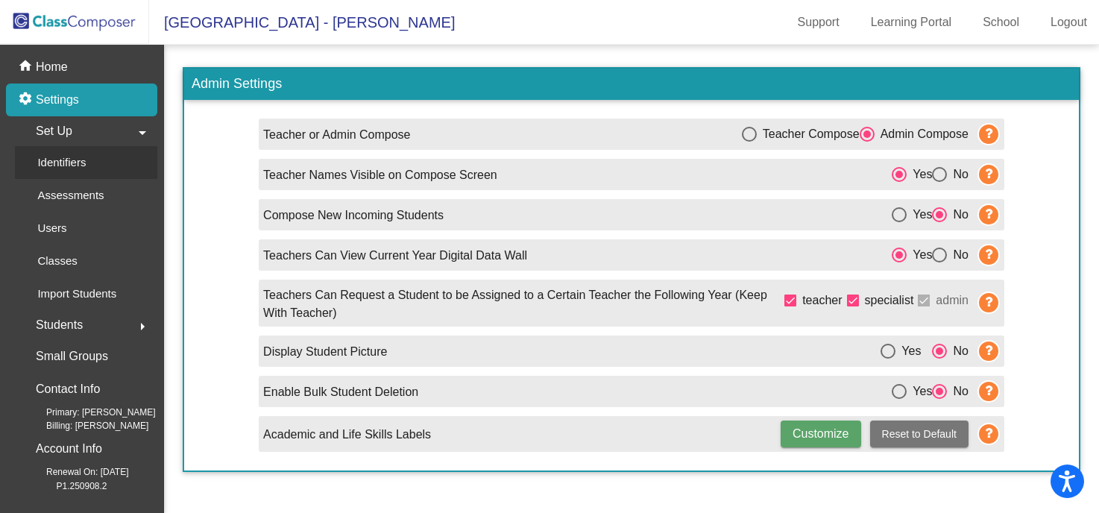
click at [86, 164] on p "Identifiers" at bounding box center [61, 163] width 48 height 18
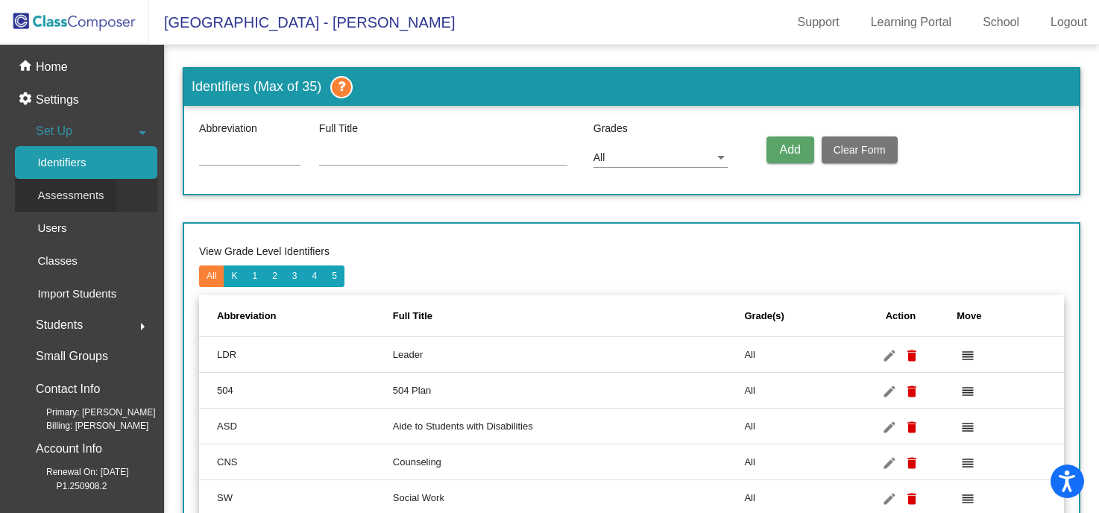
click at [65, 201] on p "Assessments" at bounding box center [70, 195] width 66 height 18
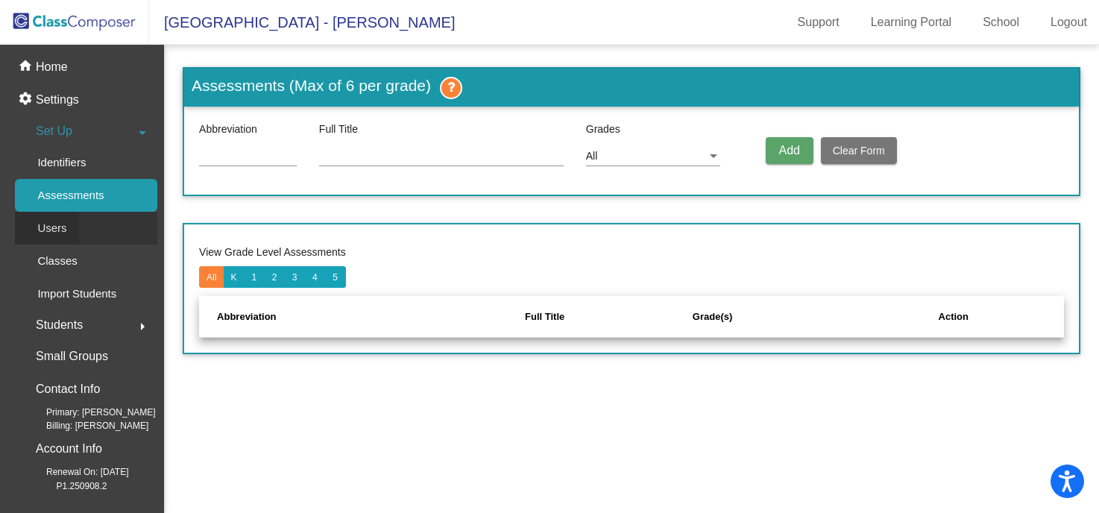
click at [50, 225] on p "Users" at bounding box center [51, 228] width 29 height 18
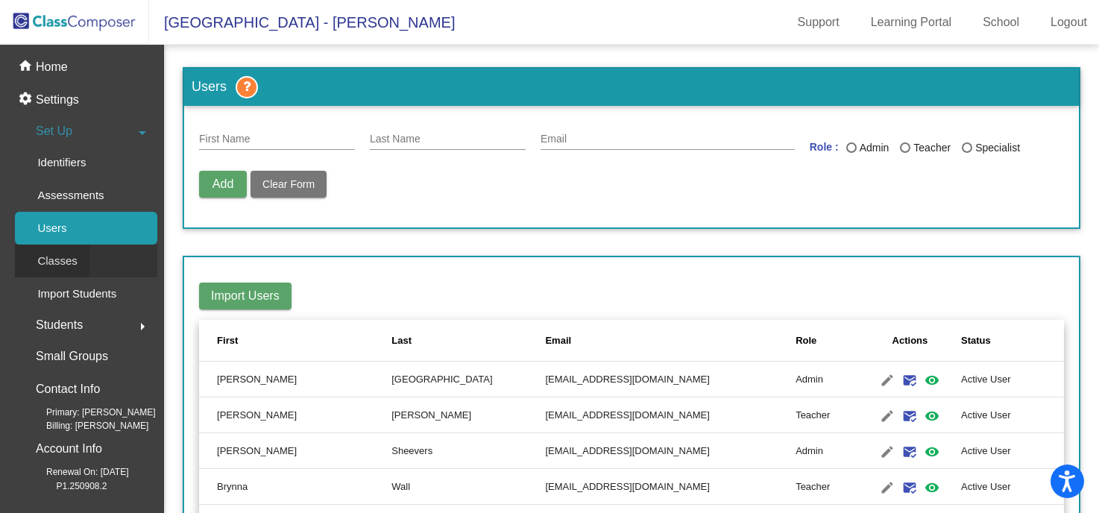
click at [47, 257] on p "Classes" at bounding box center [57, 261] width 40 height 18
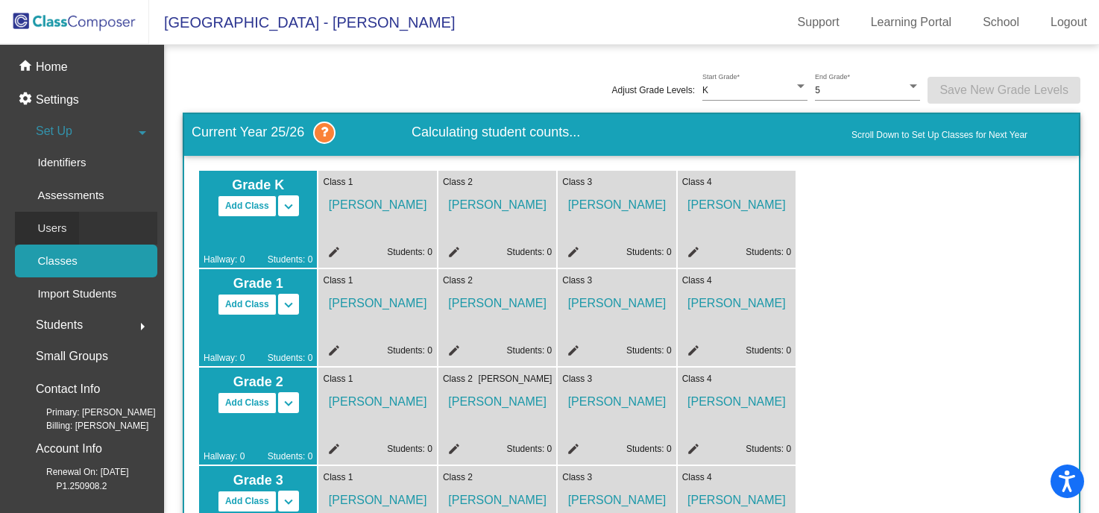
click at [52, 222] on p "Users" at bounding box center [51, 228] width 29 height 18
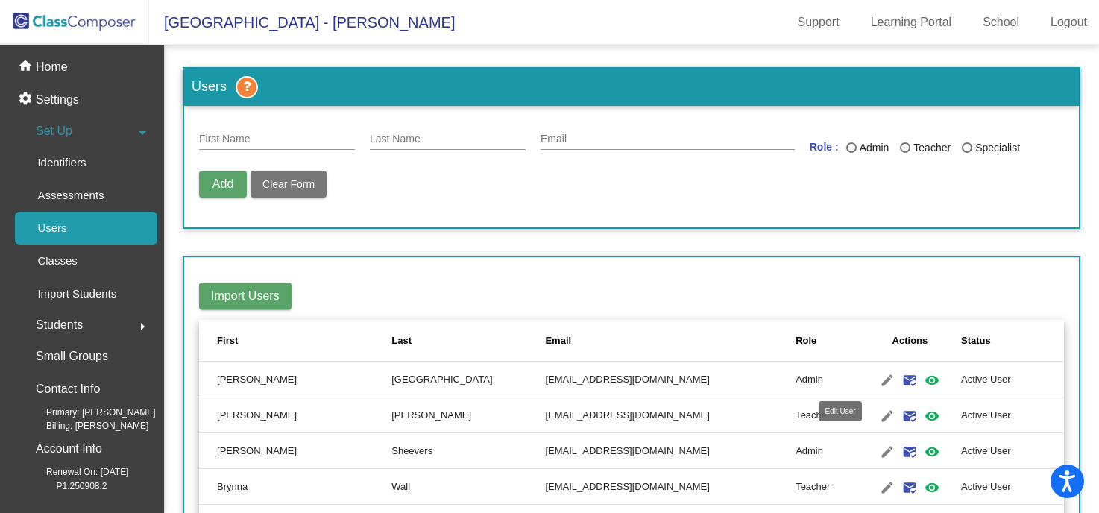
click at [879, 383] on mat-icon "edit" at bounding box center [888, 380] width 18 height 18
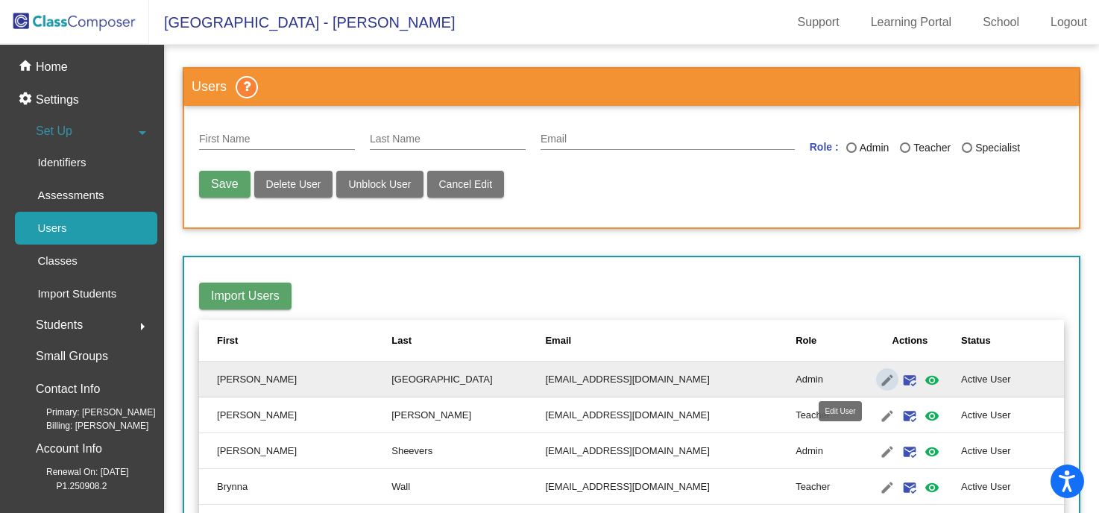
type input "[PERSON_NAME]"
type input "[GEOGRAPHIC_DATA]"
type input "[EMAIL_ADDRESS][DOMAIN_NAME]"
radio input "true"
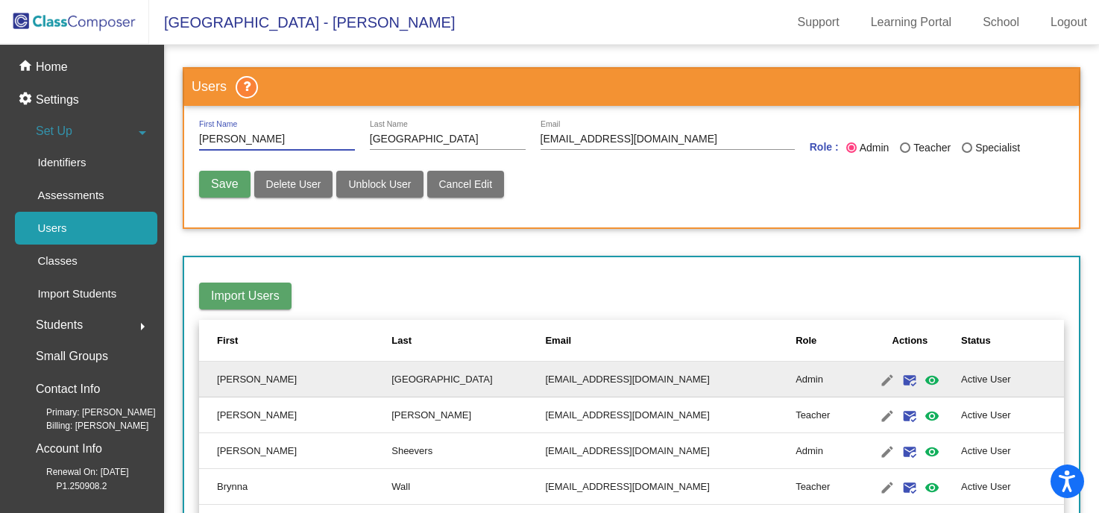
type input "[PERSON_NAME]"
type input "A"
type input "[GEOGRAPHIC_DATA]"
click at [218, 181] on span "Save" at bounding box center [224, 184] width 27 height 13
radio input "false"
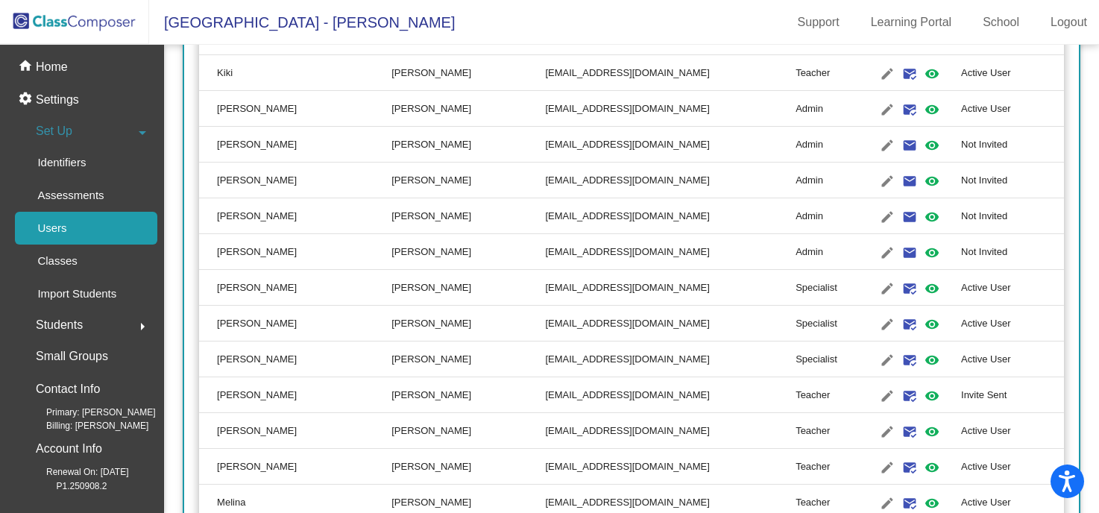
scroll to position [614, 0]
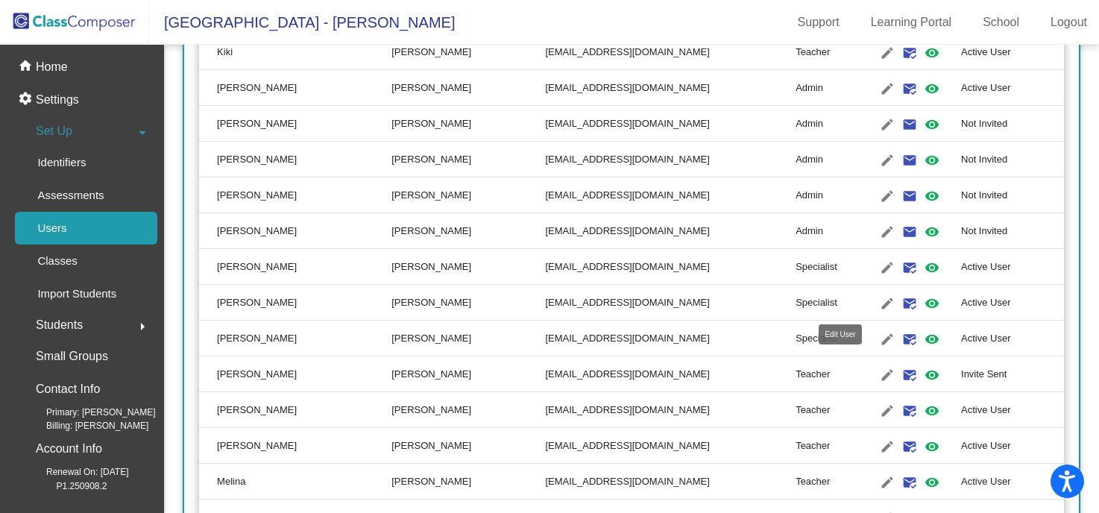
click at [879, 304] on mat-icon "edit" at bounding box center [888, 304] width 18 height 18
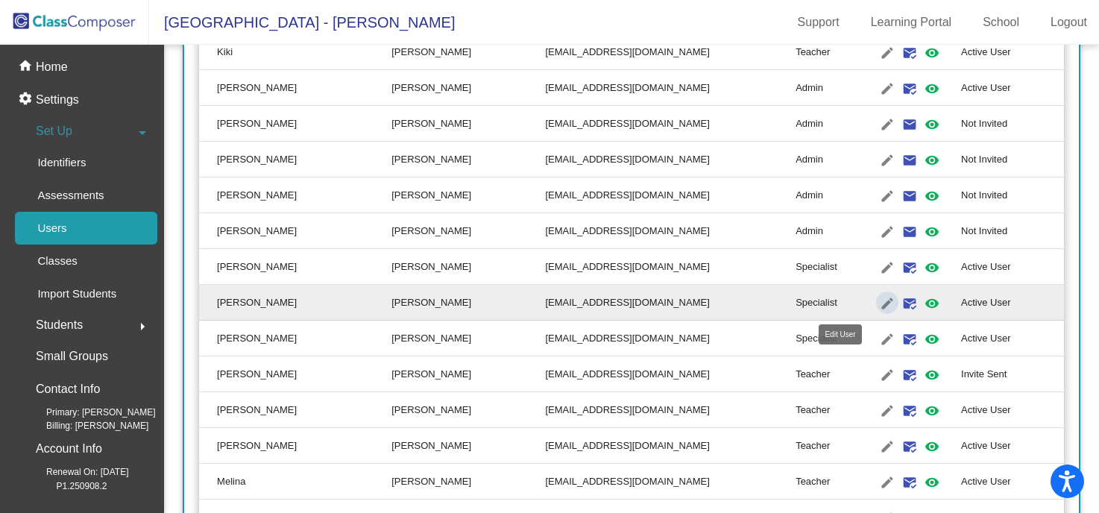
type input "[PERSON_NAME]"
type input "[EMAIL_ADDRESS][DOMAIN_NAME]"
radio input "true"
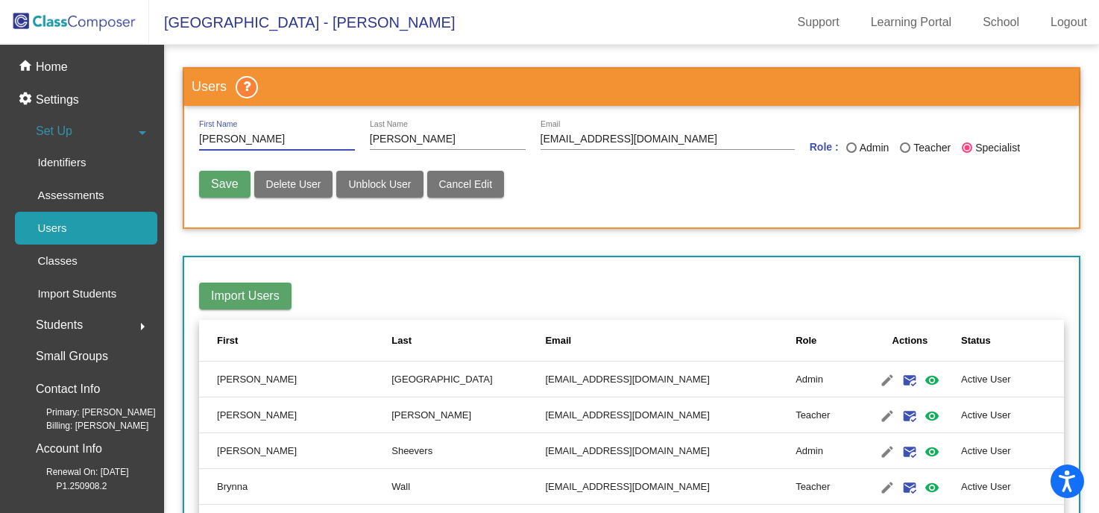
click at [203, 139] on input "[PERSON_NAME]" at bounding box center [277, 140] width 156 height 12
type input "[PERSON_NAME]"
click at [374, 139] on input "[PERSON_NAME]" at bounding box center [448, 140] width 156 height 12
type input "[PERSON_NAME]"
click at [214, 189] on span "Save" at bounding box center [224, 184] width 27 height 13
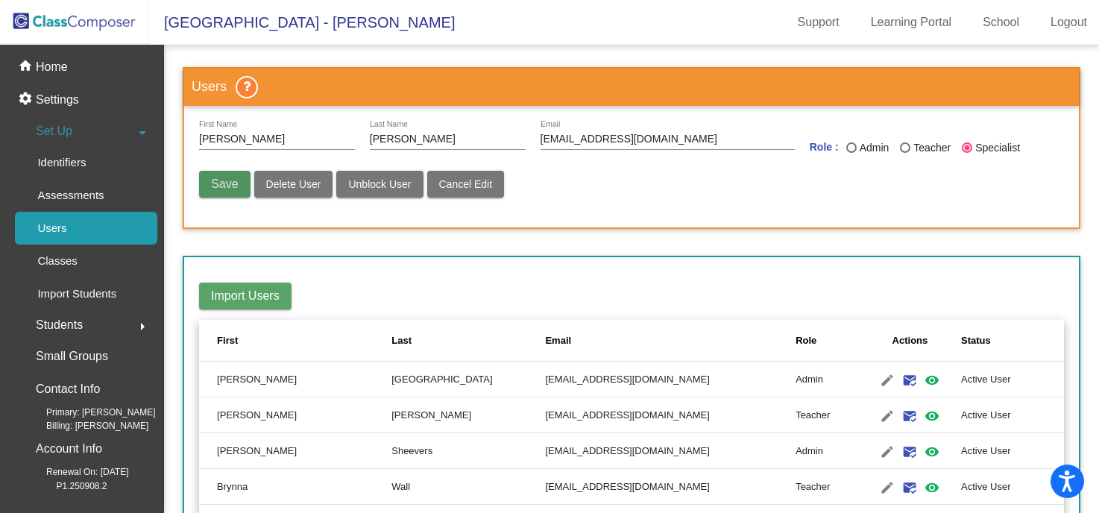
radio input "false"
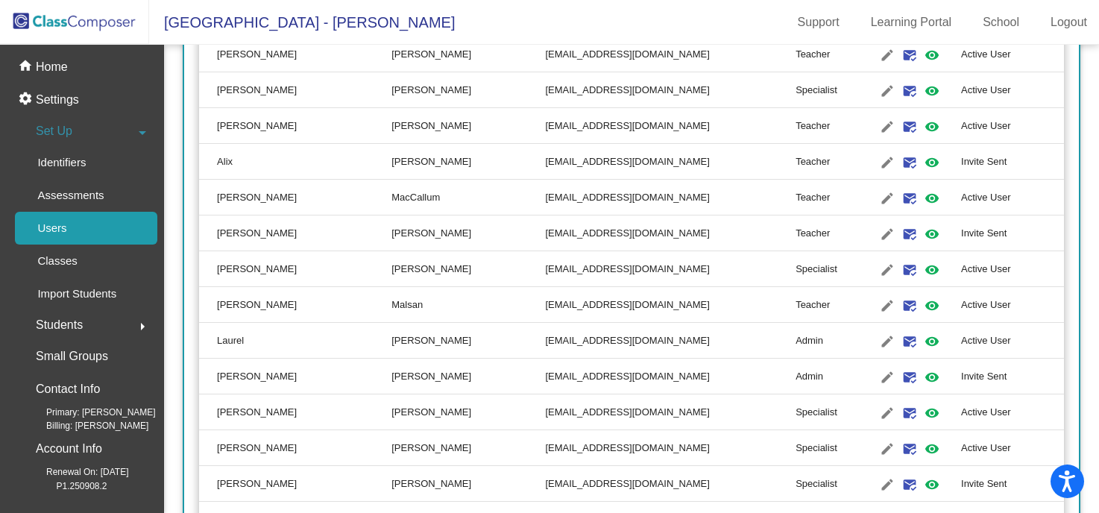
scroll to position [1203, 0]
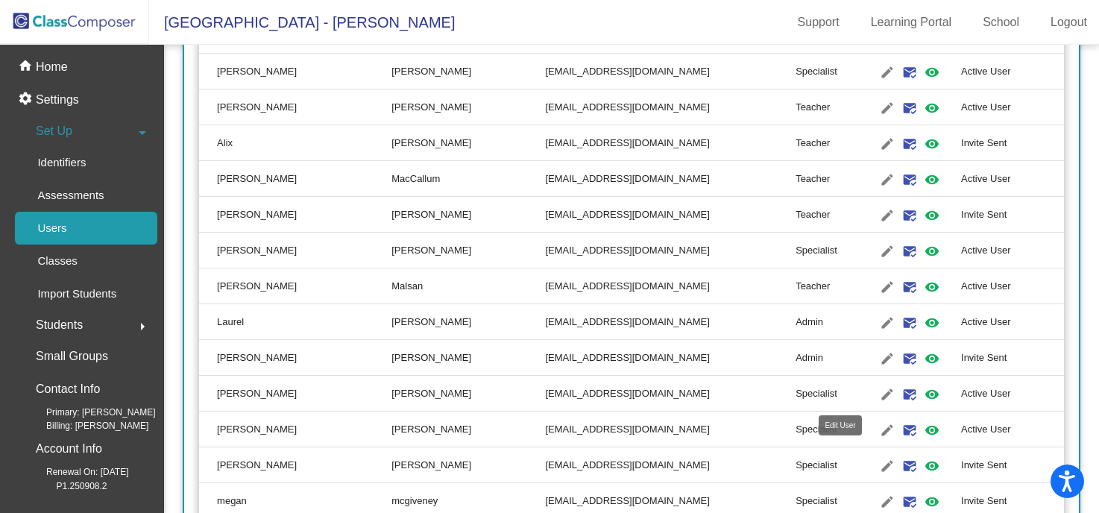
click at [879, 396] on mat-icon "edit" at bounding box center [888, 395] width 18 height 18
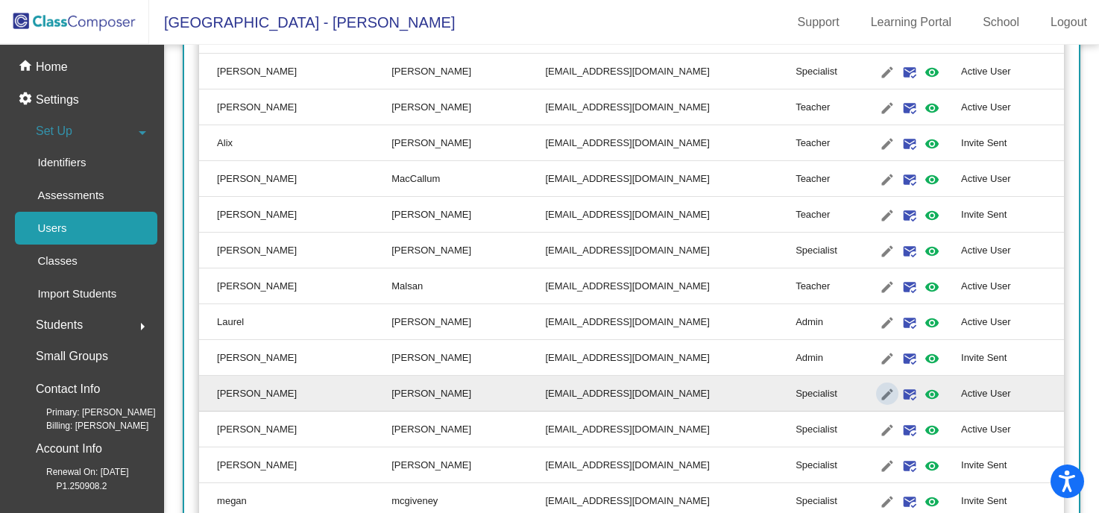
type input "[PERSON_NAME]"
type input "[EMAIL_ADDRESS][DOMAIN_NAME]"
radio input "true"
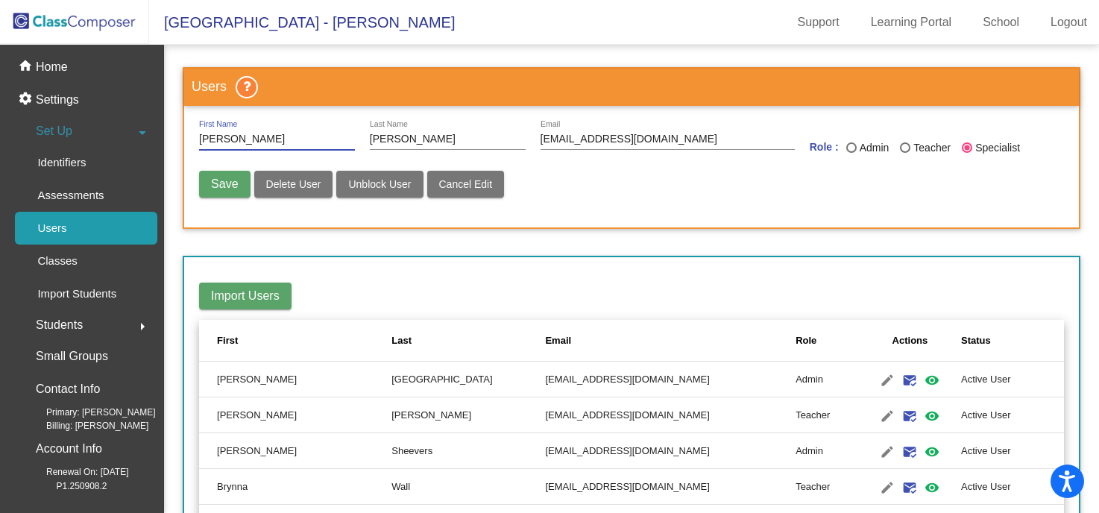
click at [201, 136] on input "[PERSON_NAME]" at bounding box center [277, 140] width 156 height 12
type input "[PERSON_NAME]"
click at [372, 140] on input "[PERSON_NAME]" at bounding box center [448, 140] width 156 height 12
type input "[PERSON_NAME]"
click at [234, 183] on span "Save" at bounding box center [224, 184] width 27 height 13
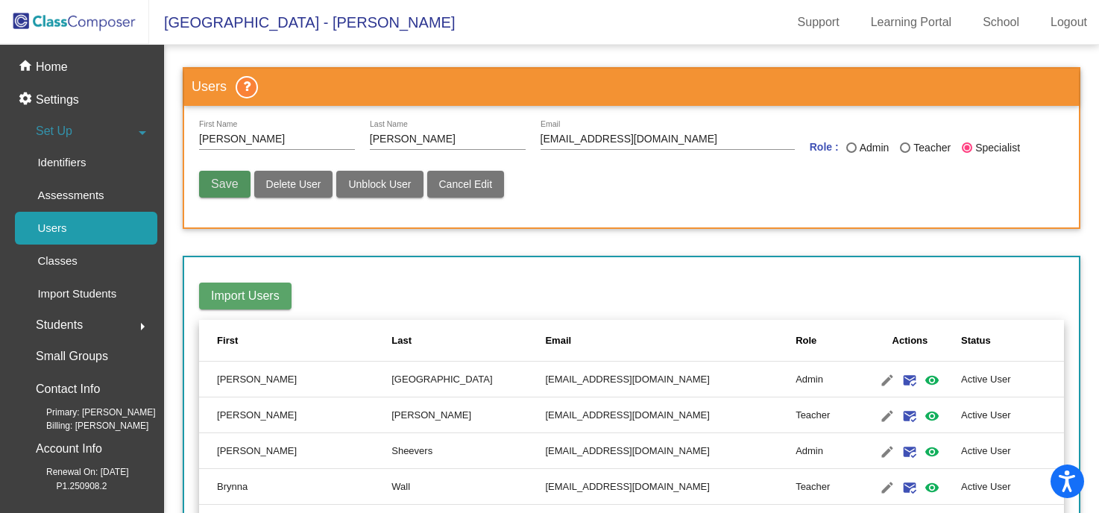
radio input "false"
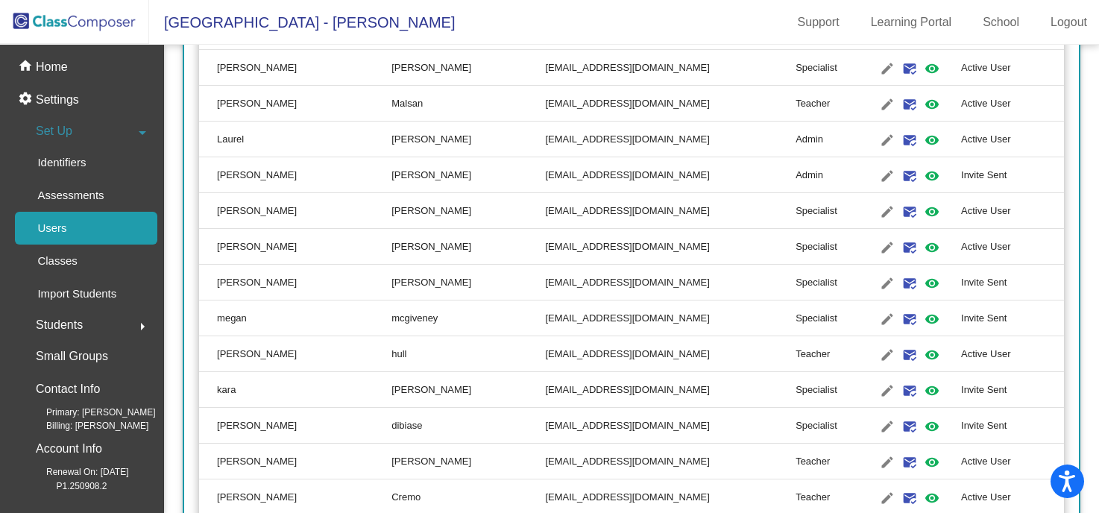
scroll to position [1389, 0]
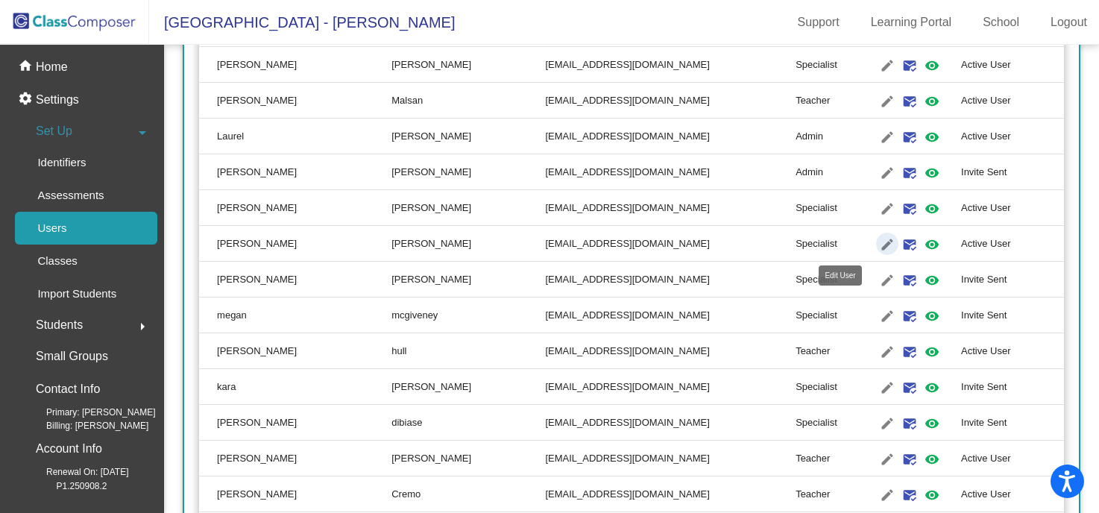
click at [879, 242] on mat-icon "edit" at bounding box center [888, 245] width 18 height 18
type input "[PERSON_NAME]"
type input "[EMAIL_ADDRESS][DOMAIN_NAME]"
radio input "true"
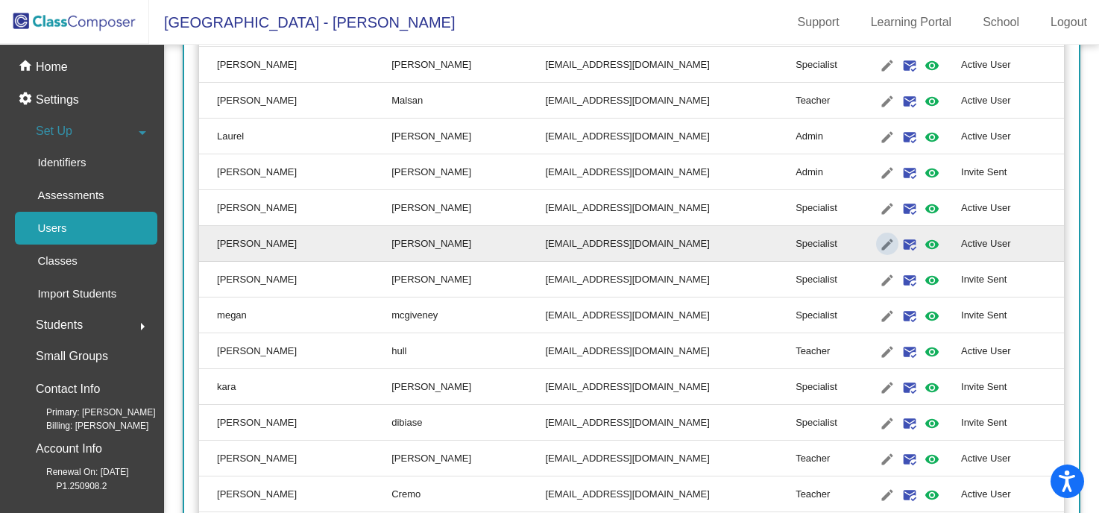
scroll to position [0, 0]
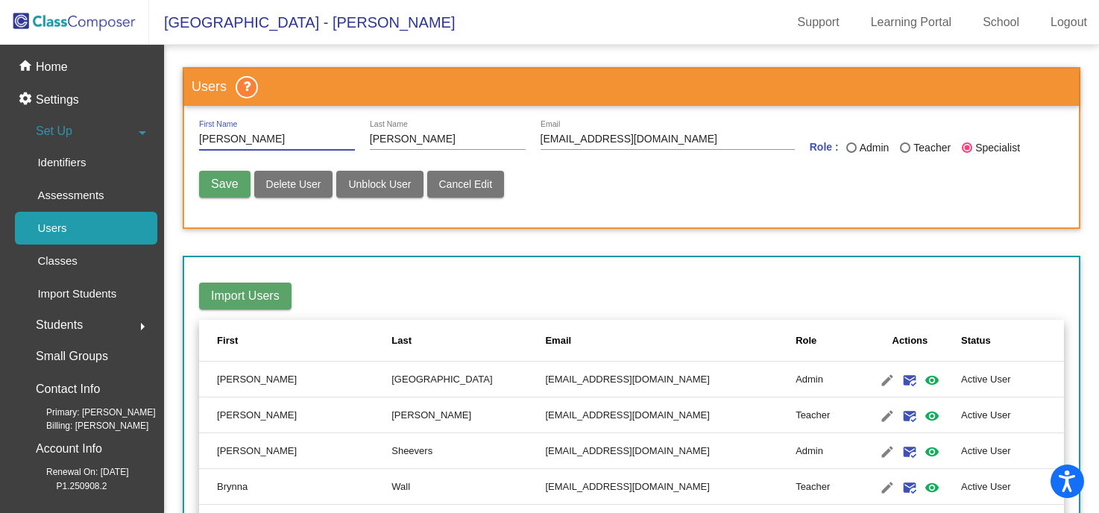
click at [203, 139] on input "[PERSON_NAME]" at bounding box center [277, 140] width 156 height 12
type input "[PERSON_NAME]"
click at [376, 138] on input "[PERSON_NAME]" at bounding box center [448, 140] width 156 height 12
type input "[PERSON_NAME]"
click at [226, 180] on span "Save" at bounding box center [224, 184] width 27 height 13
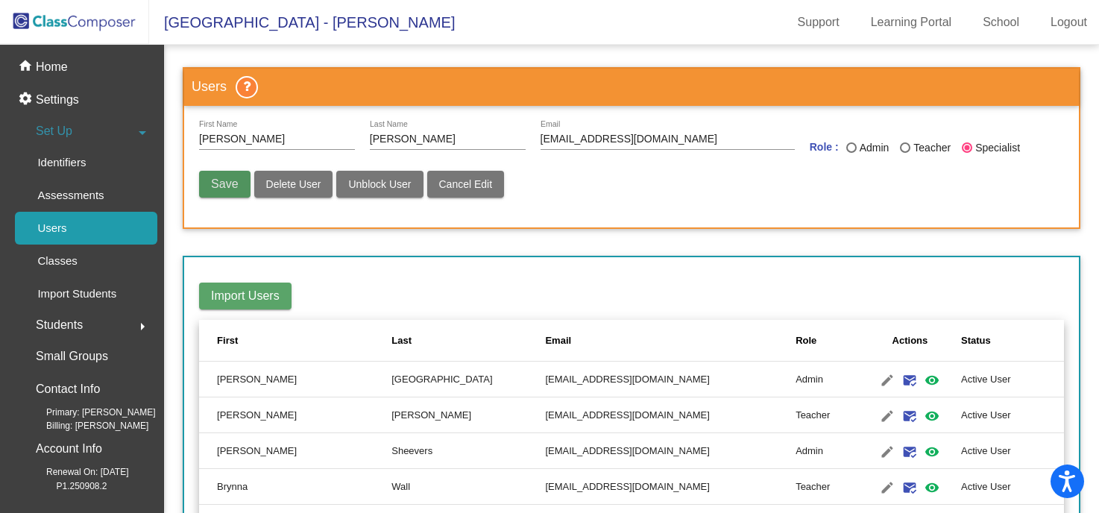
radio input "false"
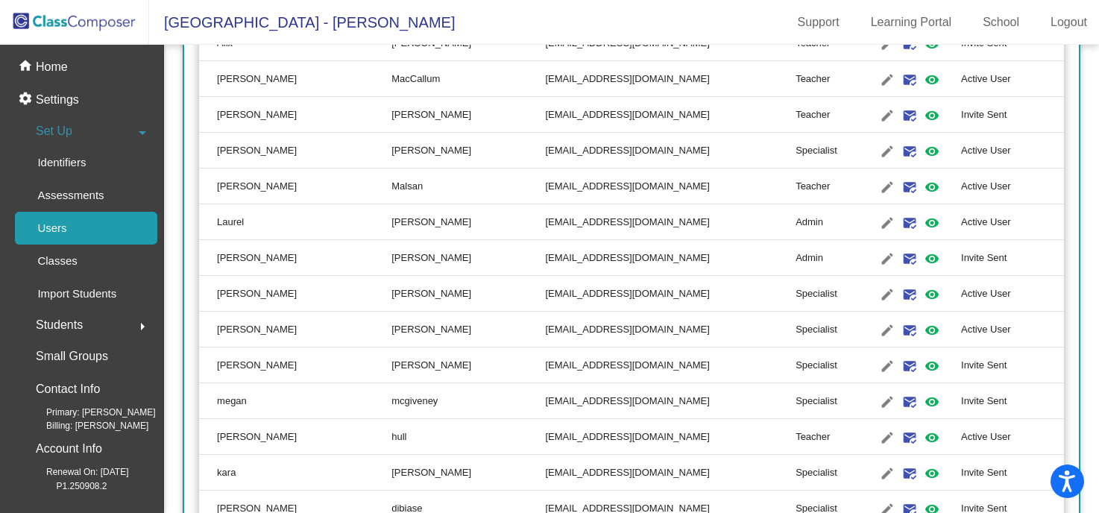
scroll to position [1308, 0]
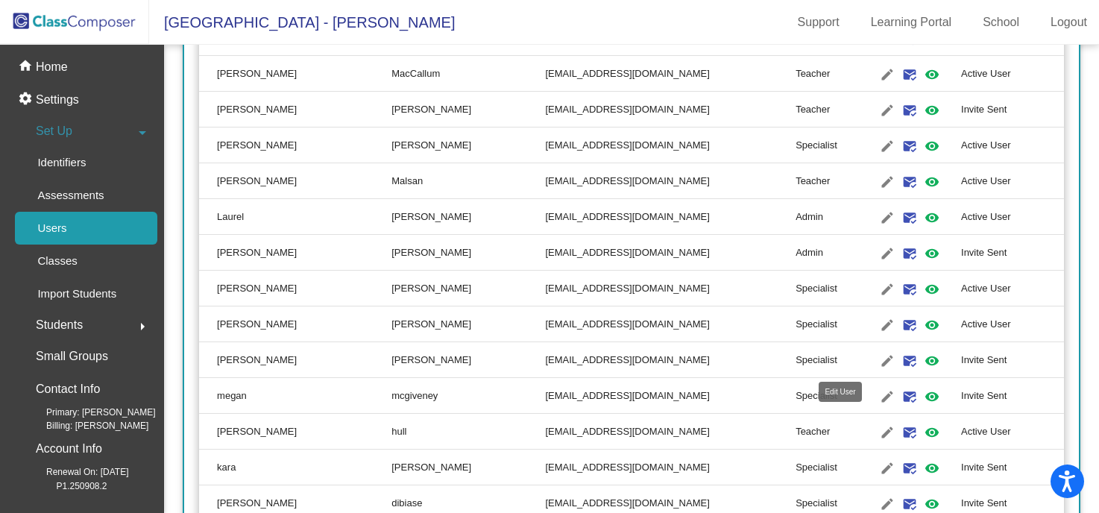
click at [879, 357] on mat-icon "edit" at bounding box center [888, 361] width 18 height 18
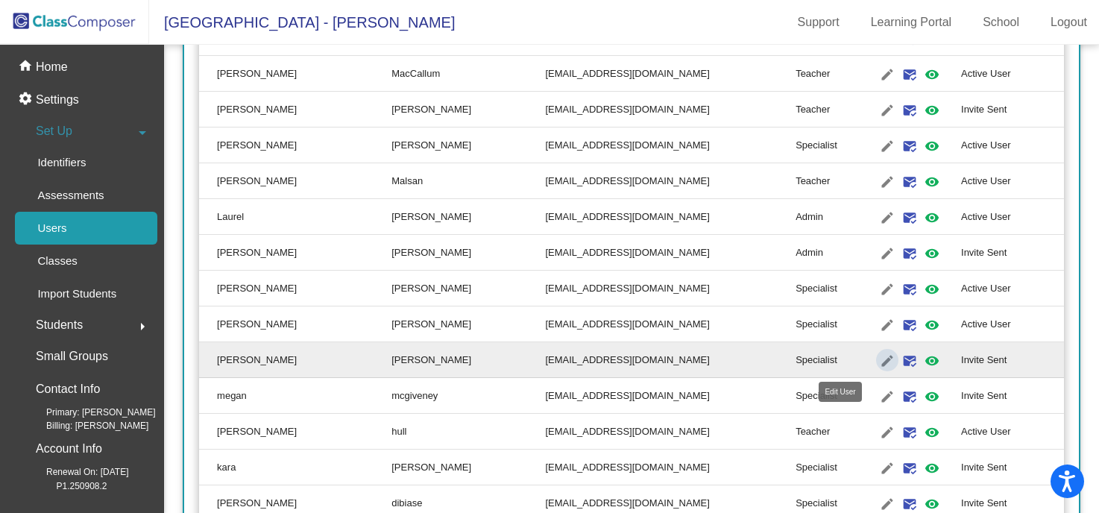
type input "[PERSON_NAME]"
type input "[EMAIL_ADDRESS][DOMAIN_NAME]"
radio input "true"
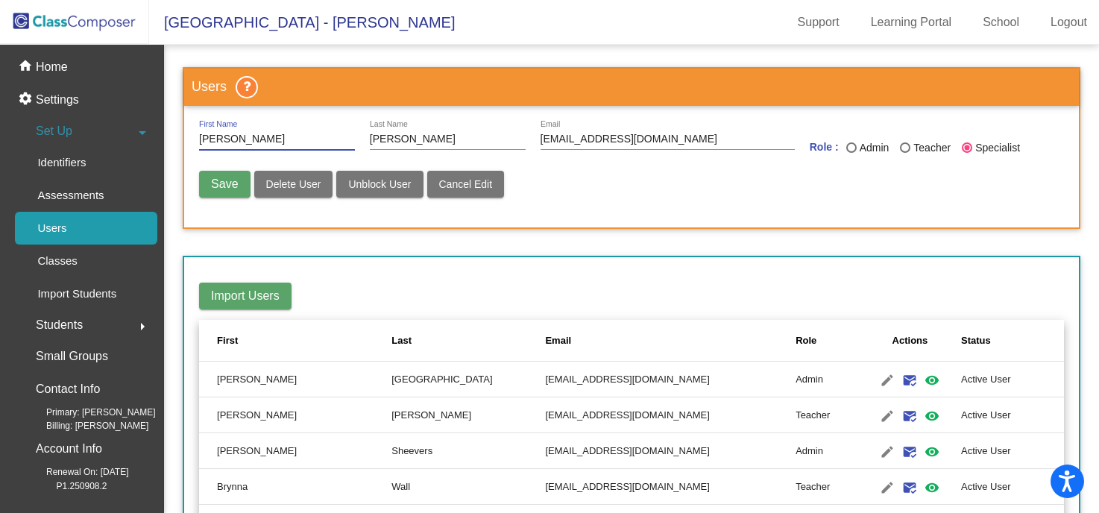
click at [202, 140] on input "[PERSON_NAME]" at bounding box center [277, 140] width 156 height 12
type input "[PERSON_NAME]"
click at [377, 139] on input "[PERSON_NAME]" at bounding box center [448, 140] width 156 height 12
type input "[PERSON_NAME]"
click at [209, 181] on button "Save" at bounding box center [224, 184] width 51 height 27
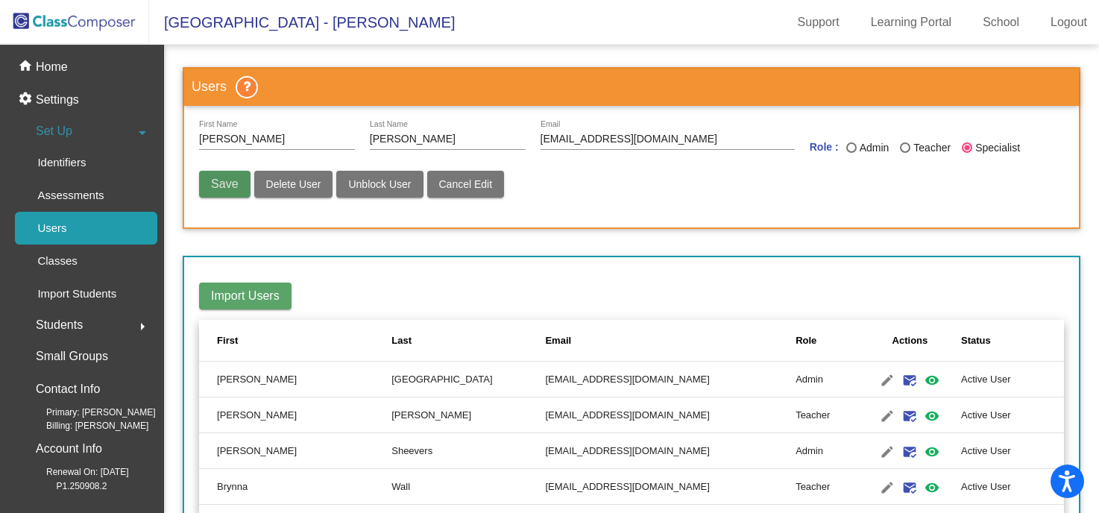
radio input "false"
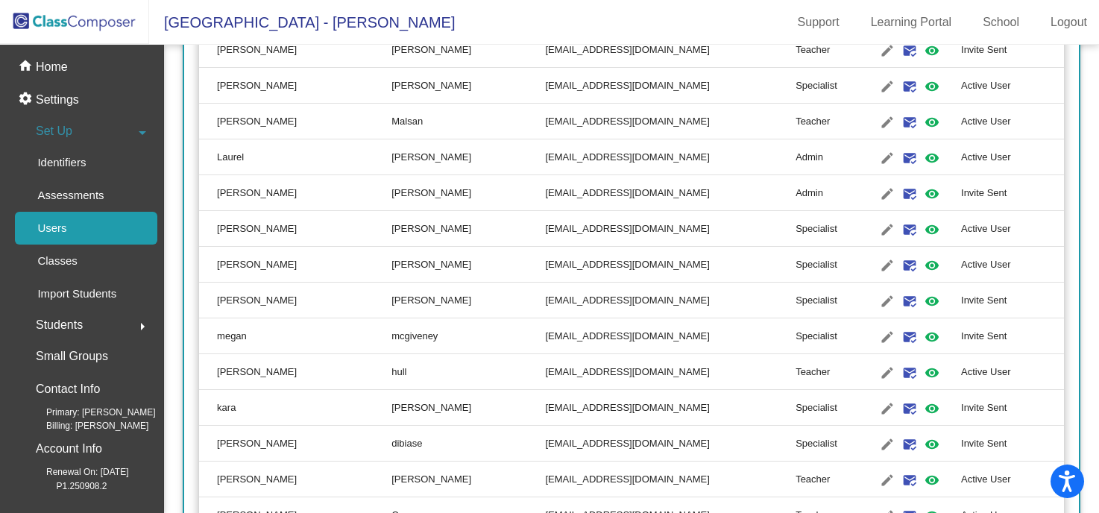
scroll to position [1370, 0]
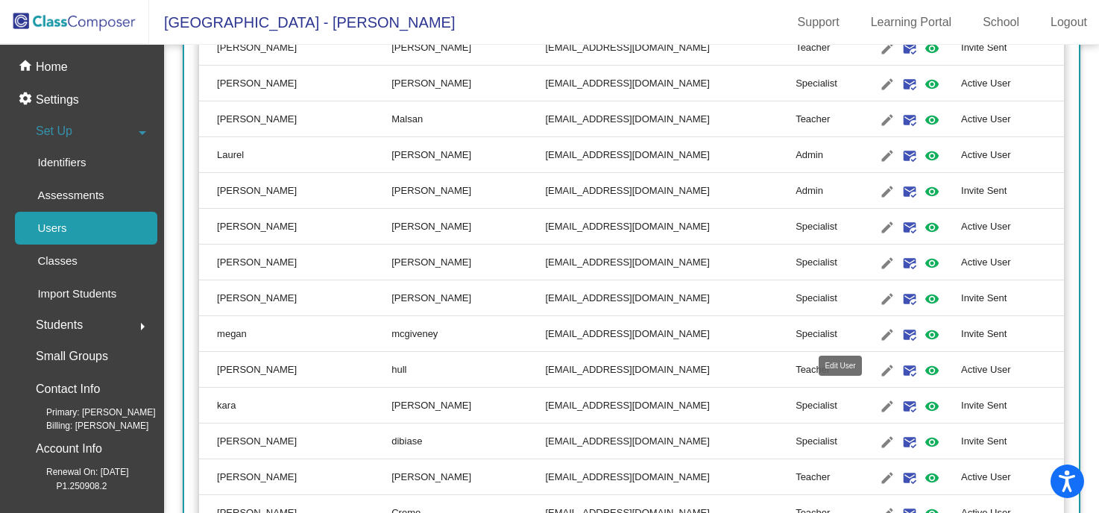
click at [879, 332] on mat-icon "edit" at bounding box center [888, 335] width 18 height 18
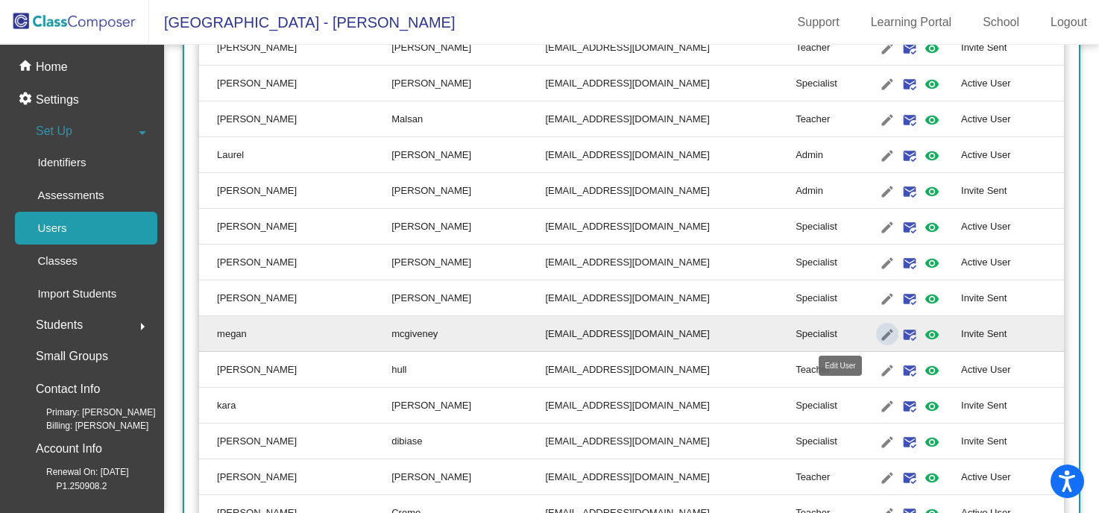
type input "megan"
type input "mcgiveney"
type input "[EMAIL_ADDRESS][DOMAIN_NAME]"
radio input "true"
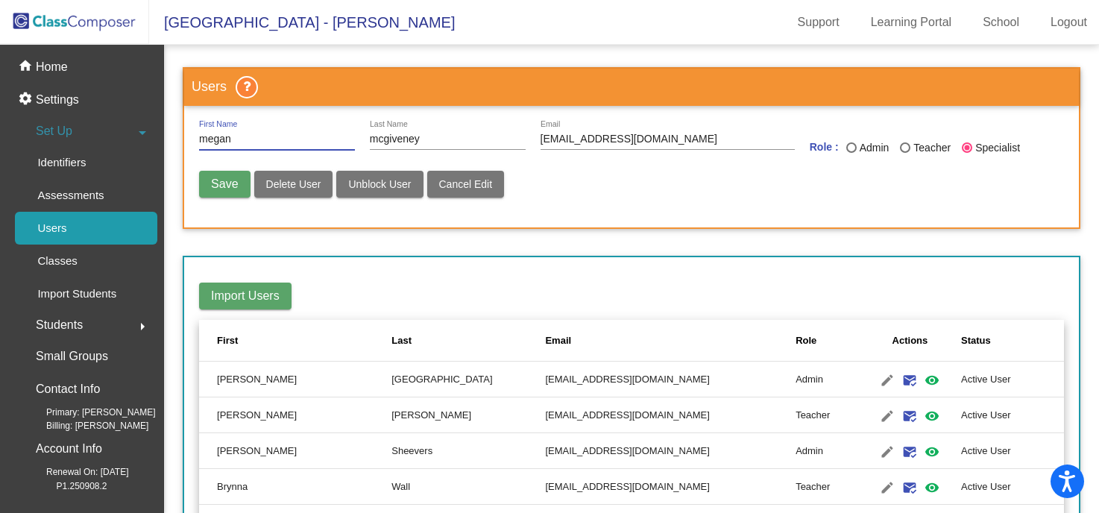
click at [208, 138] on input "megan" at bounding box center [277, 140] width 156 height 12
type input "[PERSON_NAME]"
click at [378, 143] on input "mcgiveney" at bounding box center [448, 140] width 156 height 12
type input "McGiveney"
click at [236, 186] on span "Save" at bounding box center [224, 184] width 27 height 13
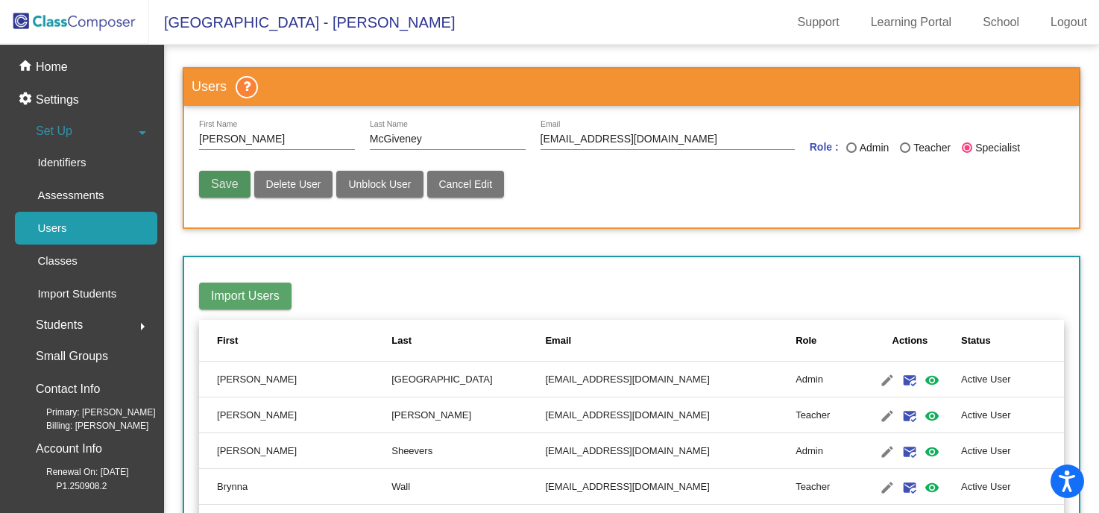
radio input "false"
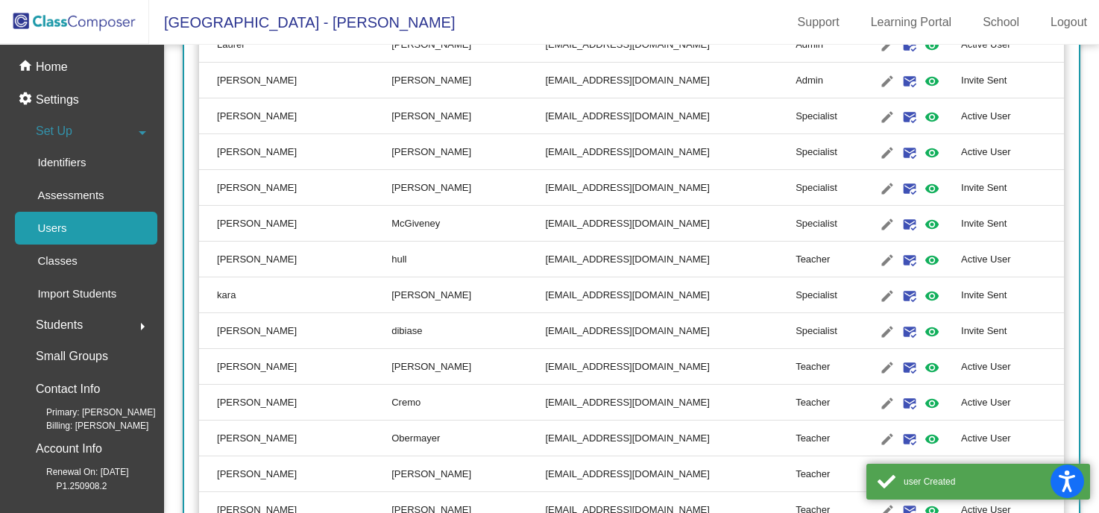
scroll to position [1485, 0]
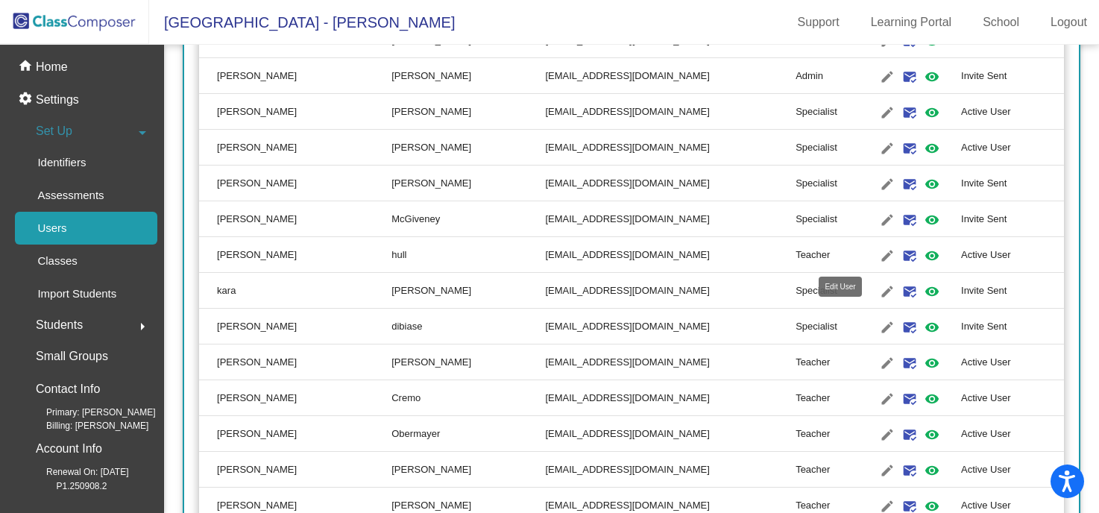
click at [879, 256] on mat-icon "edit" at bounding box center [888, 256] width 18 height 18
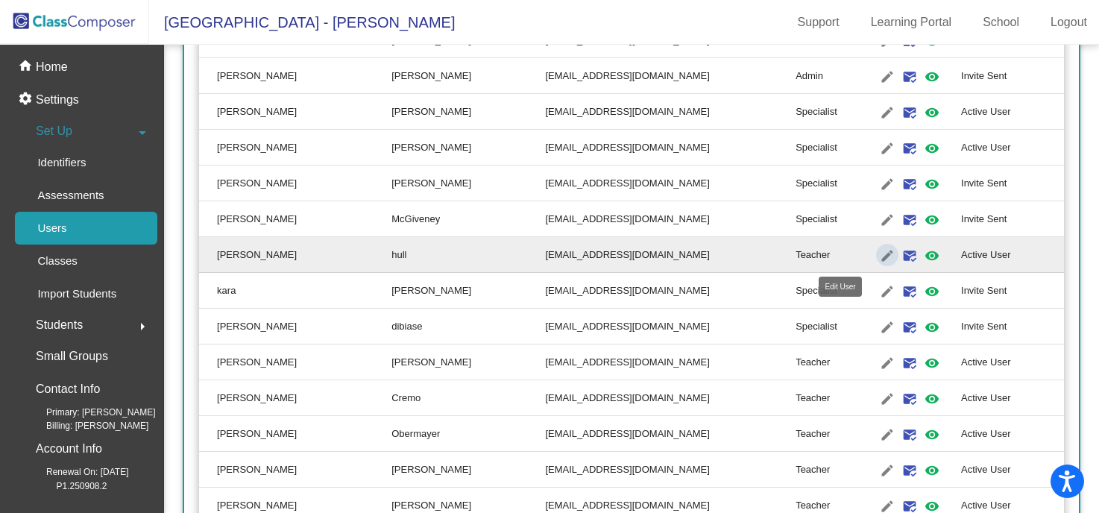
type input "[PERSON_NAME]"
type input "hull"
type input "[EMAIL_ADDRESS][DOMAIN_NAME]"
radio input "true"
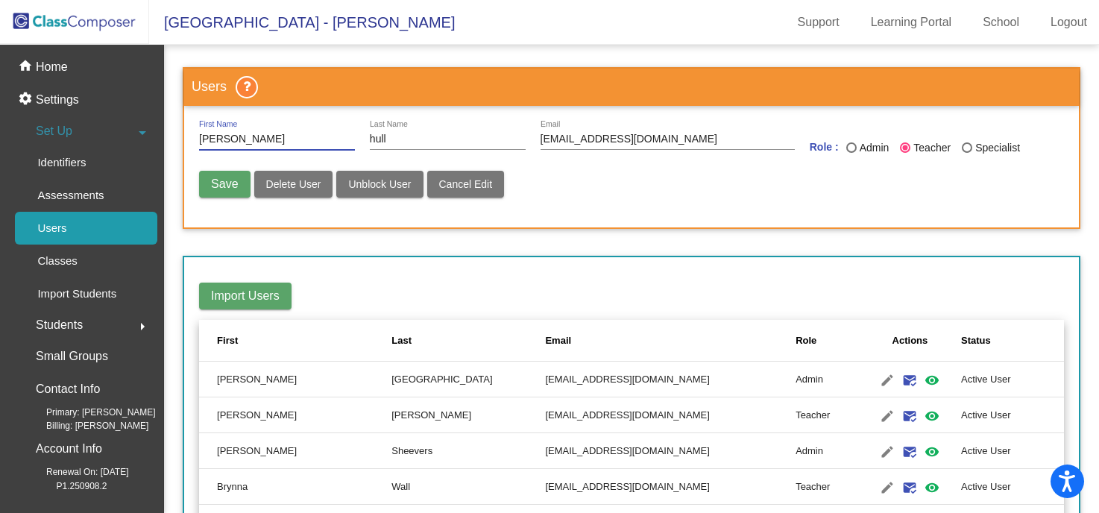
click at [205, 142] on input "[PERSON_NAME]" at bounding box center [277, 140] width 156 height 12
type input "[PERSON_NAME]"
click at [374, 142] on input "hull" at bounding box center [448, 140] width 156 height 12
type input "Hull"
click at [233, 181] on span "Save" at bounding box center [224, 184] width 27 height 13
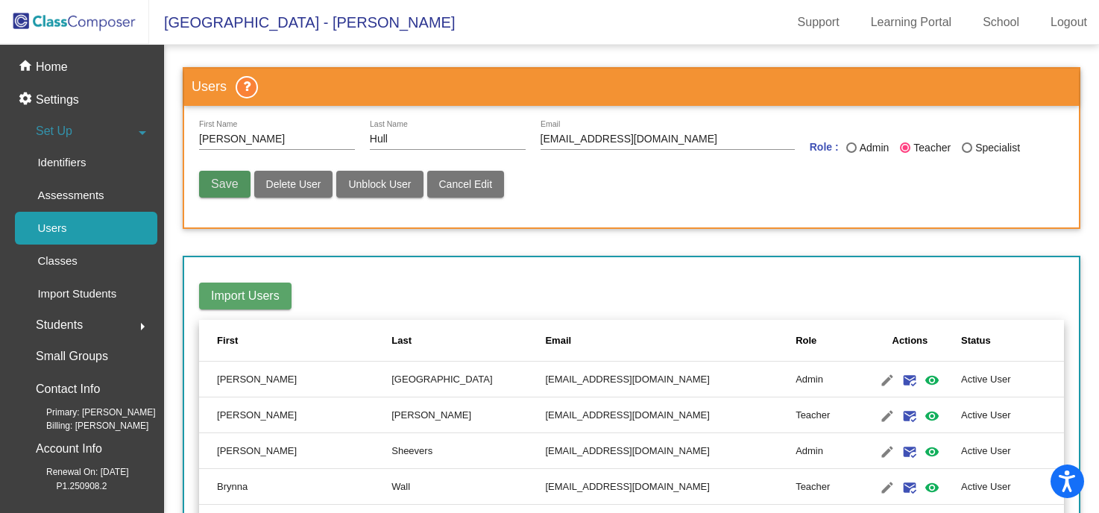
radio input "false"
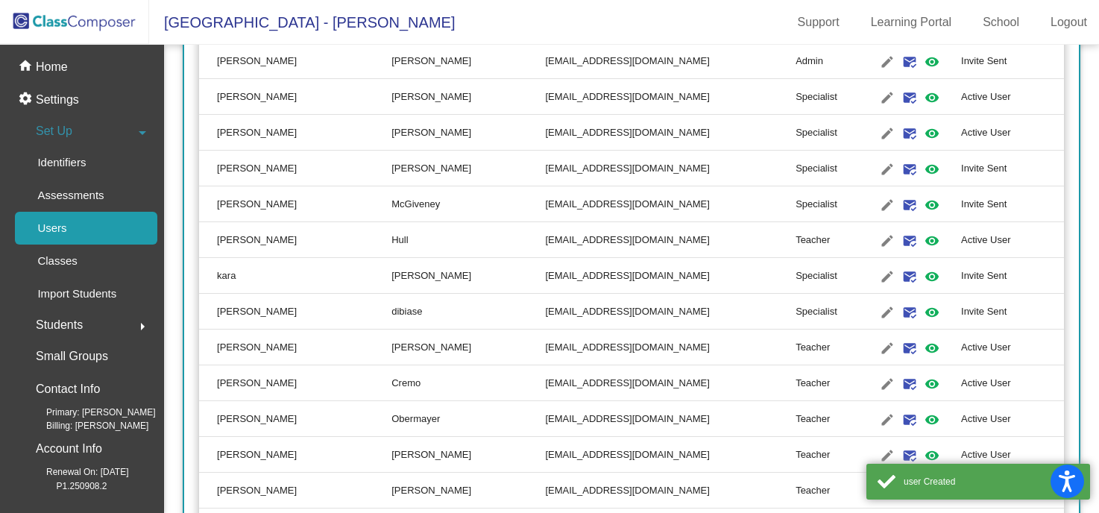
scroll to position [1511, 0]
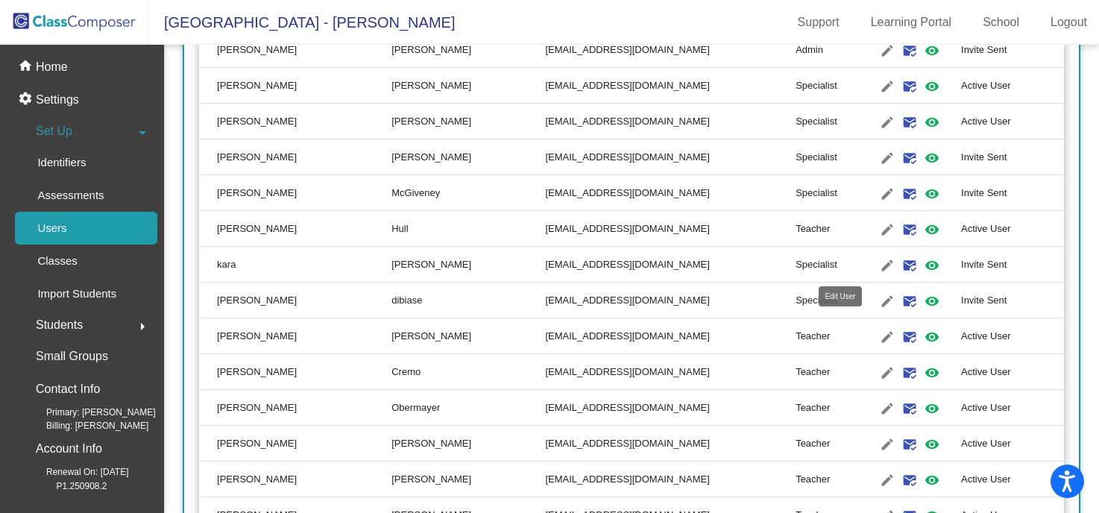
click at [879, 271] on mat-icon "edit" at bounding box center [888, 266] width 18 height 18
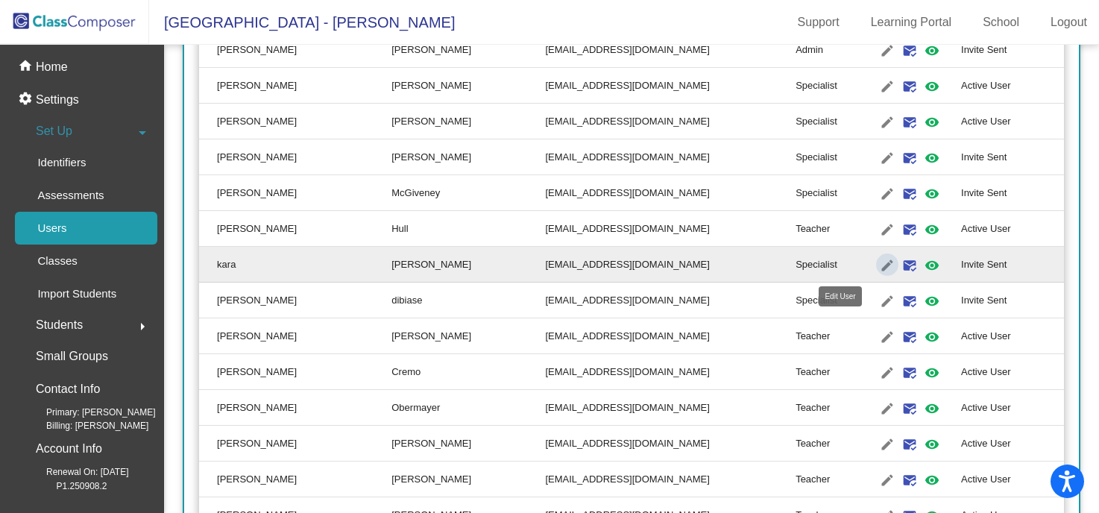
type input "kara"
type input "[PERSON_NAME]"
type input "[EMAIL_ADDRESS][DOMAIN_NAME]"
radio input "true"
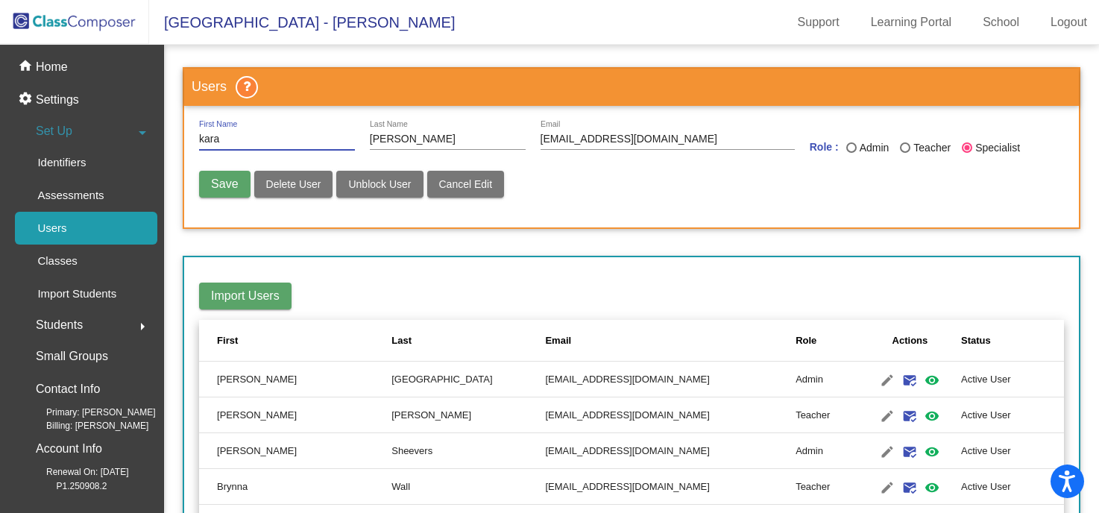
click at [203, 138] on input "kara" at bounding box center [277, 140] width 156 height 12
type input "[PERSON_NAME]"
click at [374, 140] on input "[PERSON_NAME]" at bounding box center [448, 140] width 156 height 12
type input "[PERSON_NAME]"
click at [219, 181] on span "Save" at bounding box center [224, 184] width 27 height 13
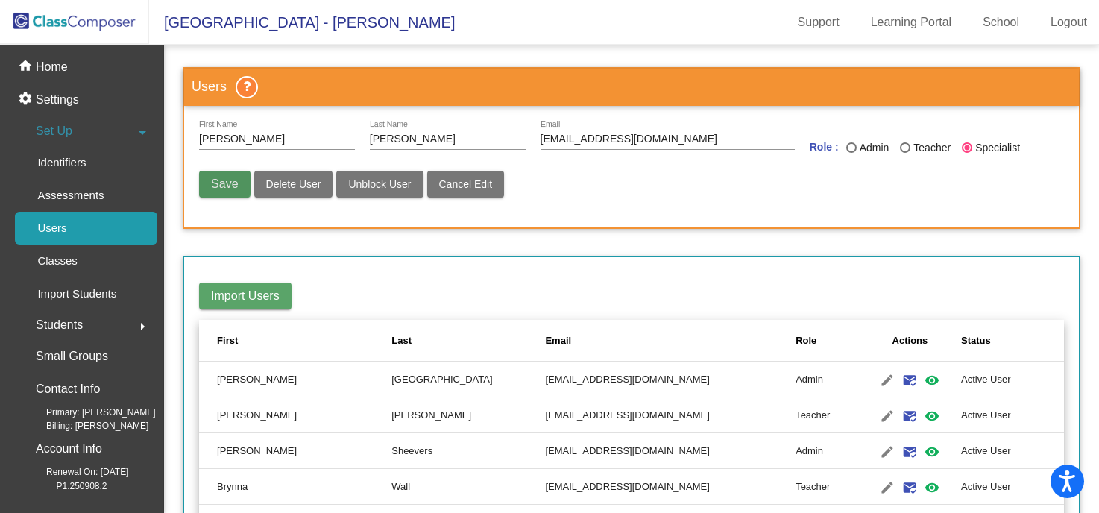
radio input "false"
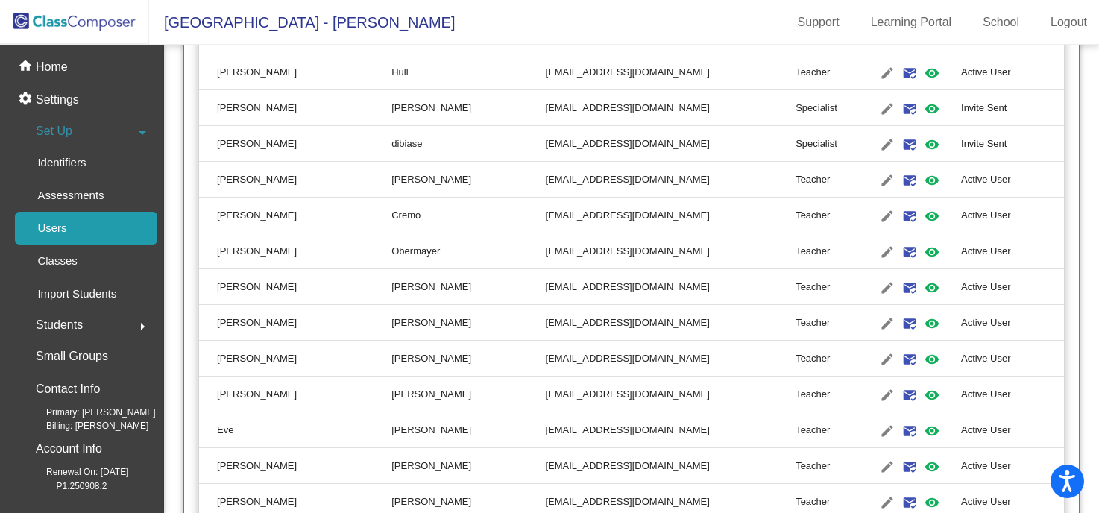
scroll to position [1671, 0]
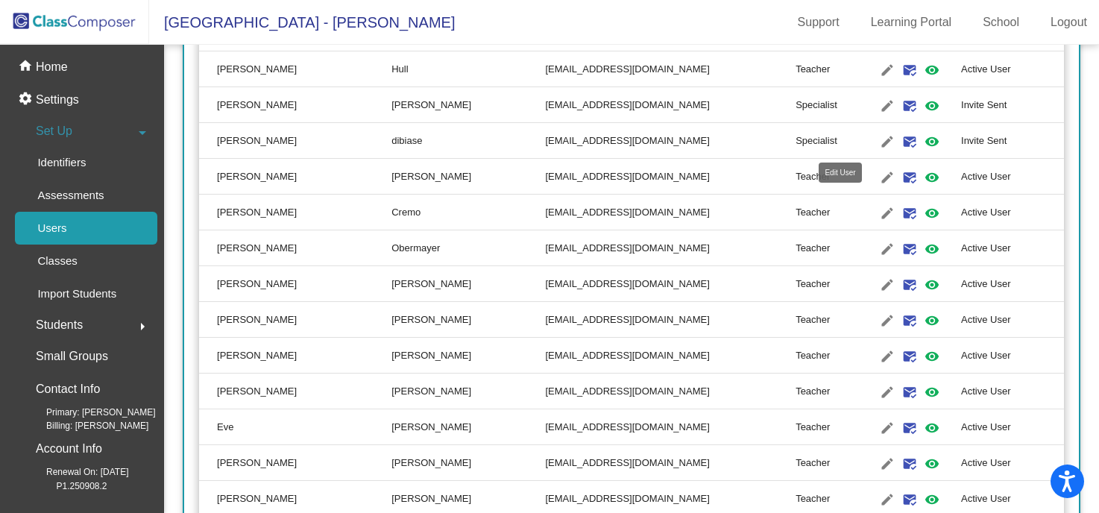
click at [879, 140] on mat-icon "edit" at bounding box center [888, 142] width 18 height 18
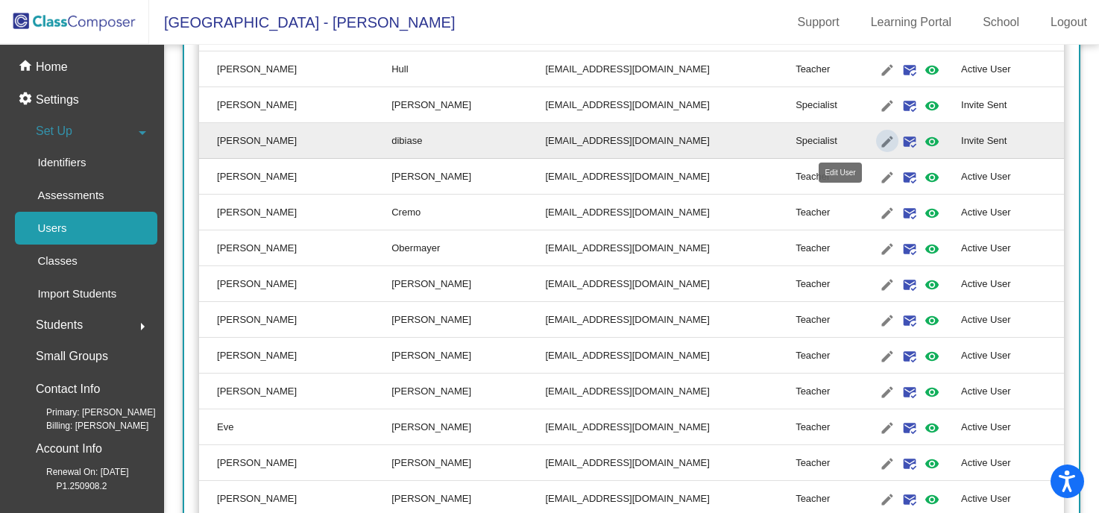
type input "[PERSON_NAME]"
type input "dibiase"
type input "[EMAIL_ADDRESS][DOMAIN_NAME]"
radio input "true"
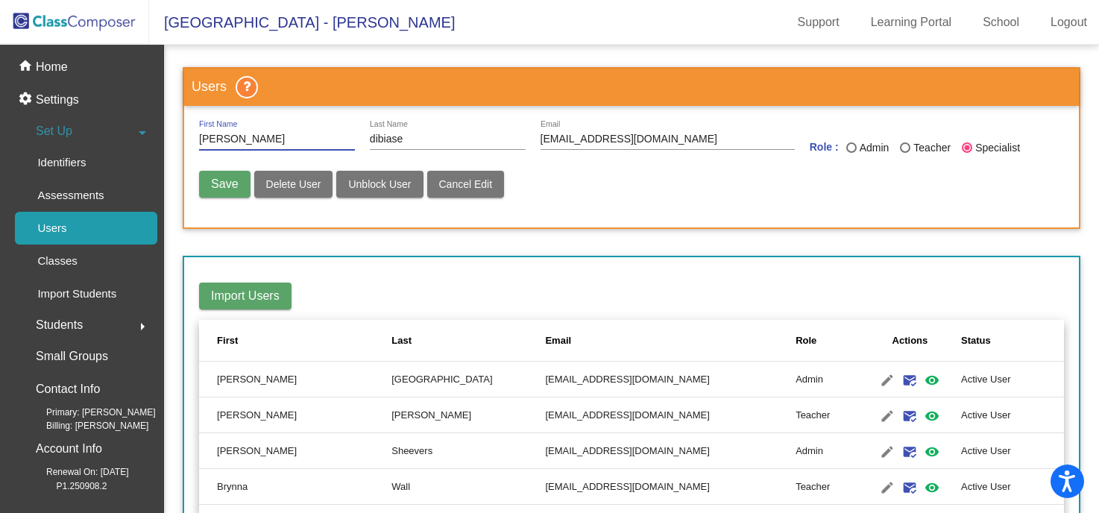
click at [206, 140] on input "[PERSON_NAME]" at bounding box center [277, 140] width 156 height 12
type input "[PERSON_NAME]"
click at [374, 137] on input "dibiase" at bounding box center [448, 140] width 156 height 12
type input "DiBiase"
click at [223, 193] on button "Save" at bounding box center [224, 184] width 51 height 27
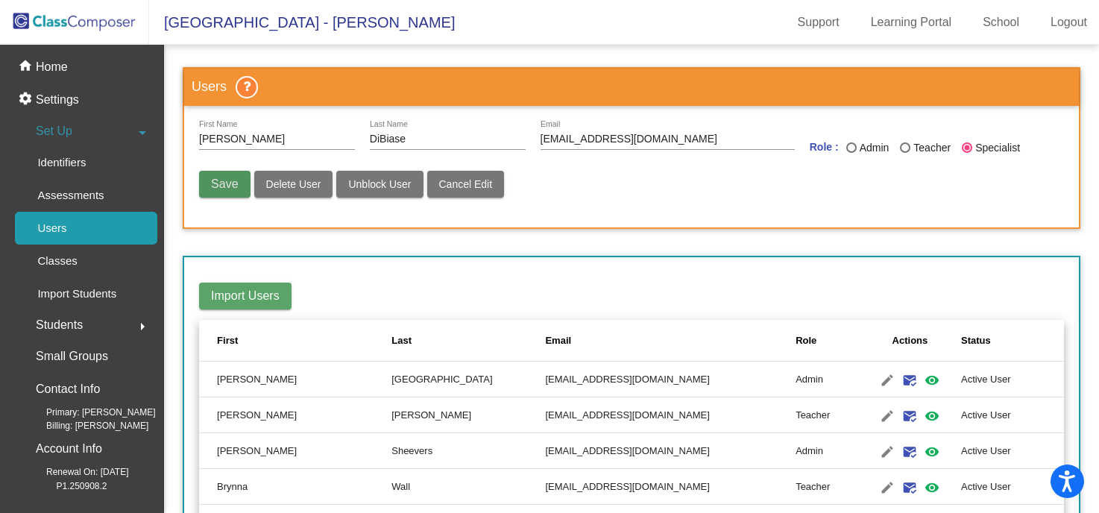
radio input "false"
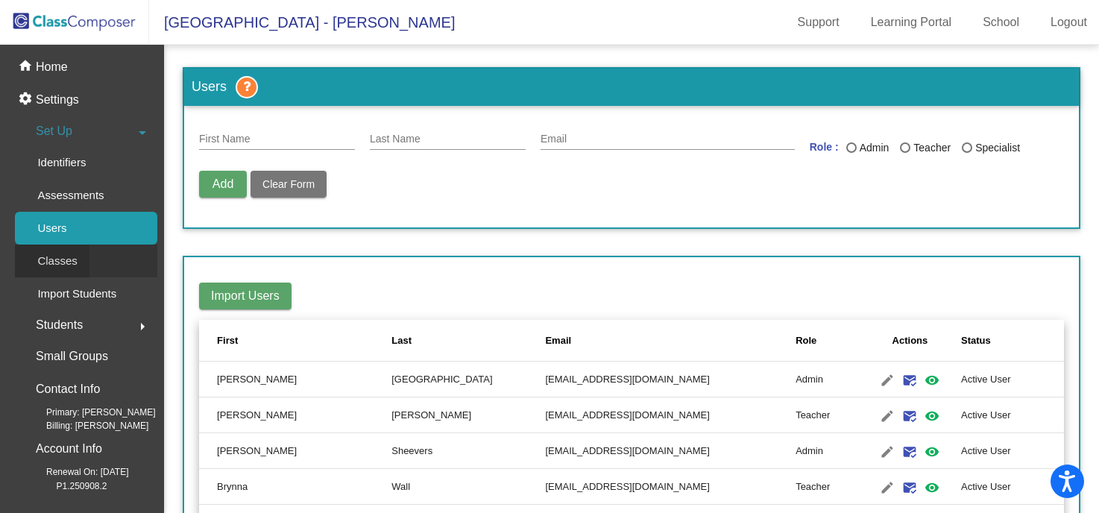
click at [75, 260] on p "Classes" at bounding box center [57, 261] width 40 height 18
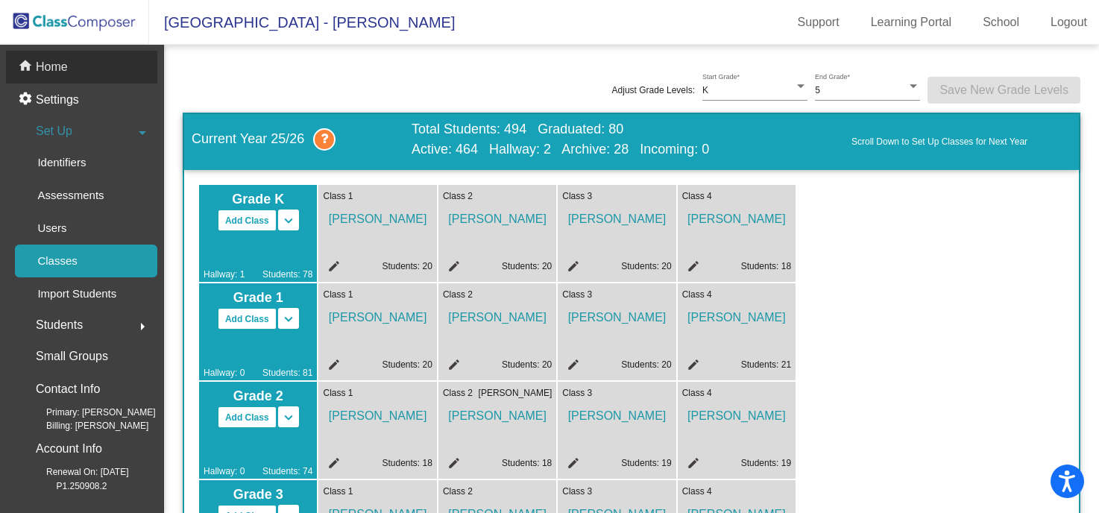
click at [66, 68] on p "Home" at bounding box center [52, 67] width 32 height 18
